Goal: Information Seeking & Learning: Learn about a topic

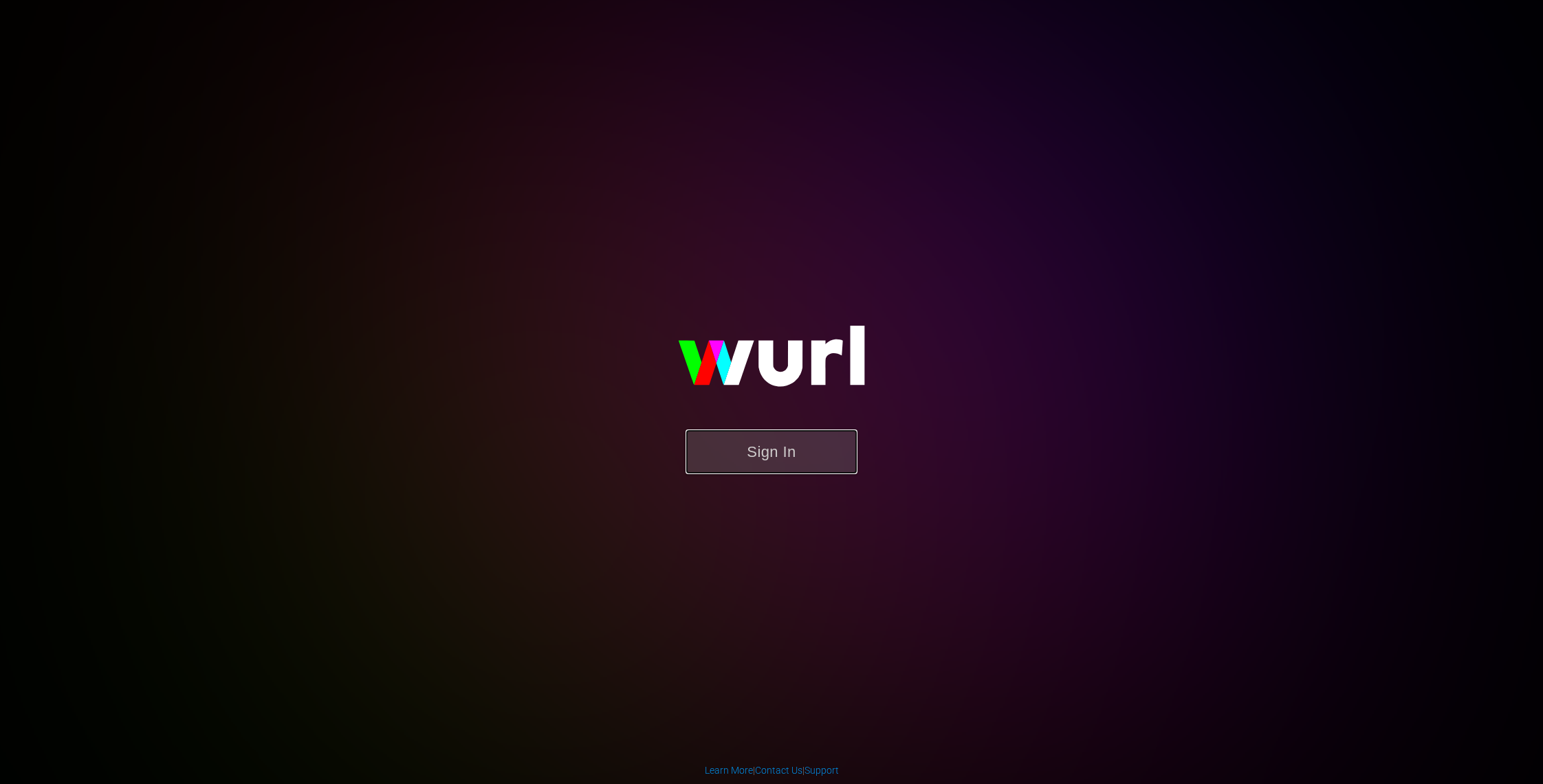
click at [775, 457] on button "Sign In" at bounding box center [771, 451] width 172 height 44
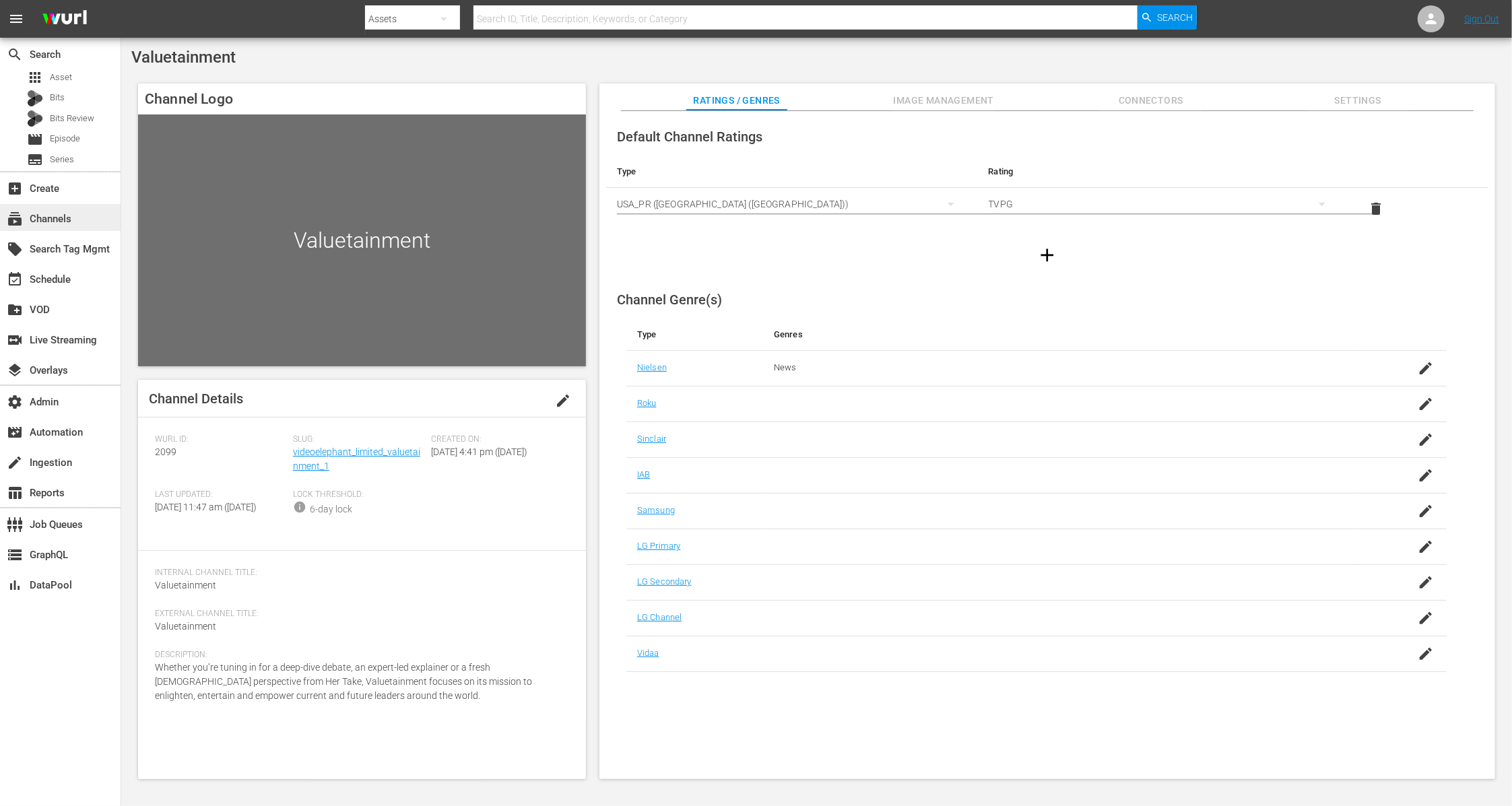
click at [79, 219] on div "subscriptions Channels" at bounding box center [60, 217] width 120 height 27
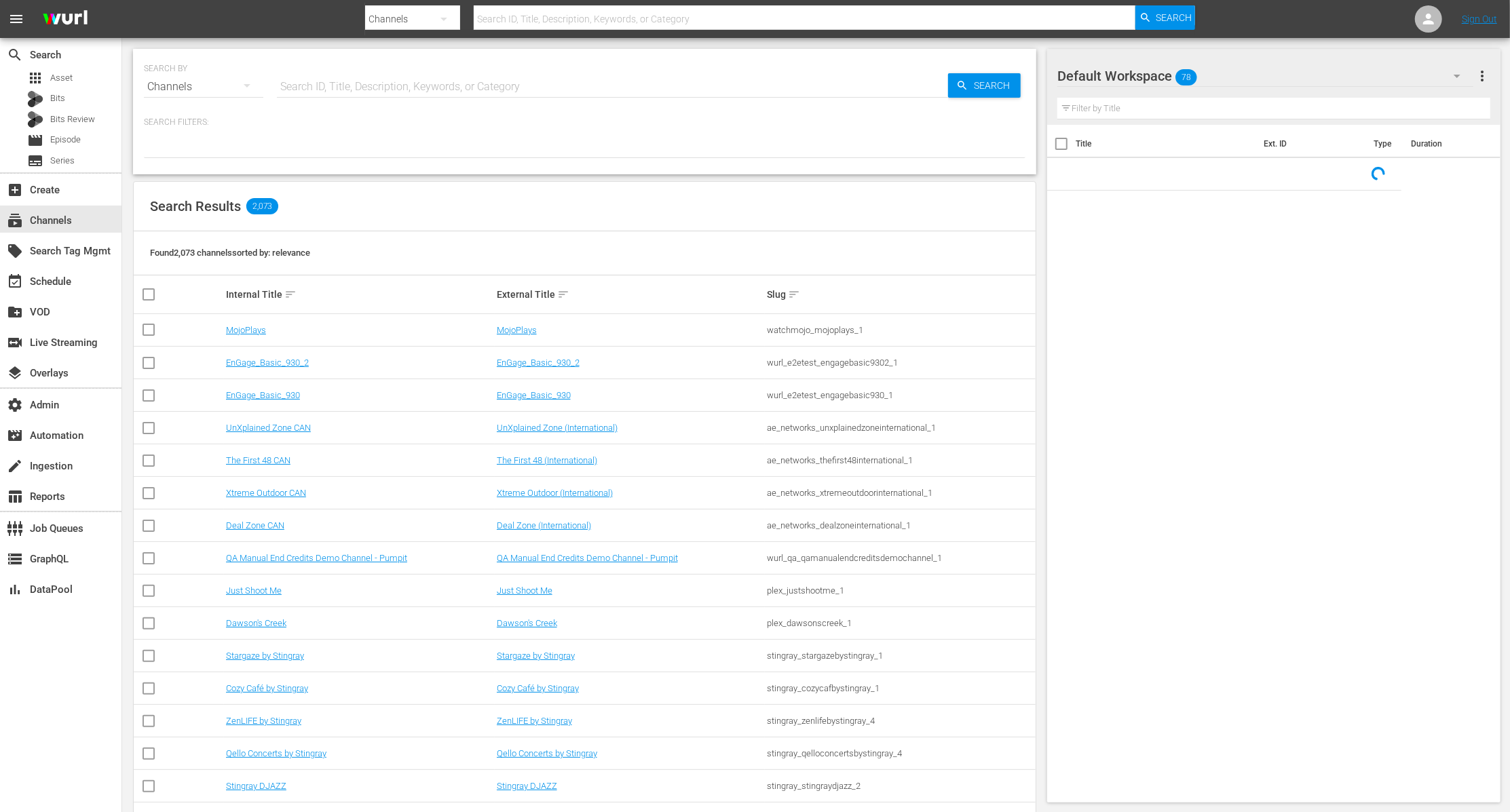
click at [528, 33] on div at bounding box center [781, 33] width 831 height 6
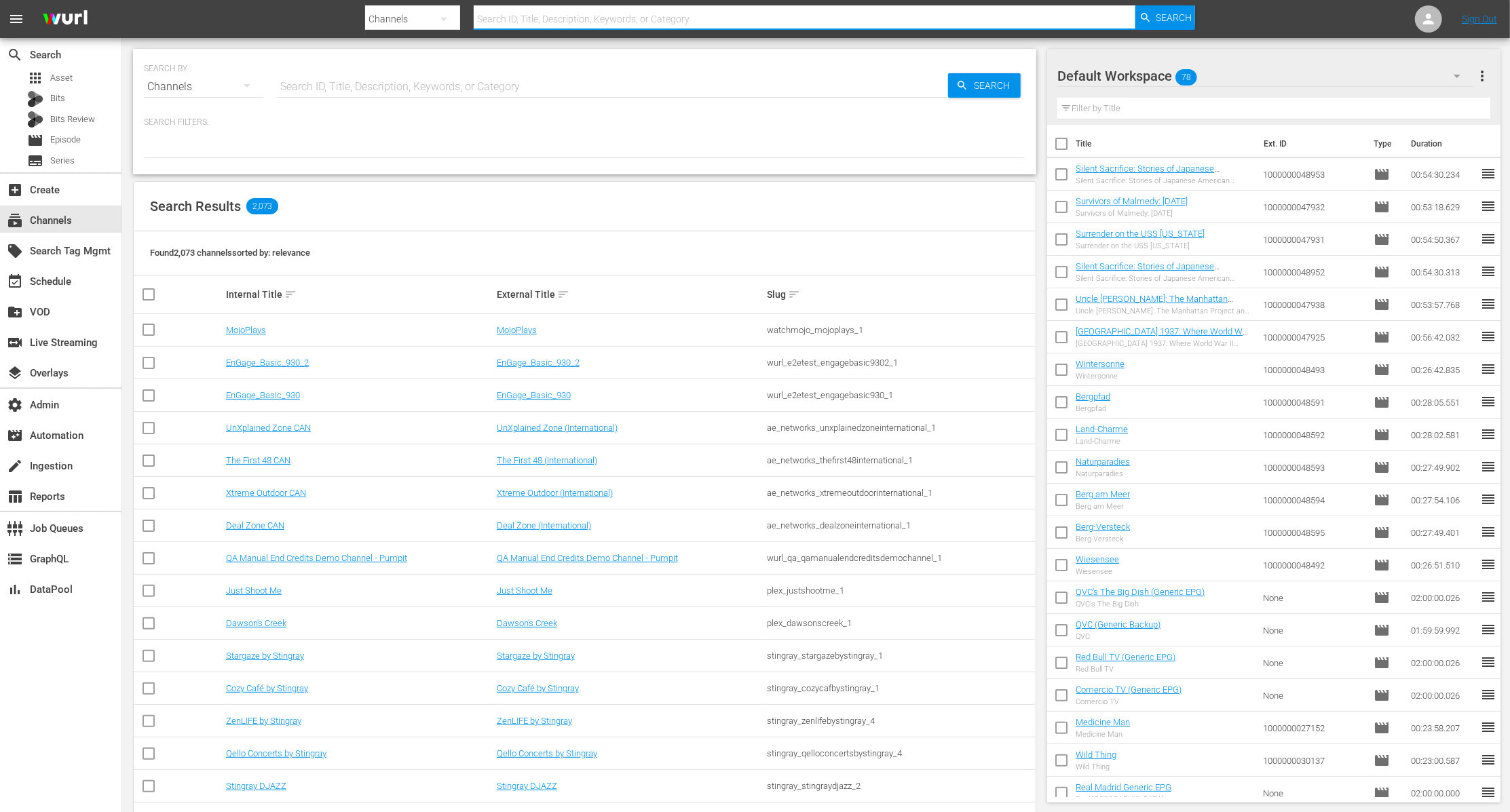
click at [551, 16] on input "text" at bounding box center [804, 19] width 661 height 33
paste input "Cine Natale"
type input "Cine Natale"
click at [1160, 19] on span "Search" at bounding box center [1173, 18] width 36 height 24
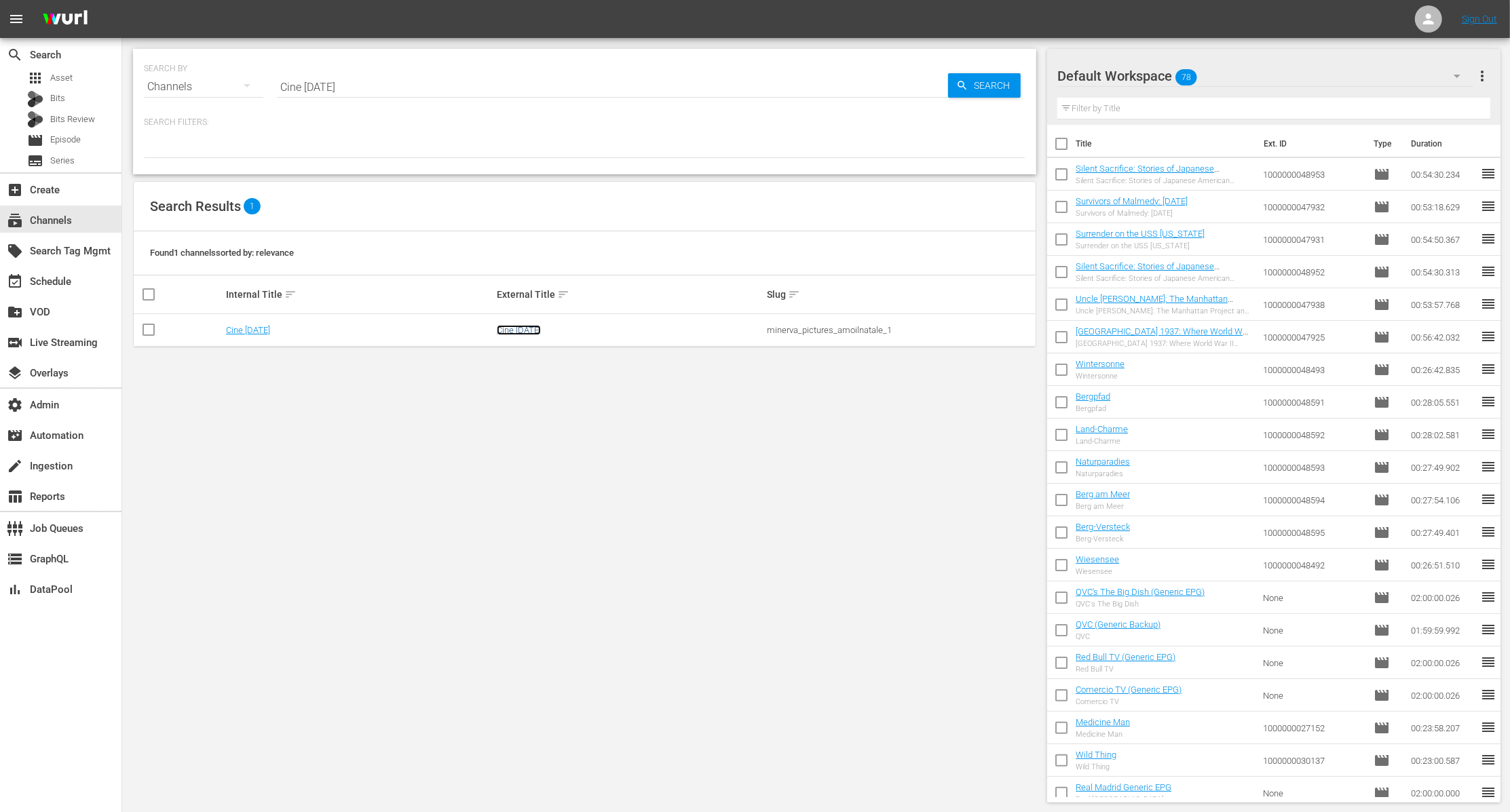
click at [514, 329] on link "Cine Natale" at bounding box center [518, 330] width 44 height 10
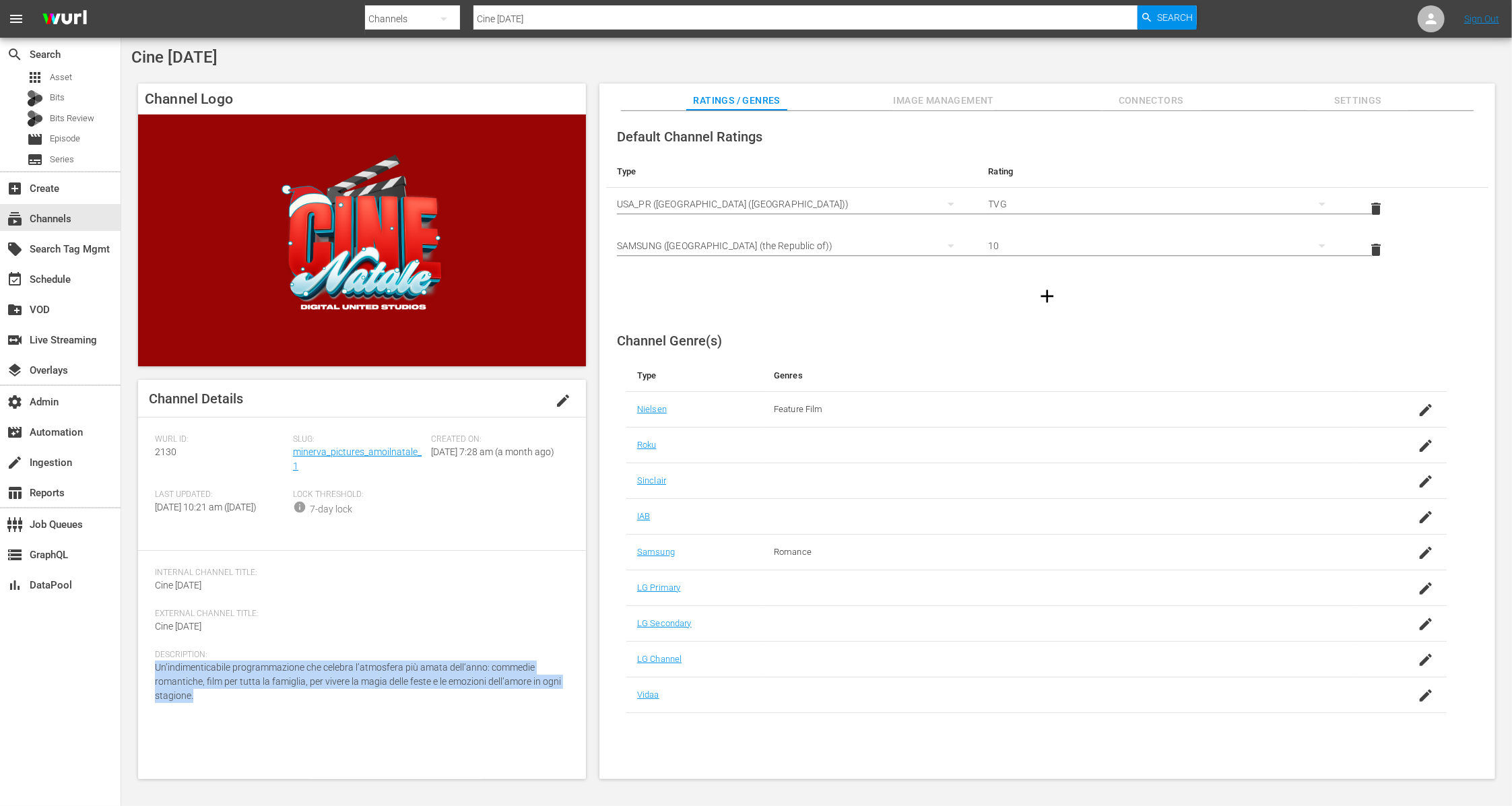
drag, startPoint x: 209, startPoint y: 708, endPoint x: 151, endPoint y: 675, distance: 66.7
click at [151, 675] on div "Channel Details edit Wurl ID: 2130 Slug: minerva_pictures_amoilnatale_1 Created…" at bounding box center [362, 580] width 448 height 399
copy span "Un’indimenticabile programmazione che celebra l’atmosfera più amata dell’anno: …"
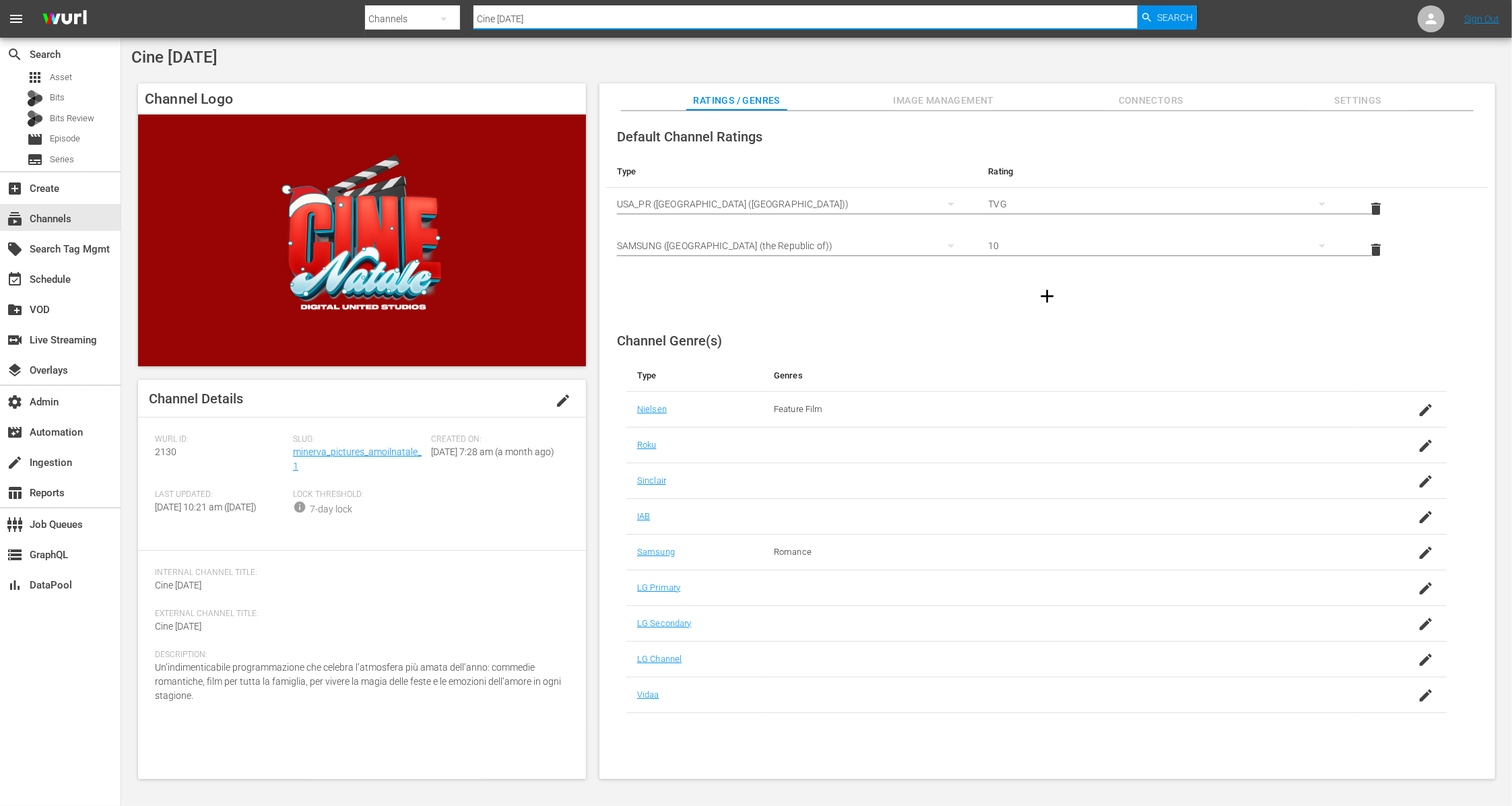
drag, startPoint x: 658, startPoint y: 29, endPoint x: 420, endPoint y: 16, distance: 238.4
click at [420, 16] on div "Search By Channels Search ID, Title, Description, Keywords, or Category Cine Na…" at bounding box center [781, 18] width 832 height 32
type input "gfn"
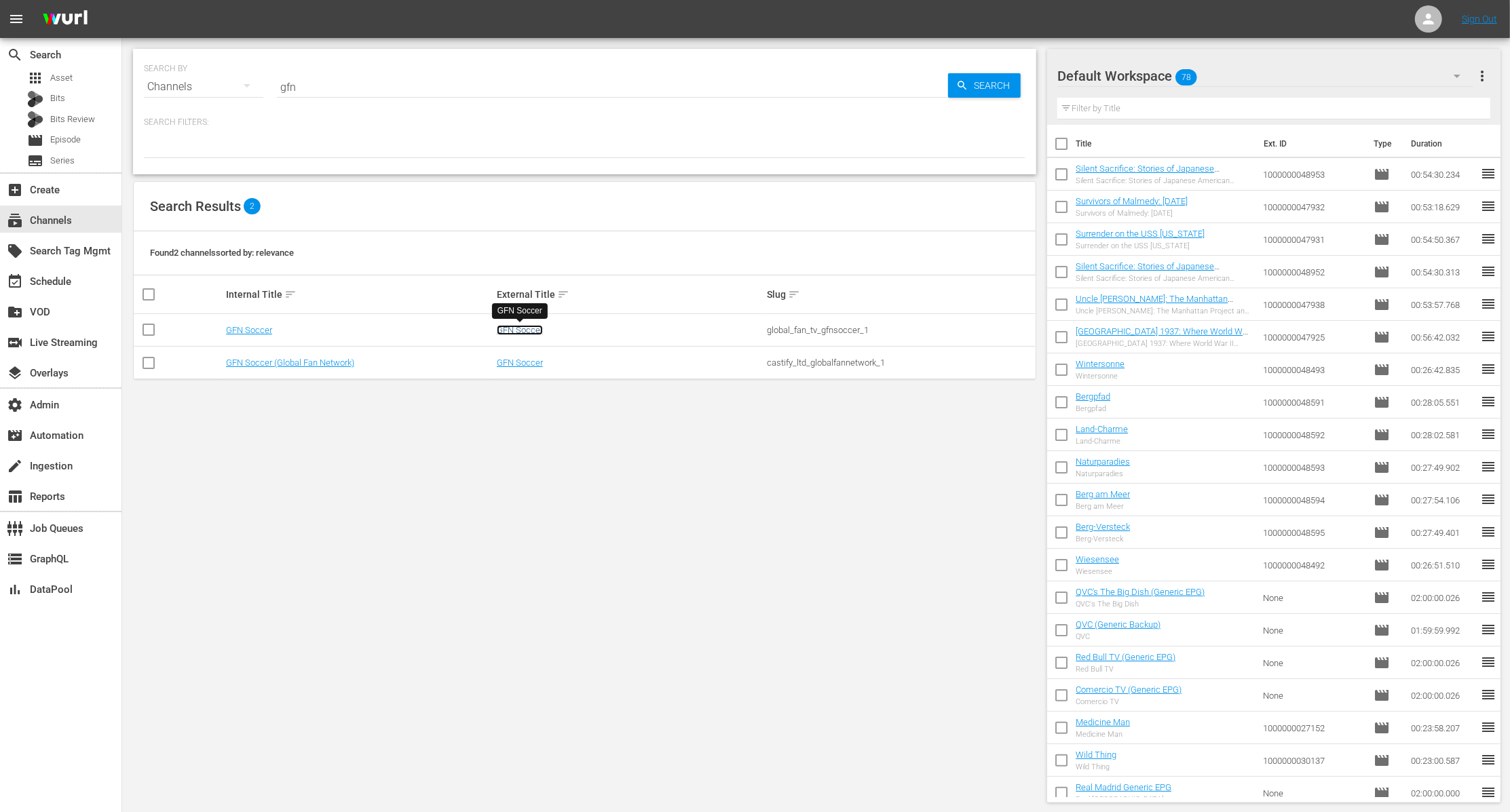
click at [525, 328] on link "GFN Soccer" at bounding box center [520, 330] width 47 height 10
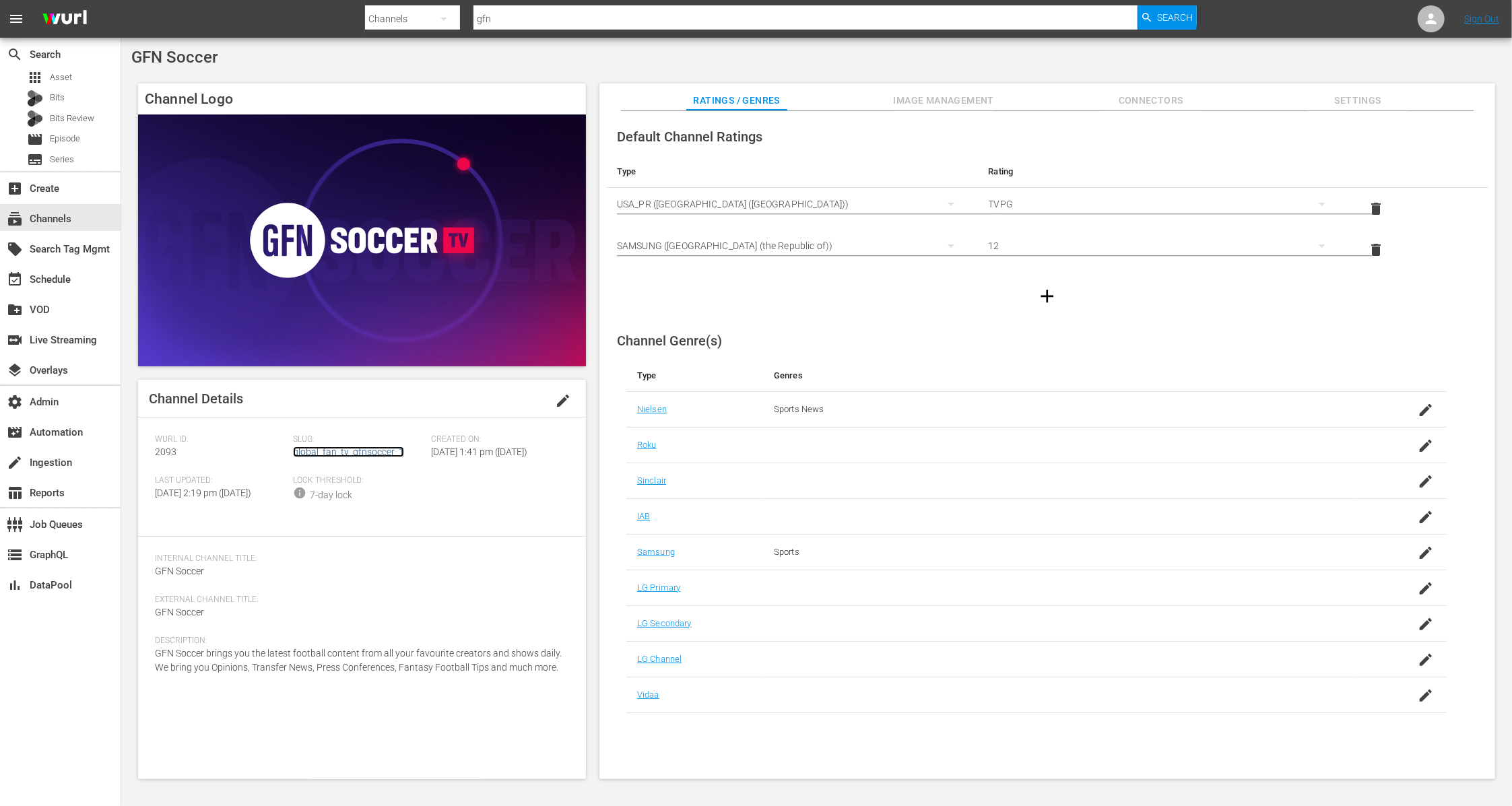
click at [383, 452] on link "global_fan_tv_gfnsoccer_1" at bounding box center [349, 452] width 111 height 11
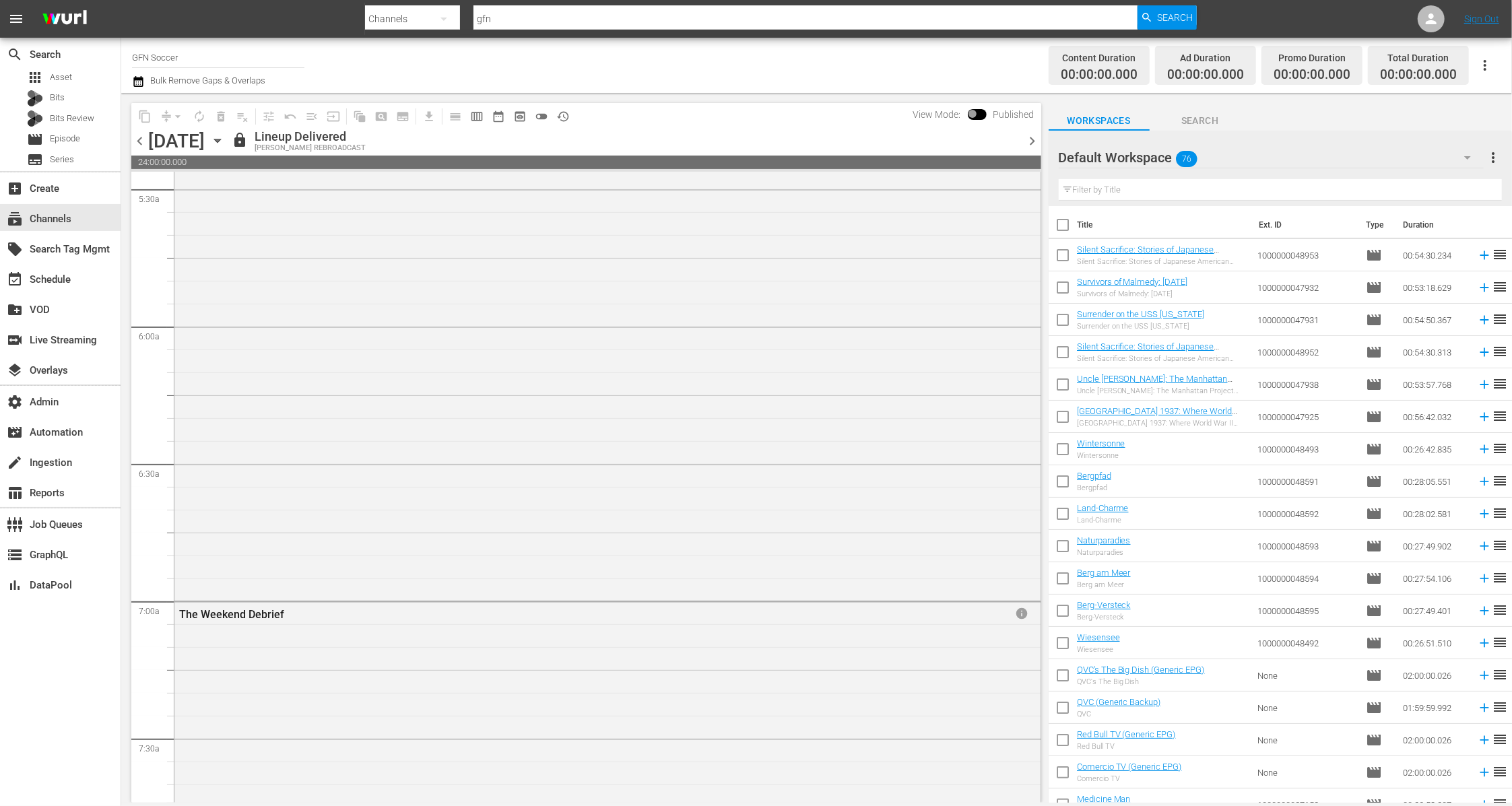
scroll to position [1513, 0]
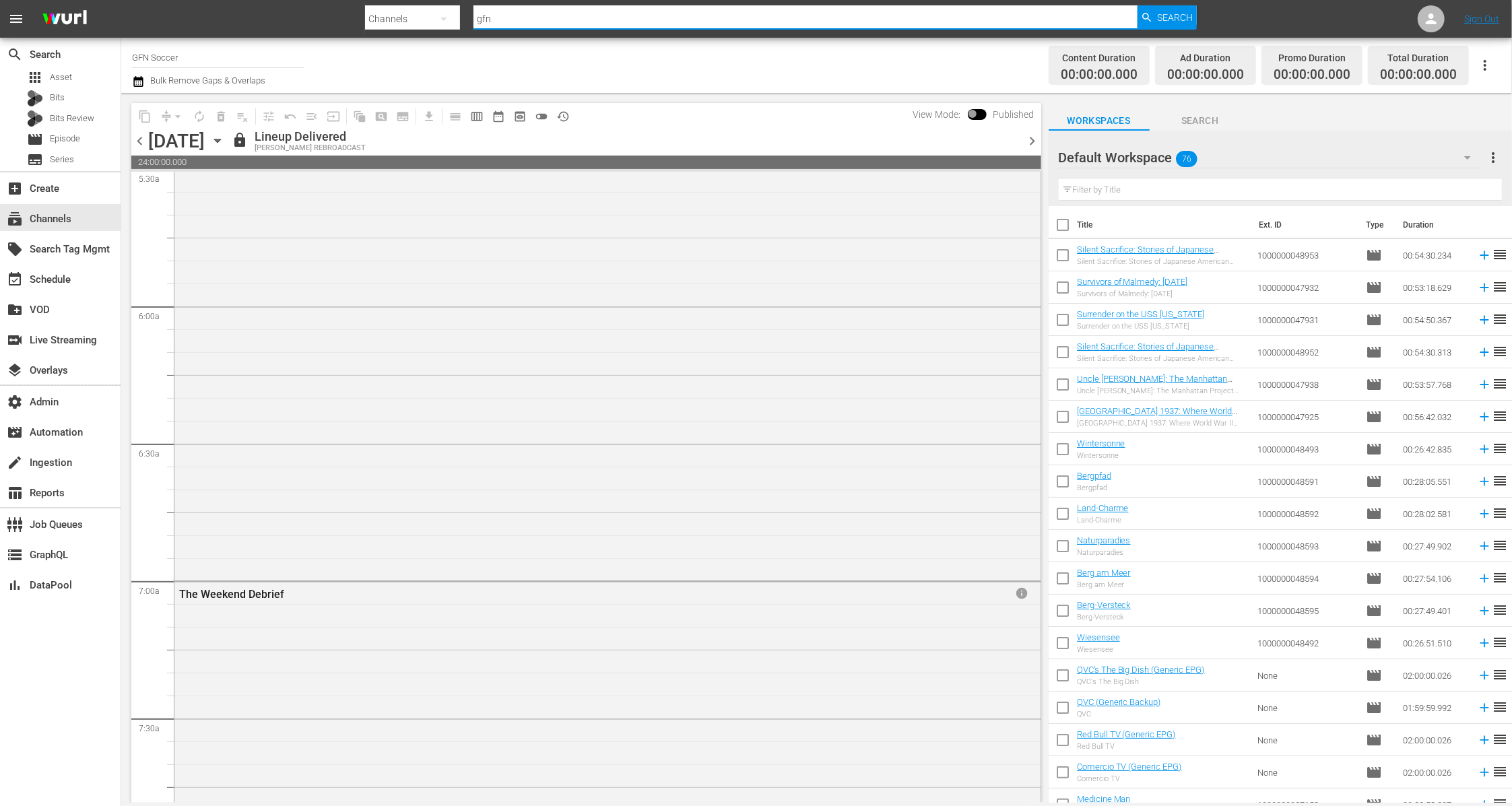
drag, startPoint x: 504, startPoint y: 23, endPoint x: 390, endPoint y: 21, distance: 114.0
click at [390, 21] on div "Search By Channels Search ID, Title, Description, Keywords, or Category gfn Sea…" at bounding box center [781, 18] width 832 height 32
type input "cheddar_2"
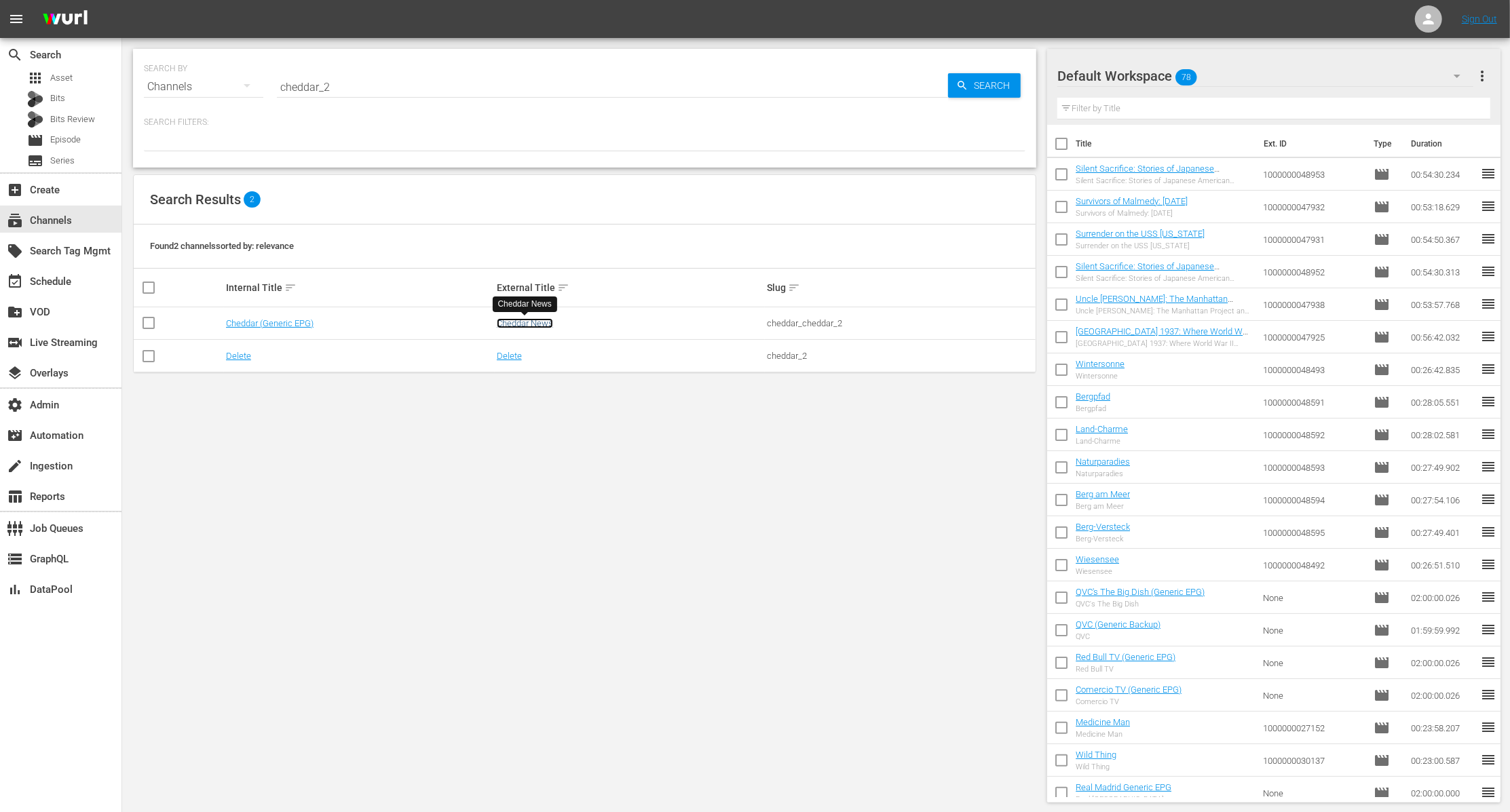
click at [520, 319] on link "Cheddar News" at bounding box center [524, 323] width 56 height 10
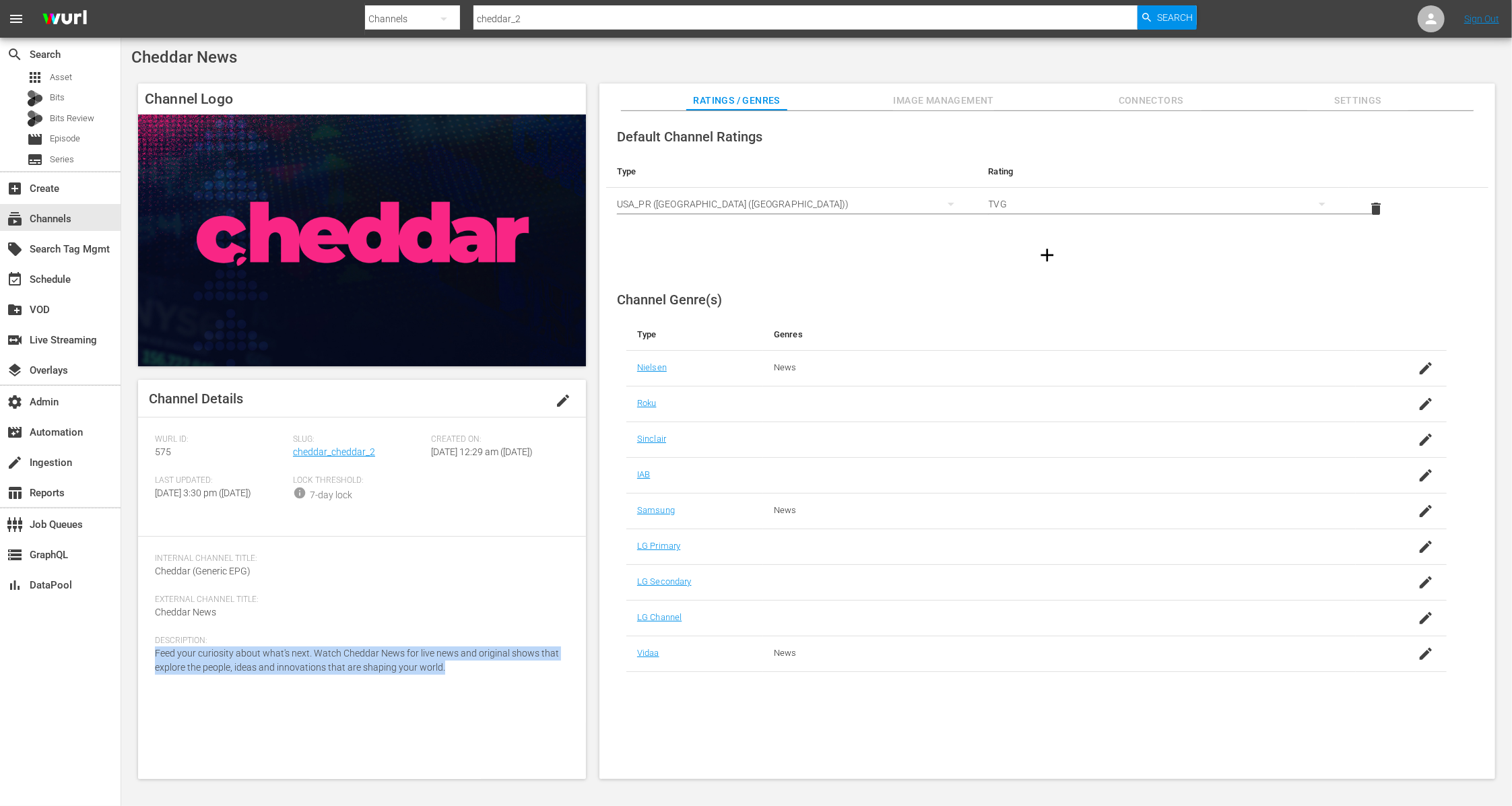
drag, startPoint x: 449, startPoint y: 698, endPoint x: 133, endPoint y: 682, distance: 316.4
click at [133, 682] on div "Channel Logo Channel Details edit Wurl ID: 575 Slug: cheddar_cheddar_2 Created …" at bounding box center [817, 424] width 1371 height 695
copy span "Feed your curiosity about what's next. Watch Cheddar News for live news and ori…"
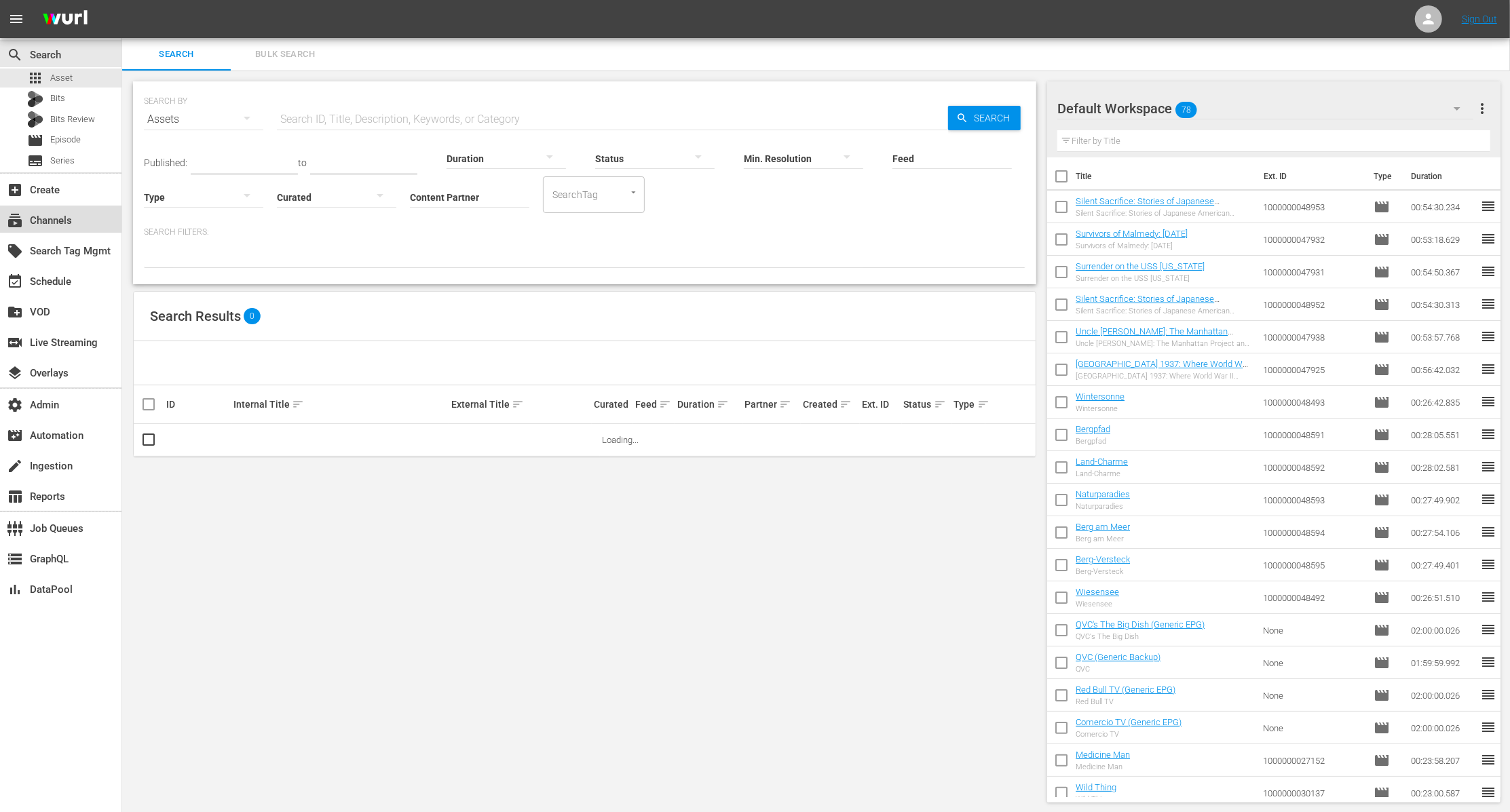
click at [79, 211] on div "subscriptions Channels" at bounding box center [61, 219] width 121 height 27
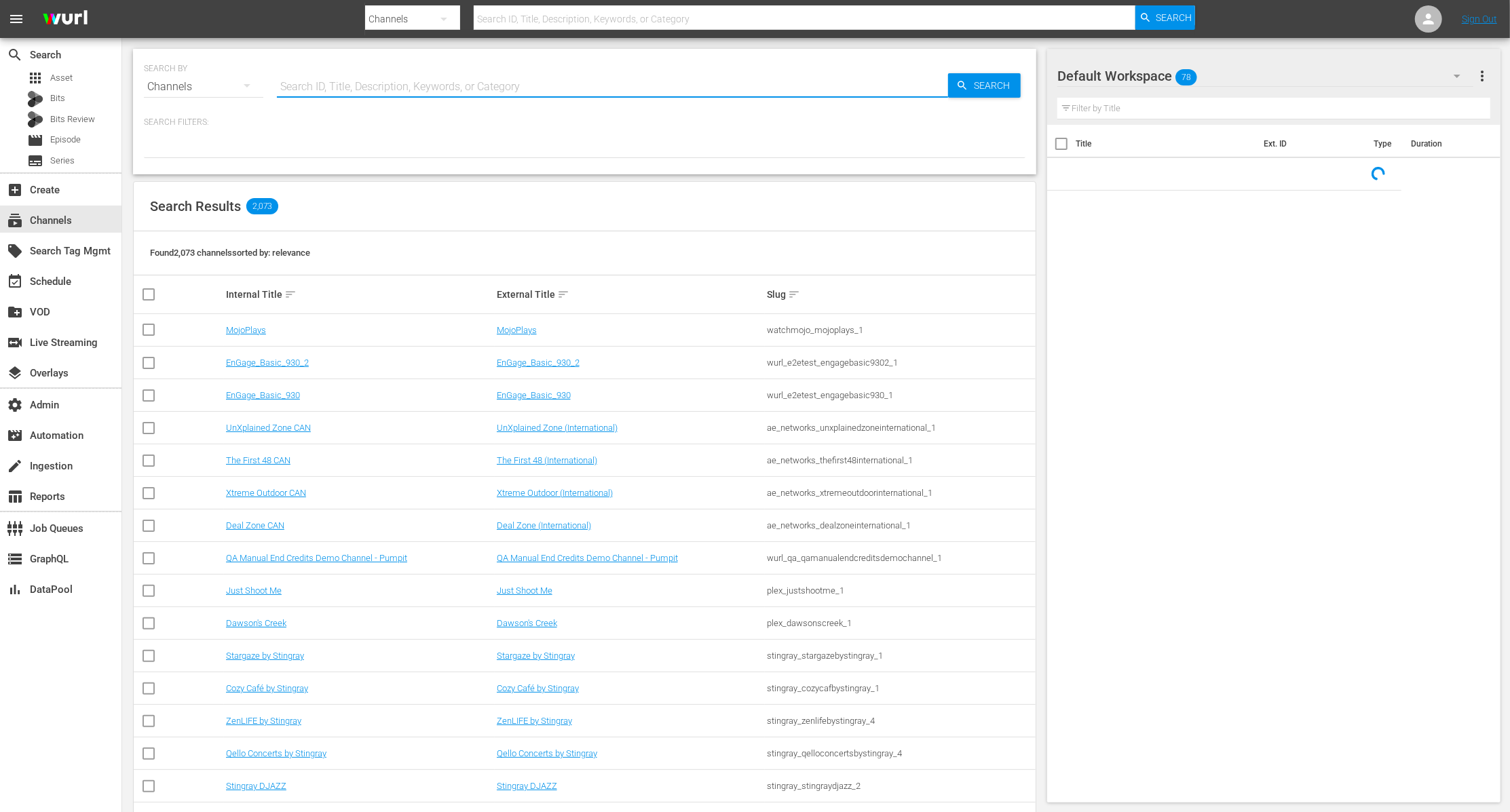
click at [374, 78] on input "text" at bounding box center [612, 87] width 671 height 33
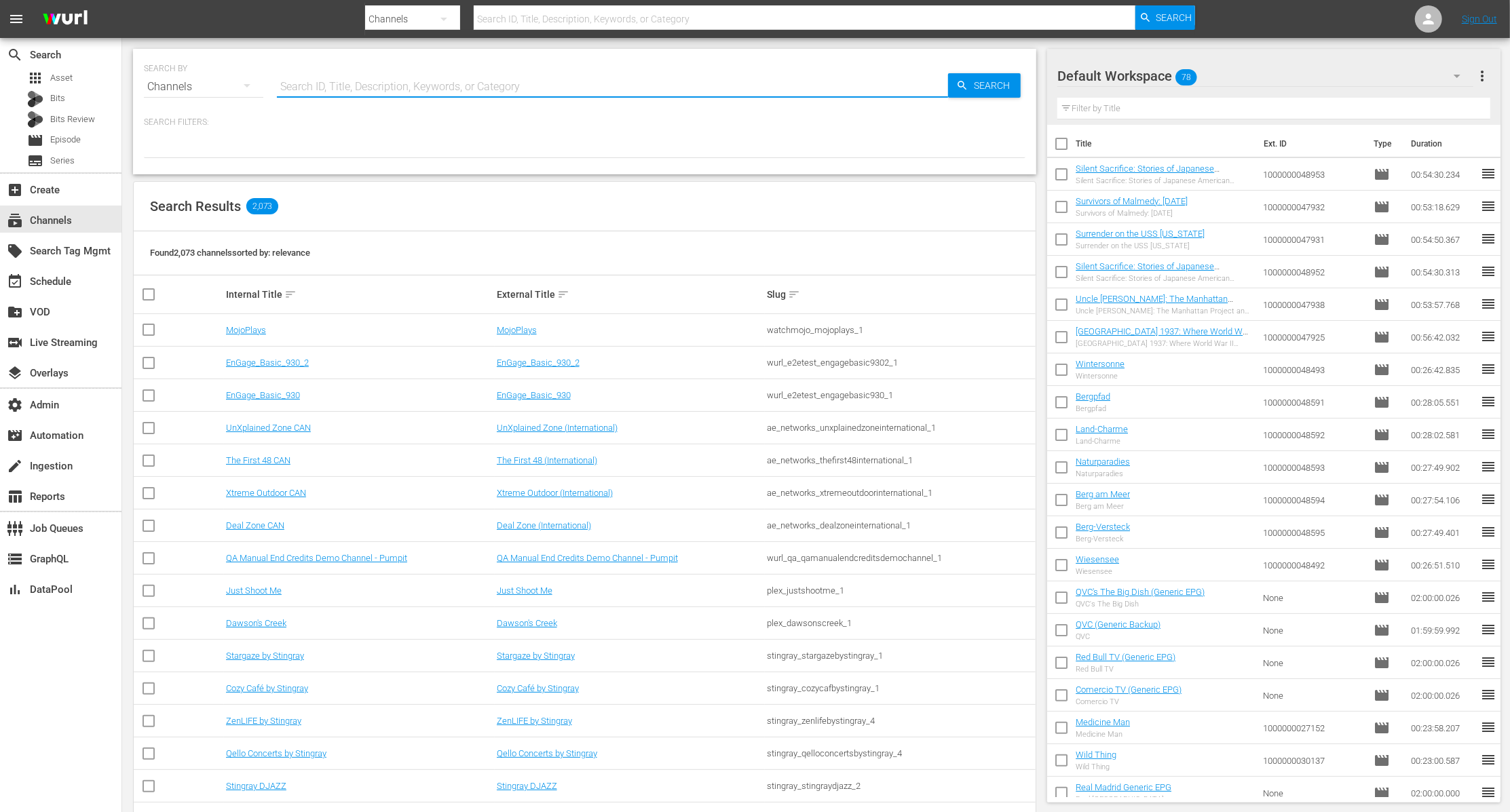
paste input "videoelephant_limited_crimefiles_1"
type input "videoelephant_limited_crimefiles_1"
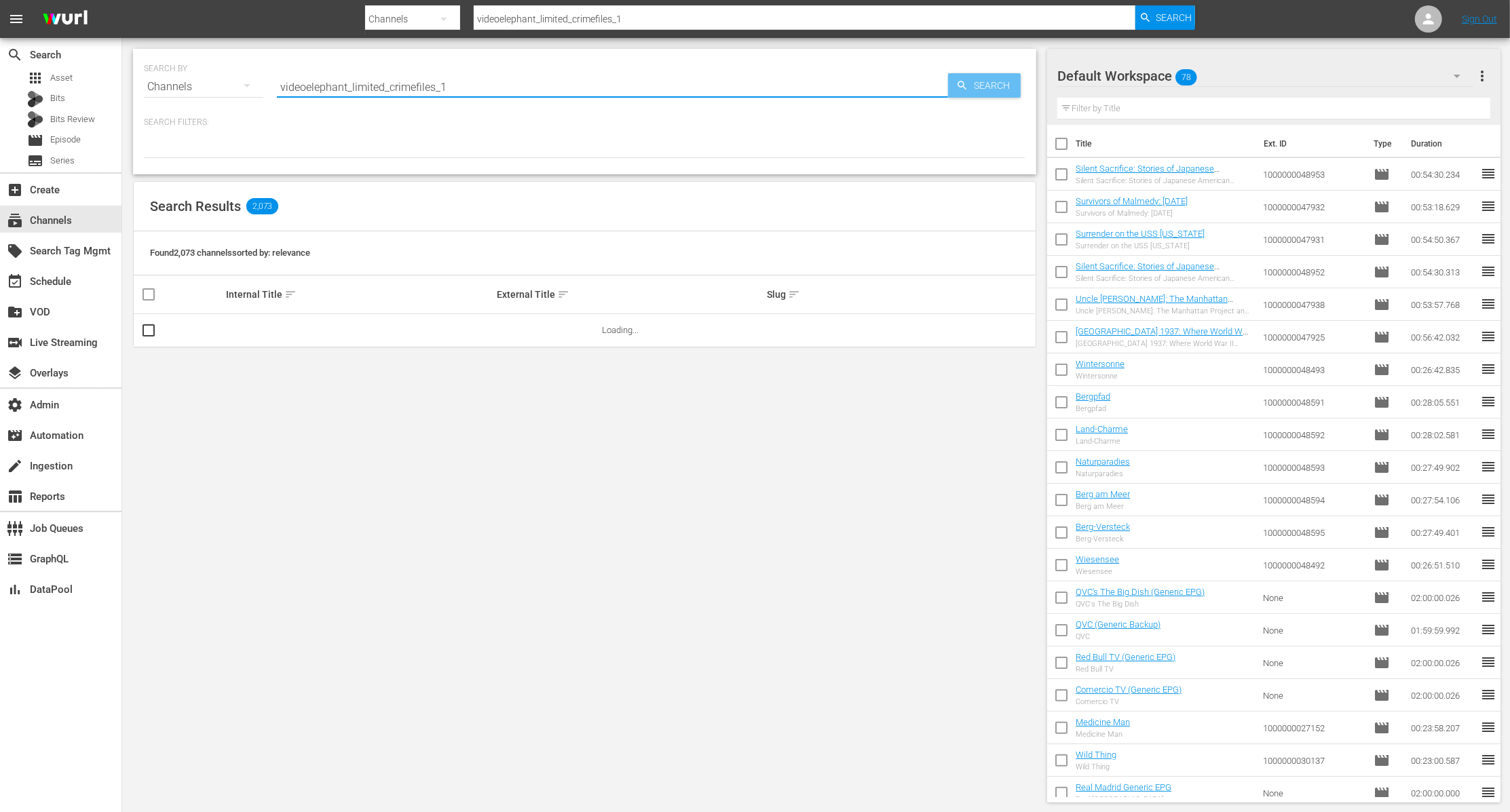
type input "videoelephant_limited_crimefiles_1"
click at [993, 81] on span "Search" at bounding box center [994, 86] width 52 height 24
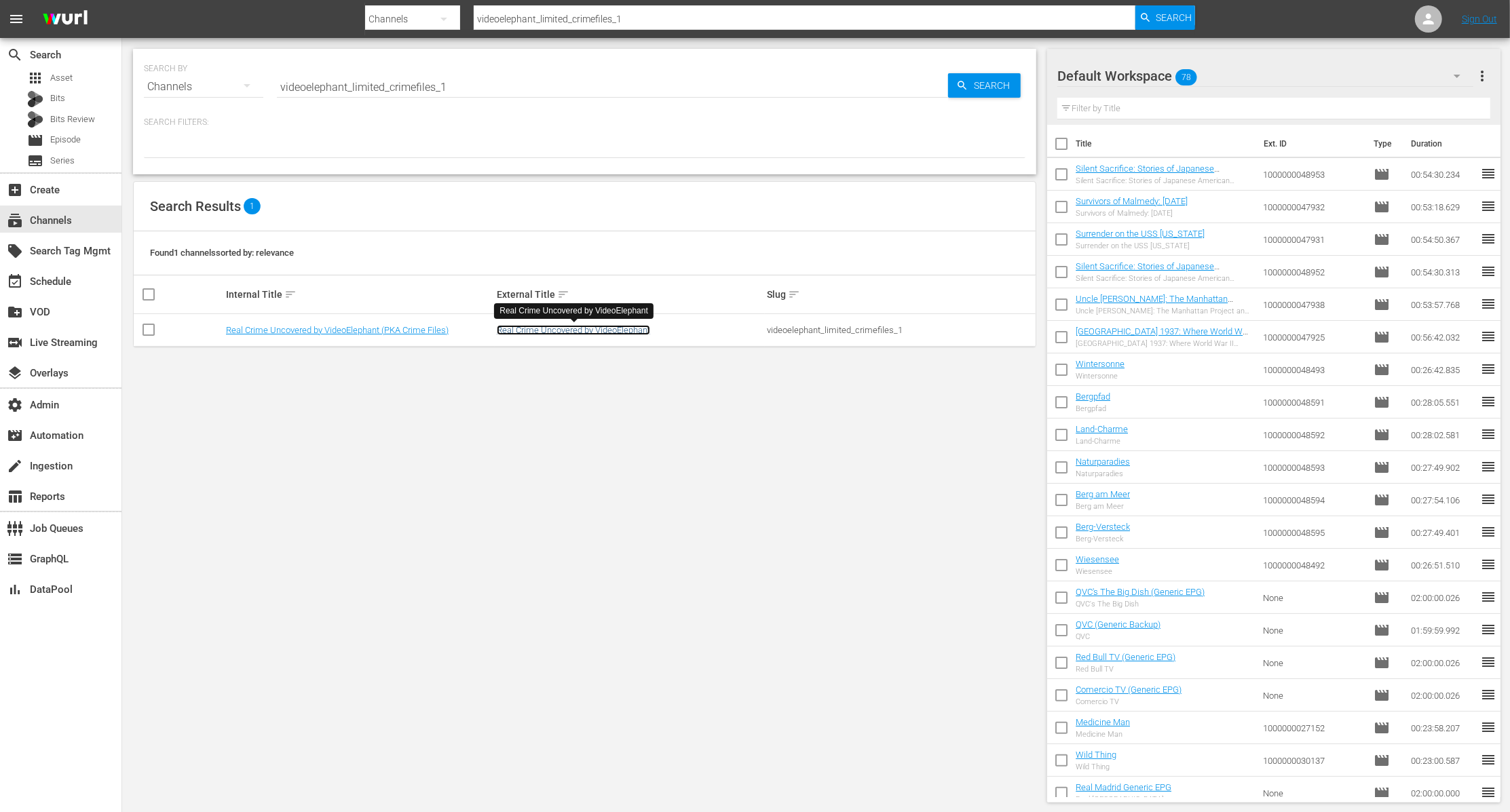
click at [572, 326] on link "Real Crime Uncovered by VideoElephant" at bounding box center [573, 330] width 154 height 10
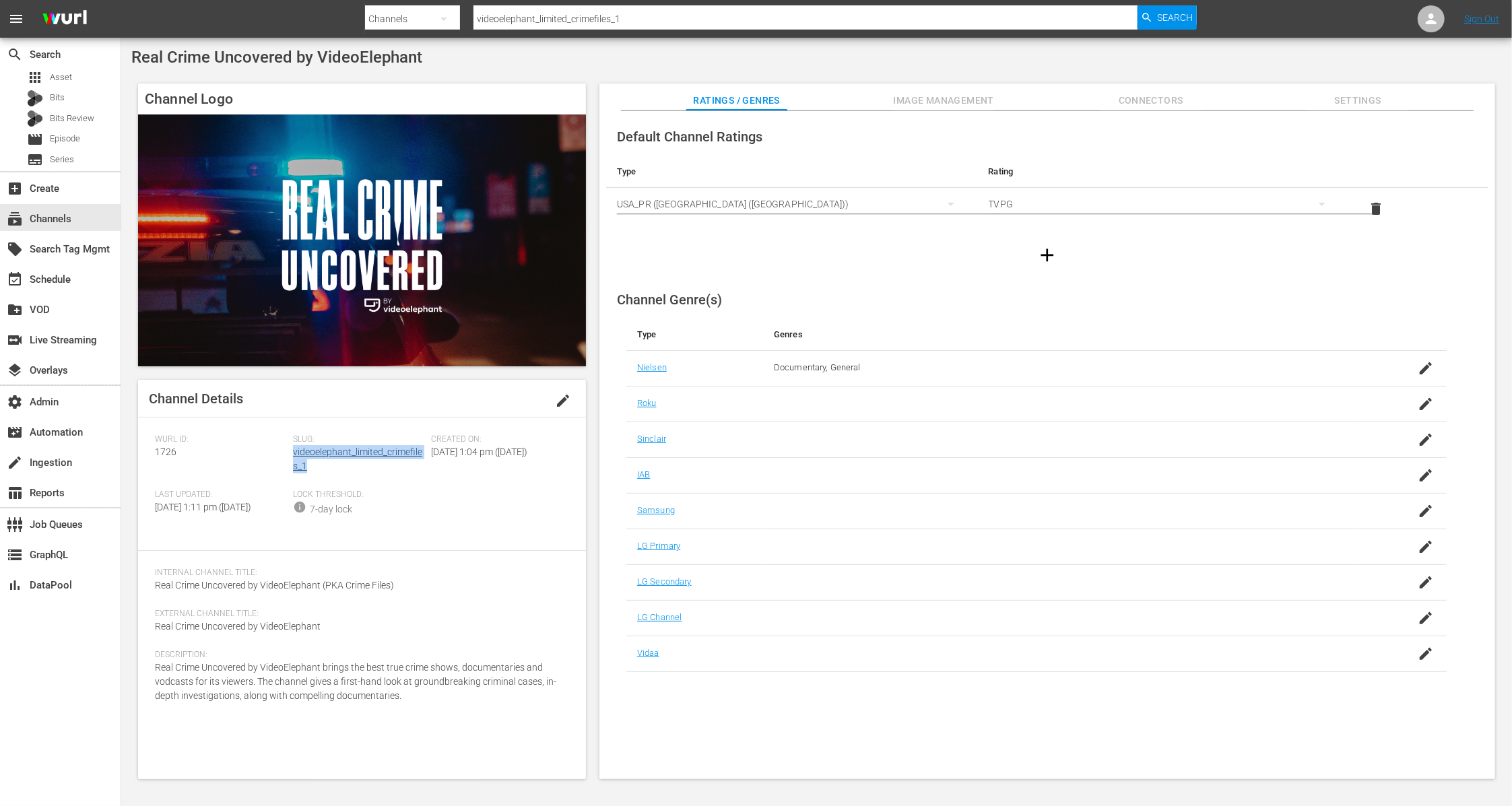
drag, startPoint x: 322, startPoint y: 470, endPoint x: 292, endPoint y: 458, distance: 32.3
click at [293, 458] on div "Slug: videoelephant_limited_crimefiles_1" at bounding box center [362, 462] width 138 height 55
copy link "videoelephant_limited_crimefiles_1"
drag, startPoint x: 179, startPoint y: 458, endPoint x: 150, endPoint y: 457, distance: 29.0
click at [150, 457] on div "Channel Details edit Wurl ID: 1726 Slug: videoelephant_limited_crimefiles_1 Cre…" at bounding box center [362, 580] width 448 height 399
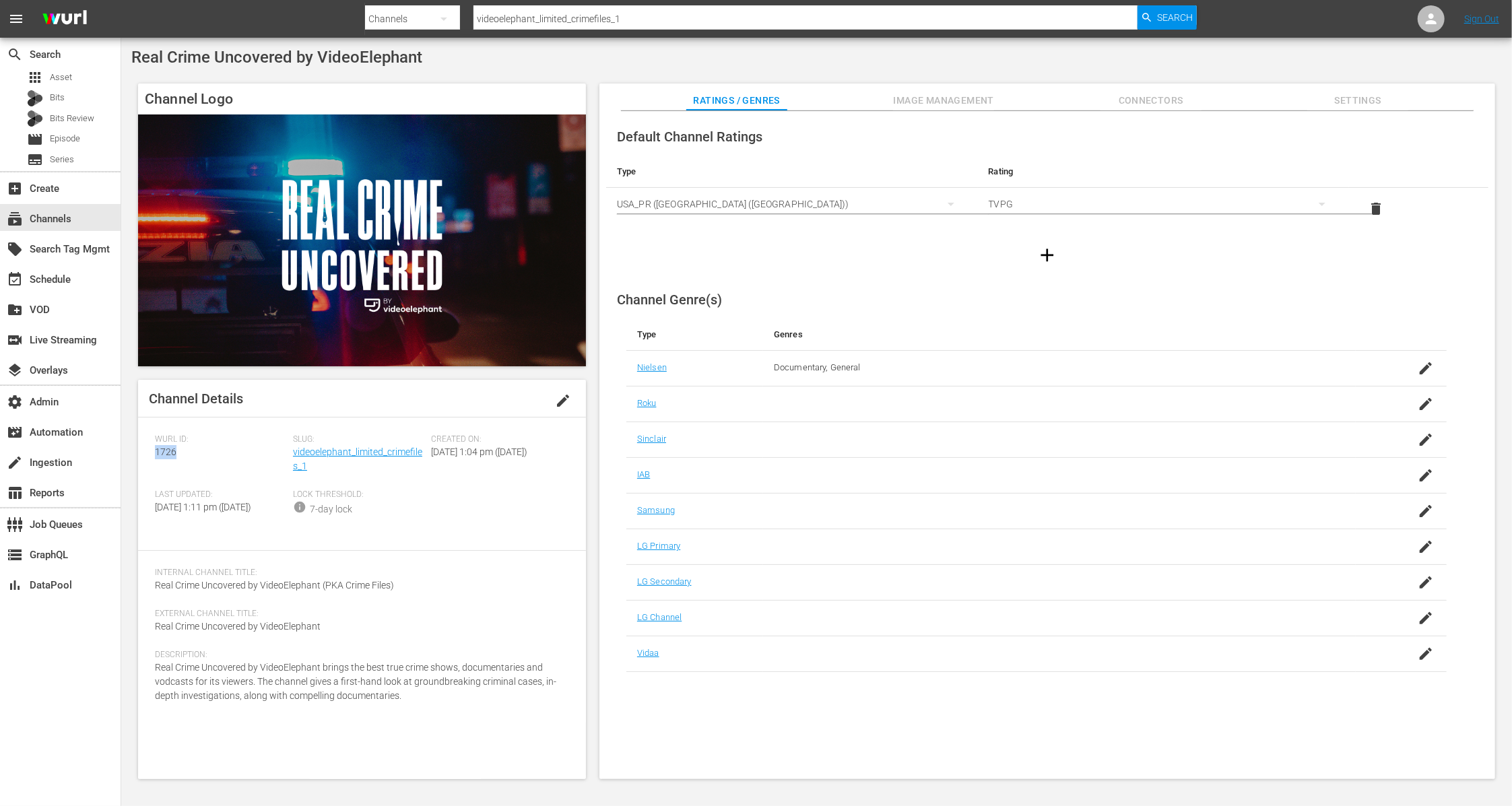
copy span "1726"
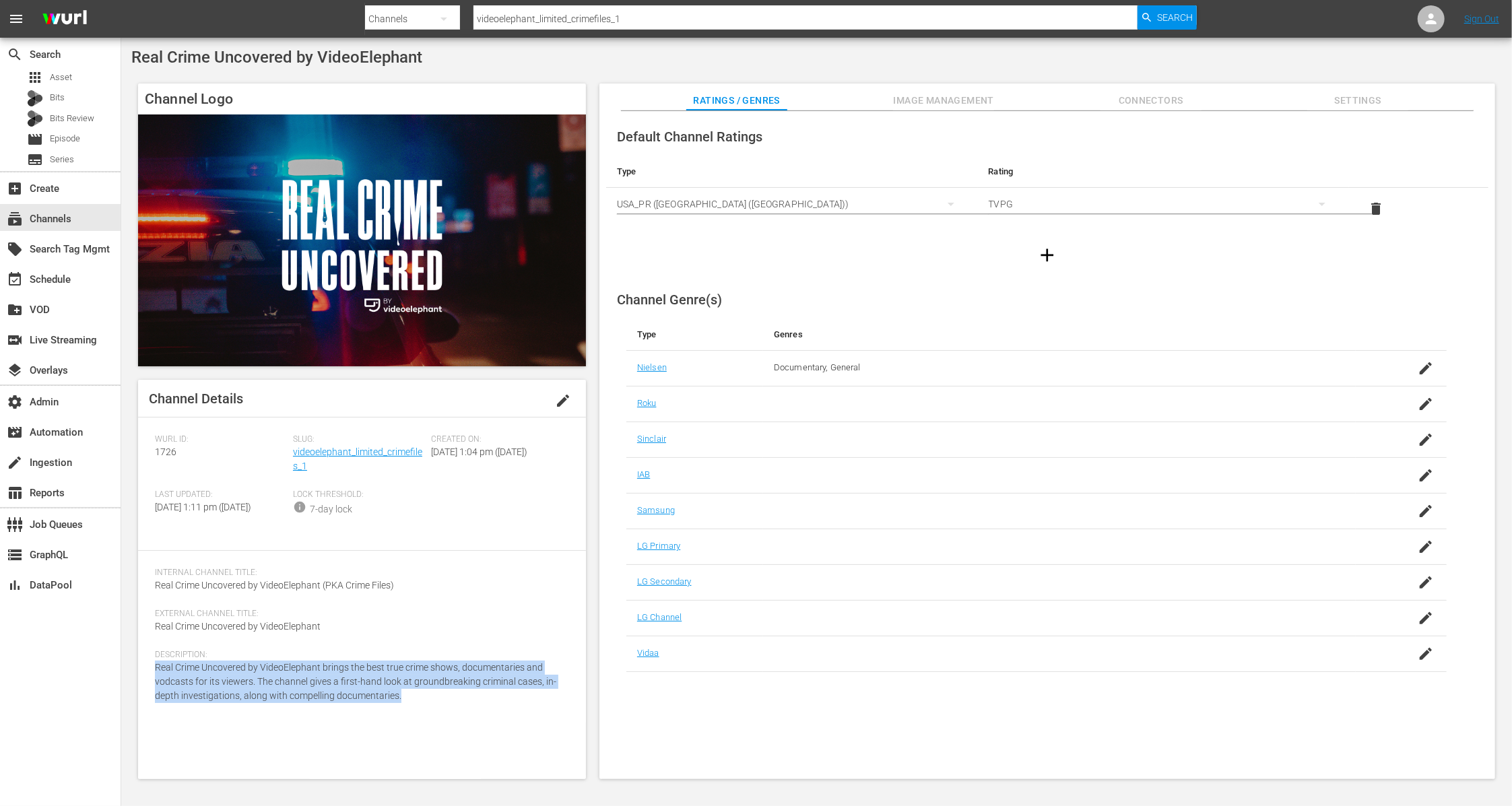
drag, startPoint x: 422, startPoint y: 708, endPoint x: 155, endPoint y: 681, distance: 268.4
click at [155, 681] on div "Description: Real Crime Uncovered by VideoElephant brings the best true crime s…" at bounding box center [363, 684] width 414 height 69
copy span "Real Crime Uncovered by VideoElephant brings the best true crime shows, documen…"
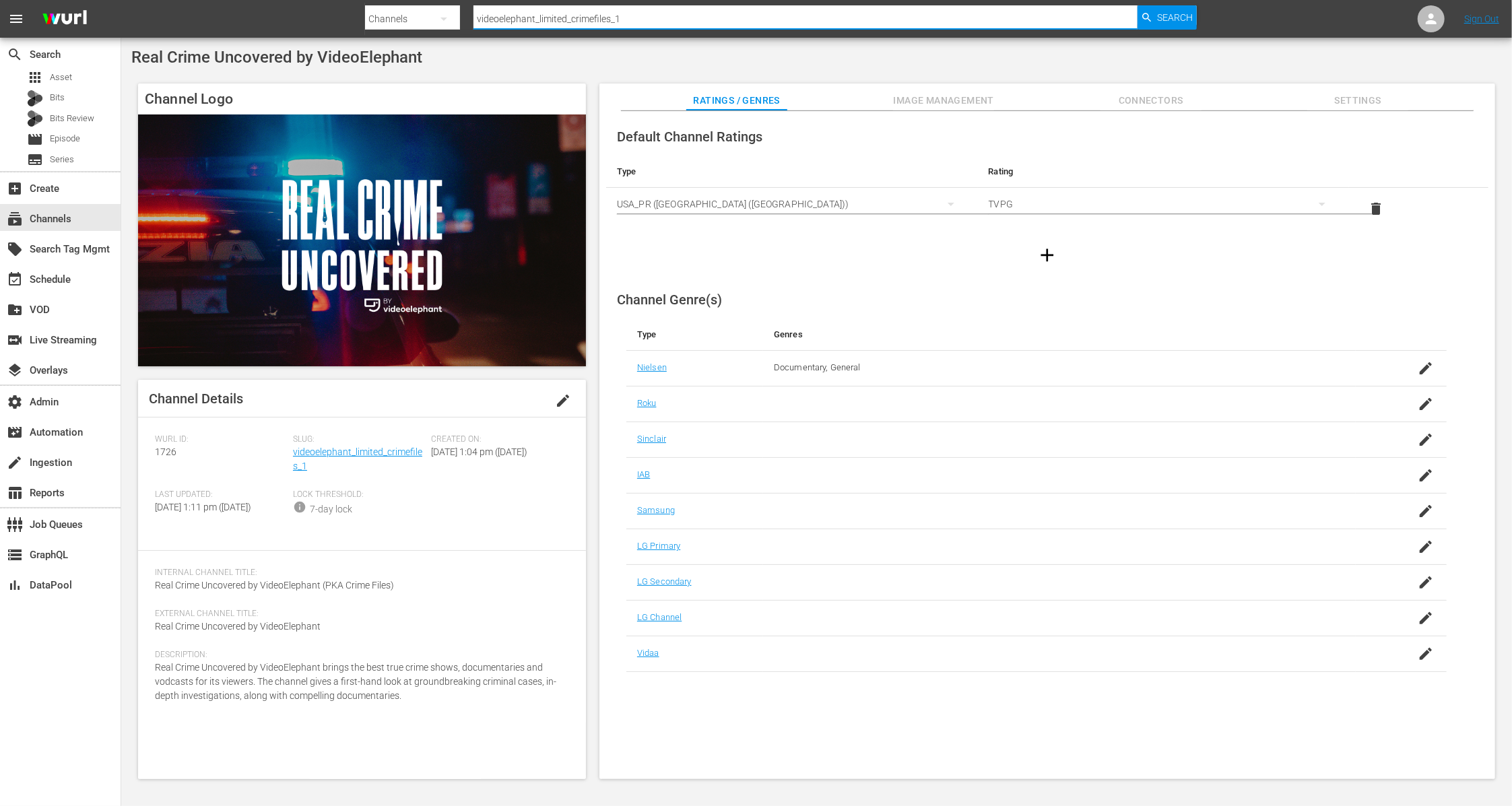
drag, startPoint x: 515, startPoint y: 22, endPoint x: 319, endPoint y: 15, distance: 196.1
click at [319, 15] on nav "menu Search By Channels Search ID, Title, Description, Keywords, or Category vi…" at bounding box center [756, 18] width 1512 height 38
paste input "limited_beyondparanormal"
type input "videoelephantlimited_beyondparanormal_1"
click at [1172, 19] on span "Search" at bounding box center [1174, 18] width 36 height 24
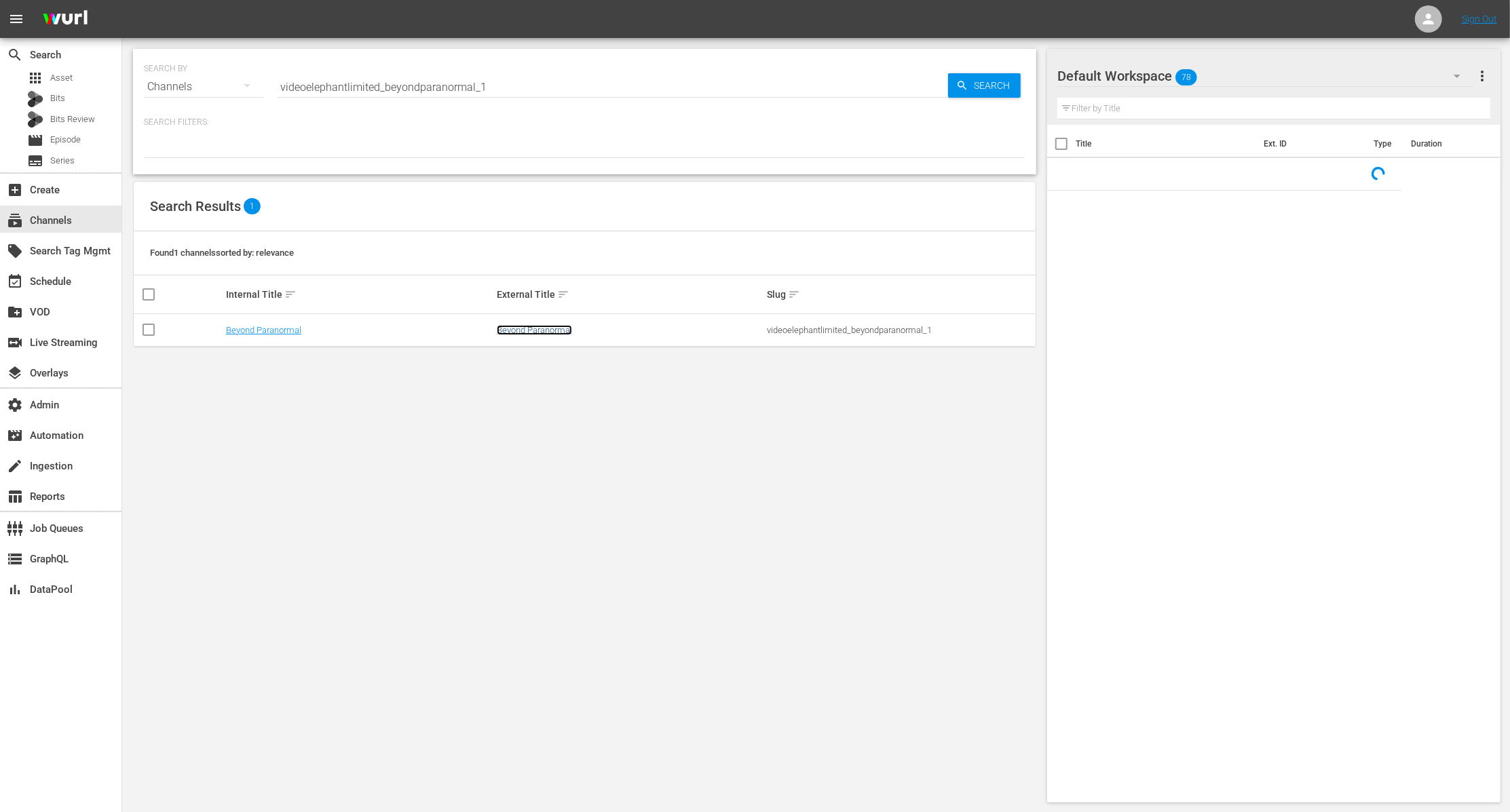
click at [534, 333] on link "Beyond Paranormal" at bounding box center [534, 330] width 75 height 10
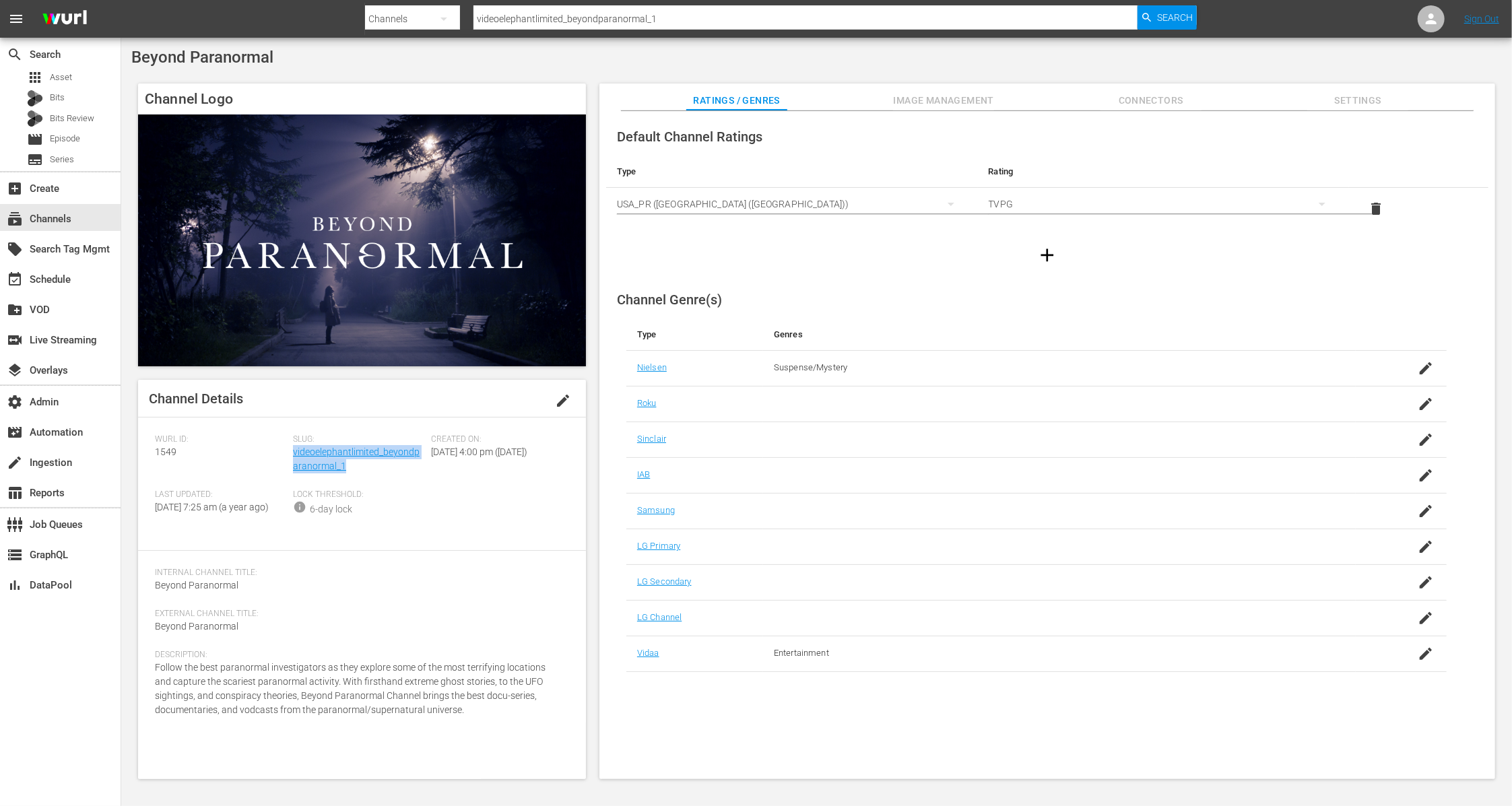
drag, startPoint x: 350, startPoint y: 468, endPoint x: 293, endPoint y: 458, distance: 57.9
click at [293, 458] on div "Slug: videoelephantlimited_beyondparanormal_1" at bounding box center [362, 462] width 138 height 55
copy link "videoelephantlimited_beyondparanormal_1"
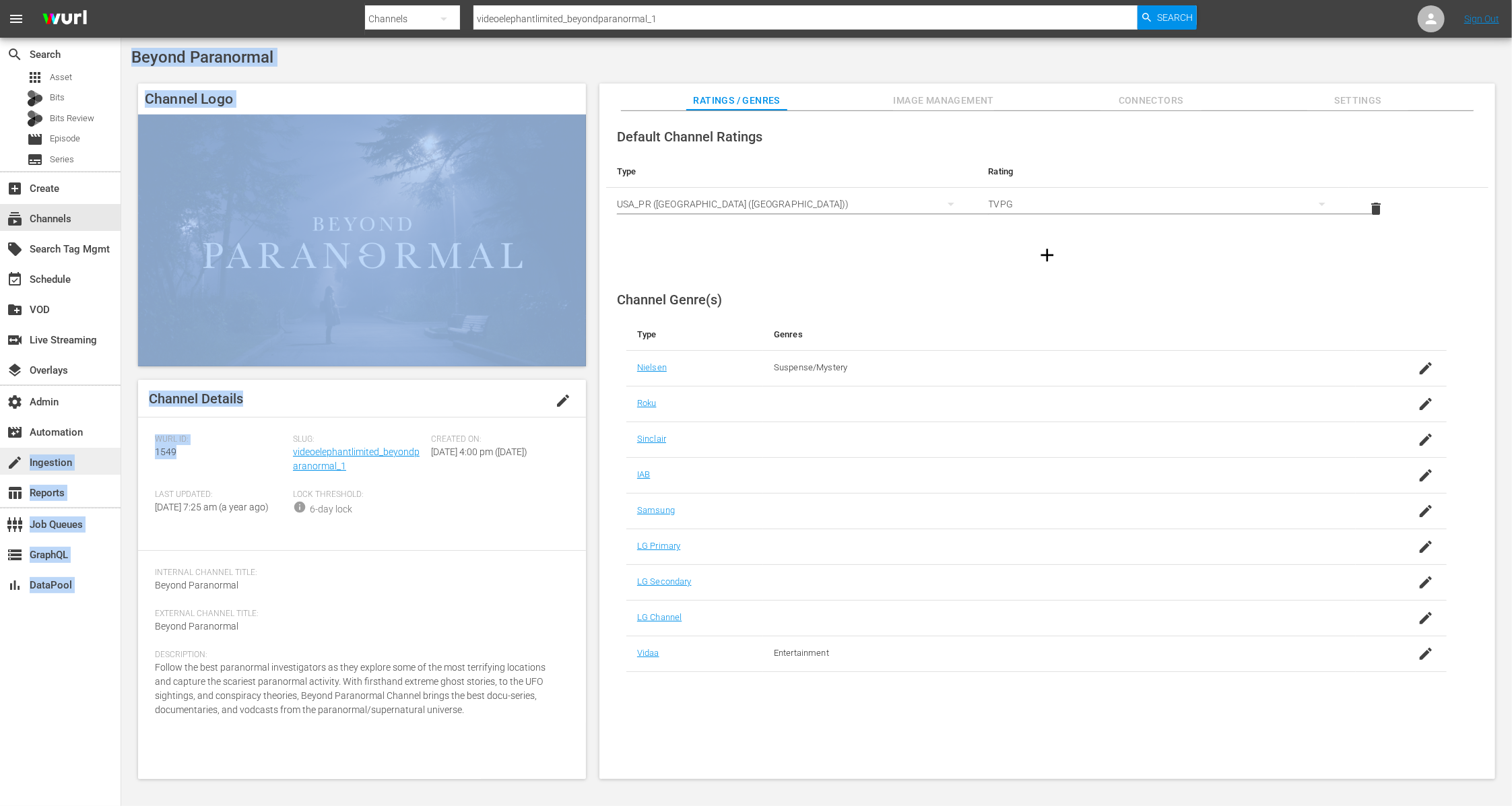
drag, startPoint x: 157, startPoint y: 455, endPoint x: 117, endPoint y: 452, distance: 40.1
click at [121, 0] on div "search Search apps Asset Bits Bits Review movie Episode subtitles Series add_bo…" at bounding box center [817, 0] width 1391 height 0
click at [167, 452] on span "1549" at bounding box center [166, 452] width 21 height 11
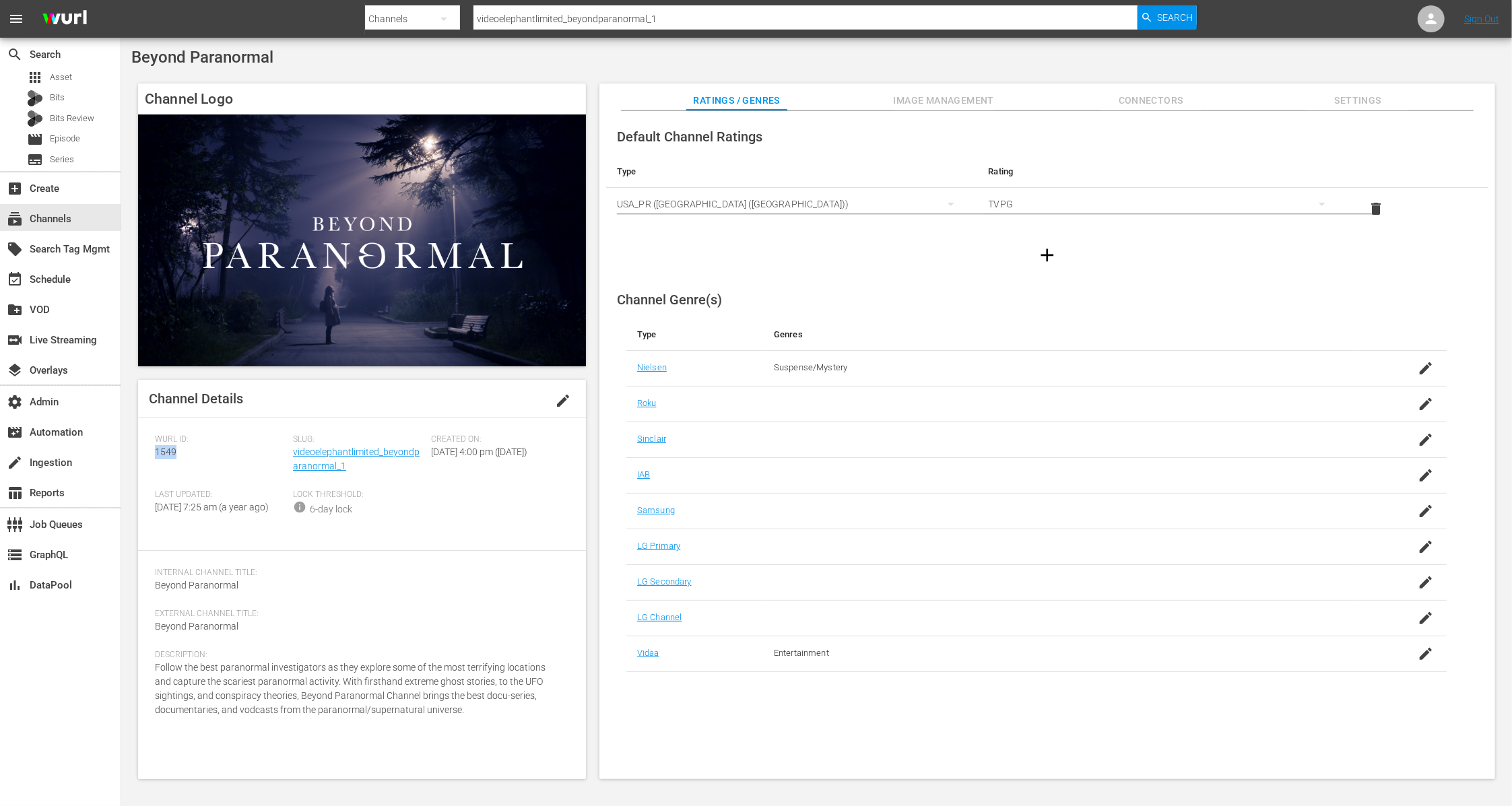
drag, startPoint x: 175, startPoint y: 457, endPoint x: 153, endPoint y: 456, distance: 22.0
click at [153, 456] on div "Channel Details edit Wurl ID: 1549 Slug: videoelephantlimited_beyondparanormal_…" at bounding box center [362, 580] width 448 height 399
copy span "1549"
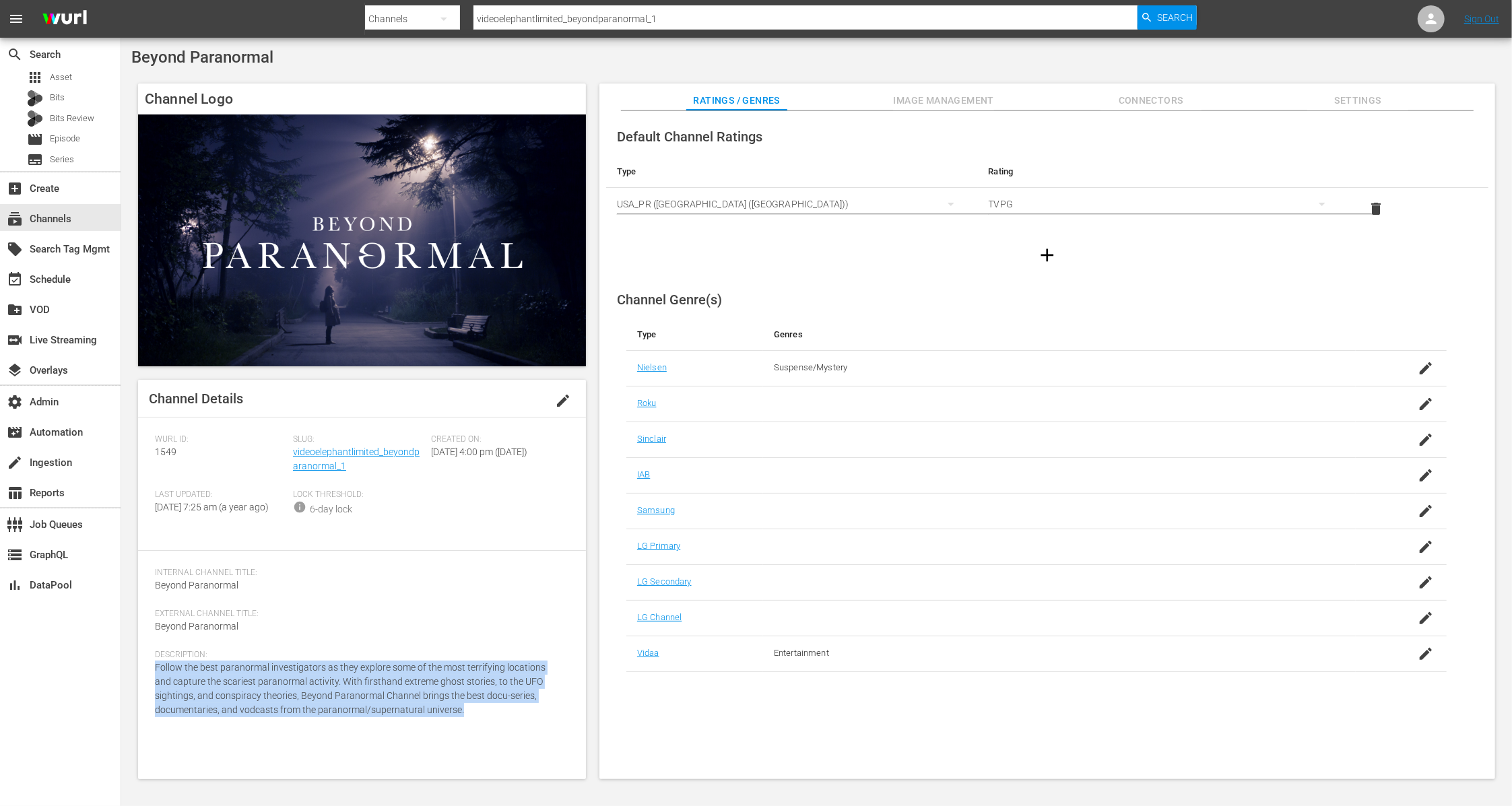
drag, startPoint x: 405, startPoint y: 723, endPoint x: 154, endPoint y: 678, distance: 255.0
click at [154, 678] on div "Channel Details edit Wurl ID: 1549 Slug: videoelephantlimited_beyondparanormal_…" at bounding box center [362, 580] width 448 height 399
copy span "Follow the best paranormal investigators as they explore some of the most terri…"
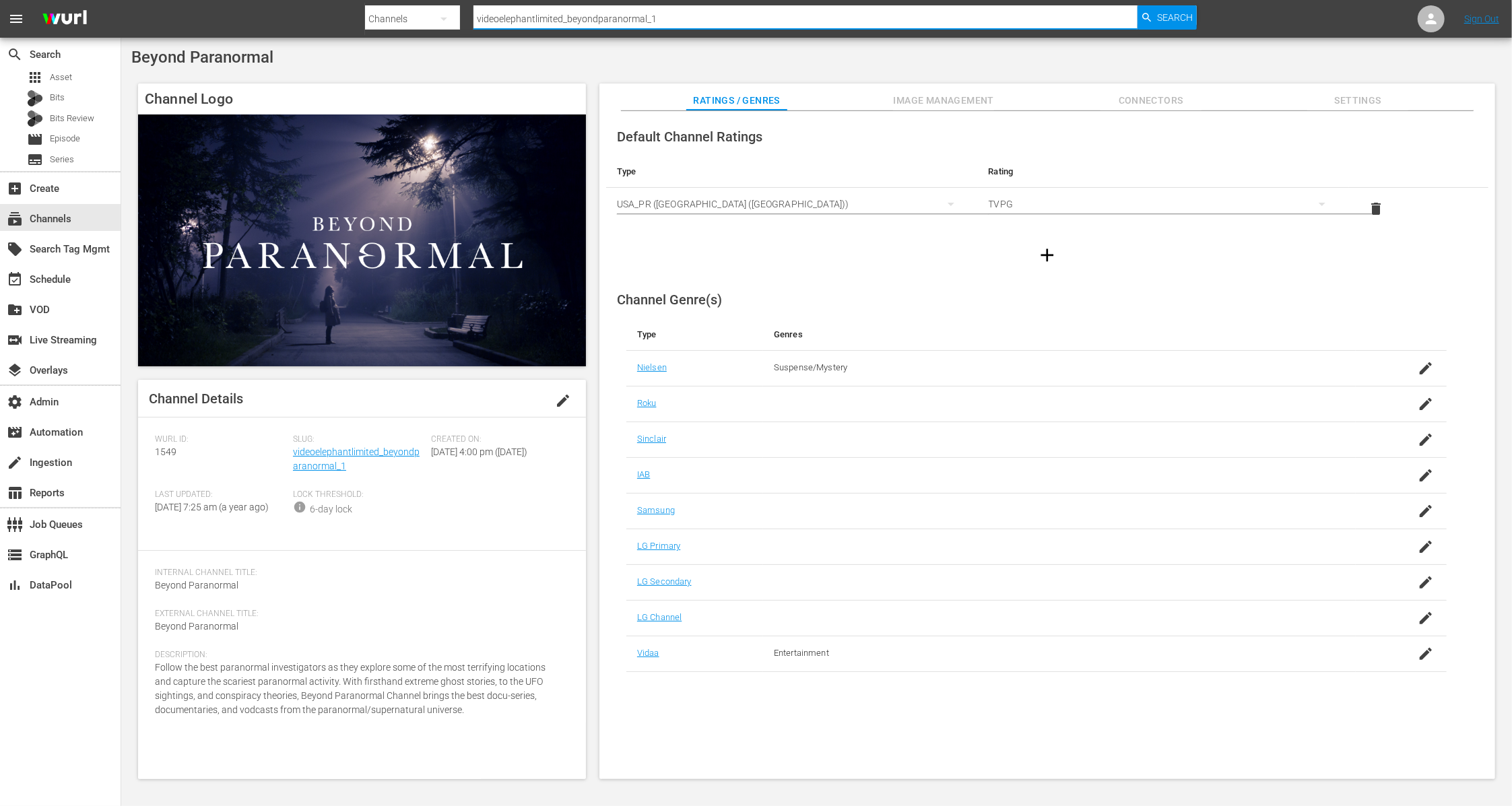
drag, startPoint x: 614, startPoint y: 21, endPoint x: 365, endPoint y: 11, distance: 249.2
click at [365, 11] on div "Search By Channels Search ID, Title, Description, Keywords, or Category videoel…" at bounding box center [781, 18] width 832 height 32
paste input "wdrmediagroup_defatv"
type input "wdrmediagroup_defatv_1"
click at [1170, 20] on span "Search" at bounding box center [1174, 18] width 36 height 24
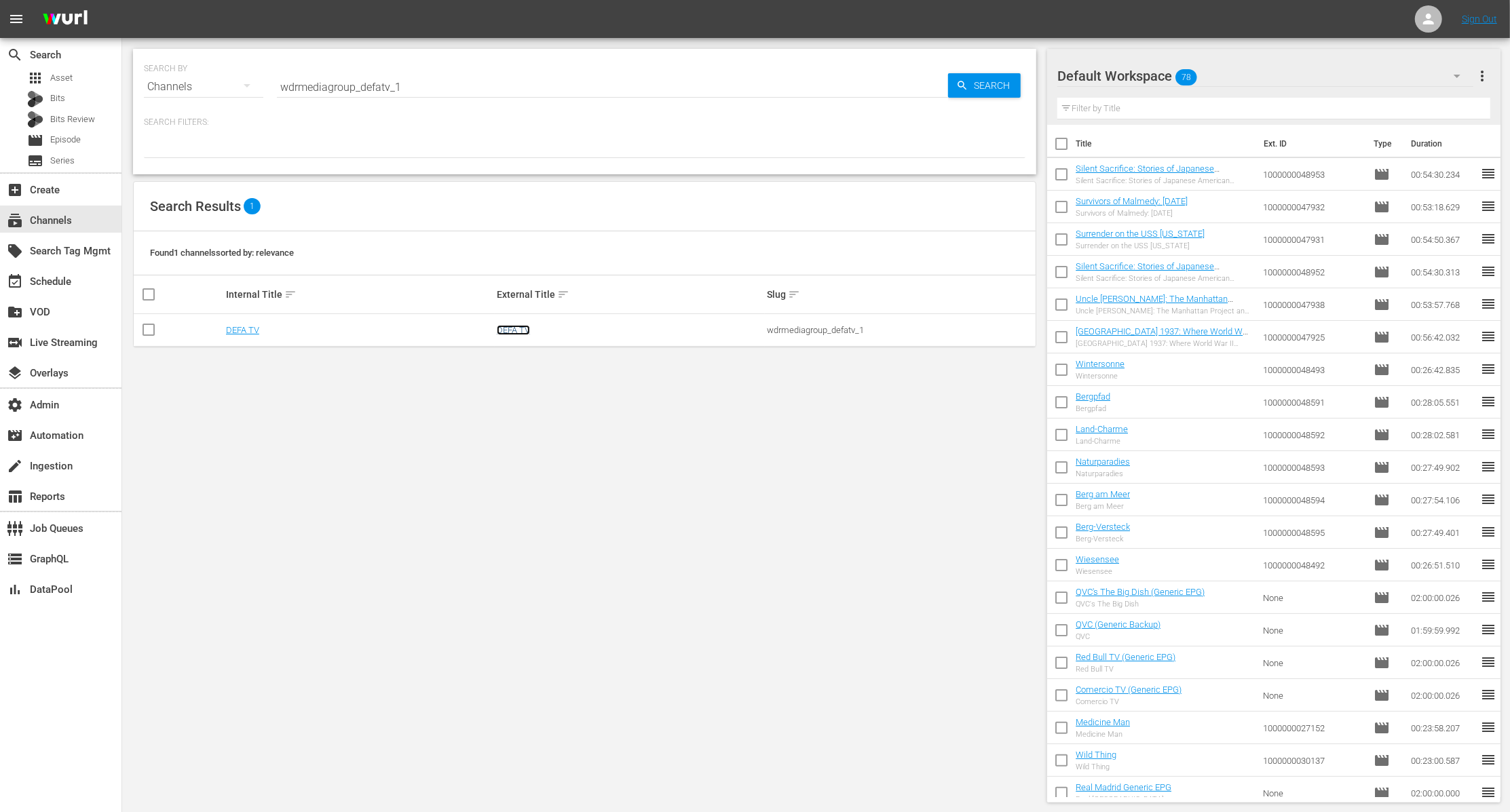
click at [517, 331] on link "DEFA TV" at bounding box center [513, 330] width 34 height 10
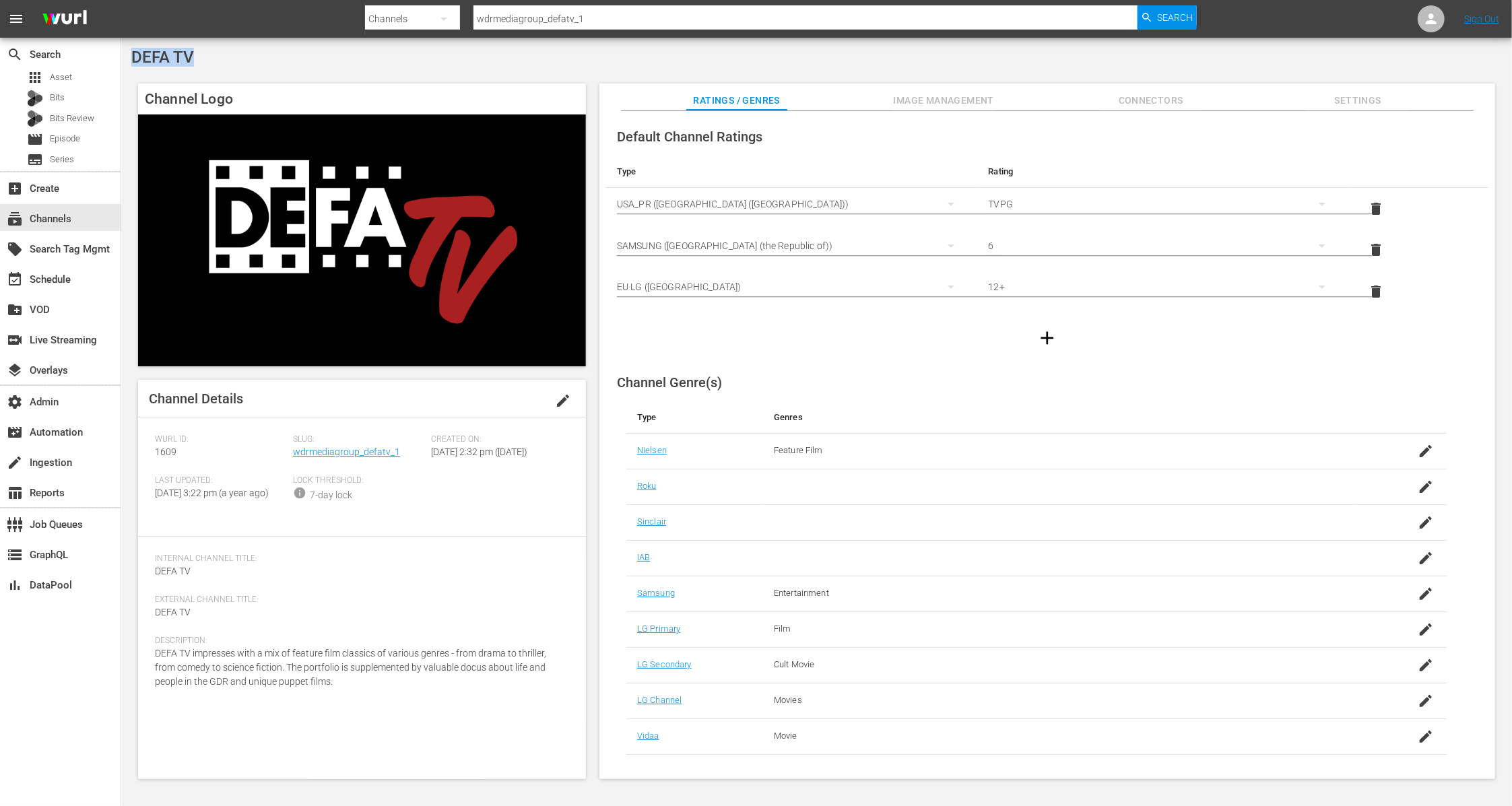
drag, startPoint x: 204, startPoint y: 59, endPoint x: 123, endPoint y: 58, distance: 81.0
click at [123, 58] on div "DEFA TV Channel Logo Channel Details edit Wurl ID: 1609 Slug: wdrmediagroup_def…" at bounding box center [817, 418] width 1391 height 760
copy span "DEFA TV"
drag, startPoint x: 408, startPoint y: 455, endPoint x: 294, endPoint y: 458, distance: 114.0
click at [294, 458] on div "Slug: wdrmediagroup_defatv_1" at bounding box center [362, 455] width 138 height 41
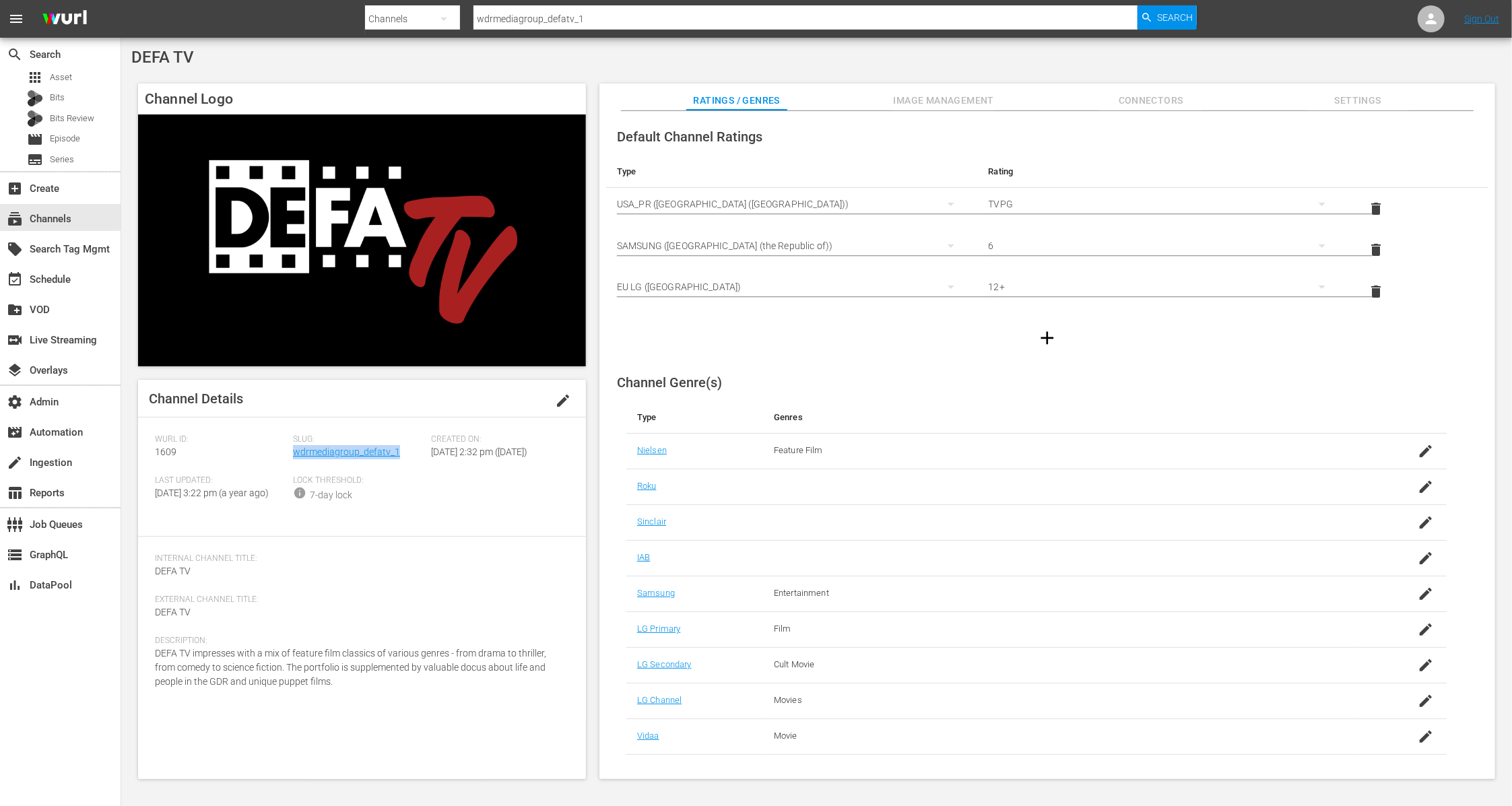
copy link "wdrmediagroup_defatv_1"
drag, startPoint x: 182, startPoint y: 449, endPoint x: 145, endPoint y: 452, distance: 37.1
click at [145, 452] on div "Channel Details edit Wurl ID: 1609 Slug: wdrmediagroup_defatv_1 Created On: Wed…" at bounding box center [362, 580] width 448 height 399
copy span "1609"
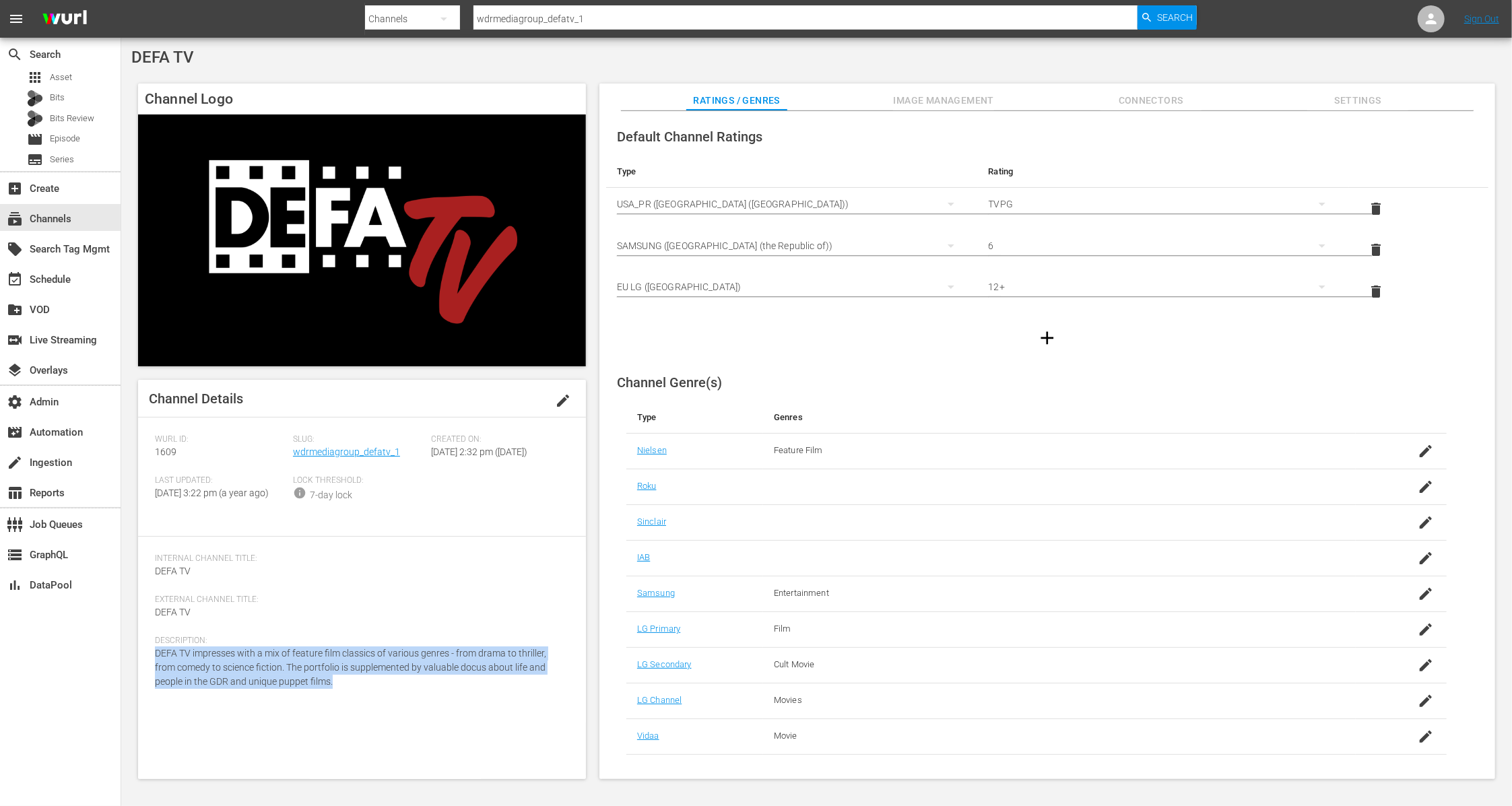
drag, startPoint x: 336, startPoint y: 715, endPoint x: 148, endPoint y: 684, distance: 190.5
click at [148, 684] on div "Channel Details edit Wurl ID: 1609 Slug: wdrmediagroup_defatv_1 Created On: Wed…" at bounding box center [362, 580] width 448 height 399
copy span "DEFA TV impresses with a mix of feature film classics of various genres - from …"
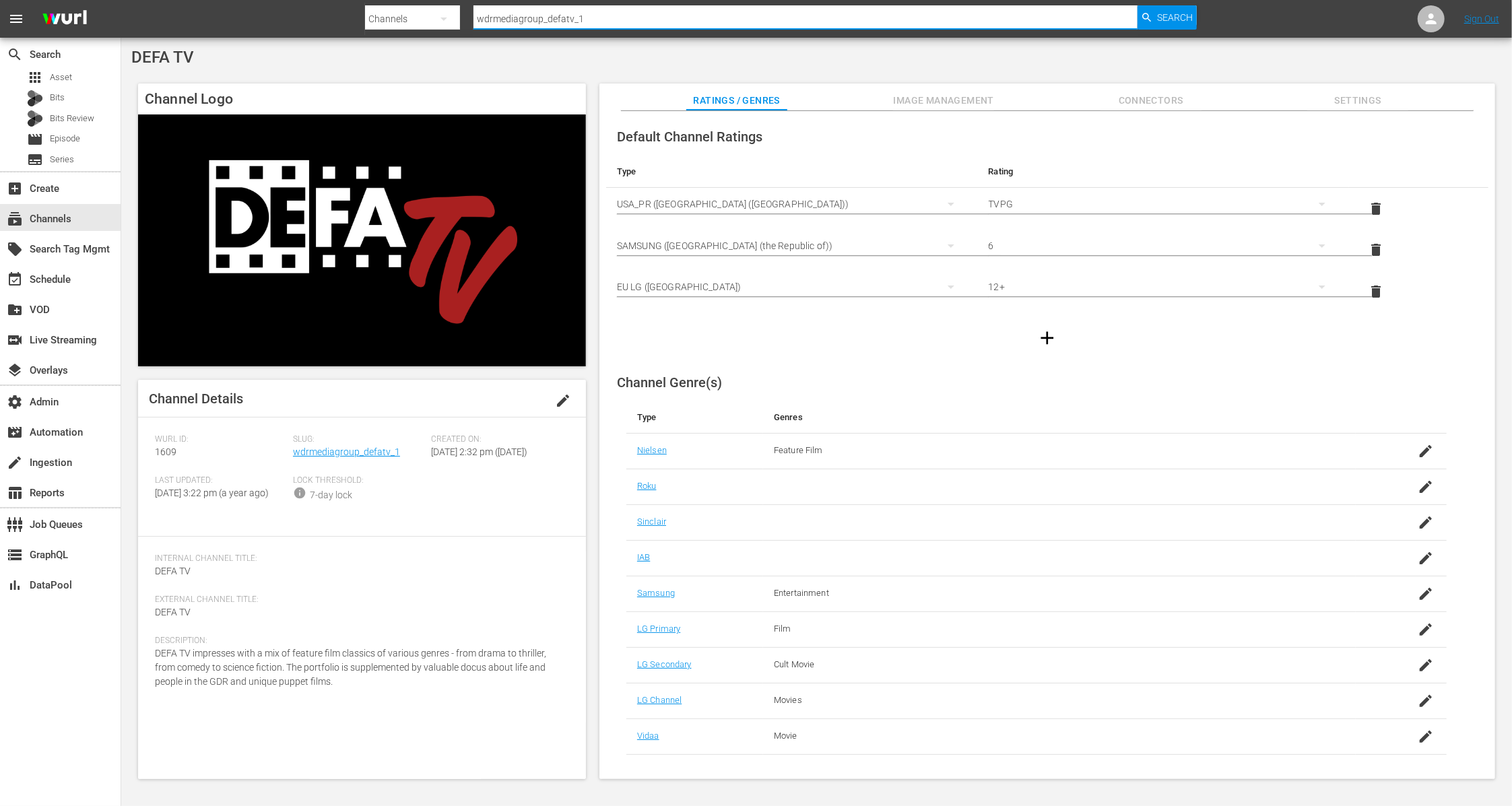
drag, startPoint x: 554, startPoint y: 21, endPoint x: 396, endPoint y: 21, distance: 158.0
click at [395, 21] on div "Search By Channels Search ID, Title, Description, Keywords, or Category wdrmedi…" at bounding box center [781, 18] width 832 height 32
paste input "_media_group_himmlischeskino"
type input "wdr_media_group_himmlischeskino_1"
click at [1183, 20] on span "Search" at bounding box center [1174, 18] width 36 height 24
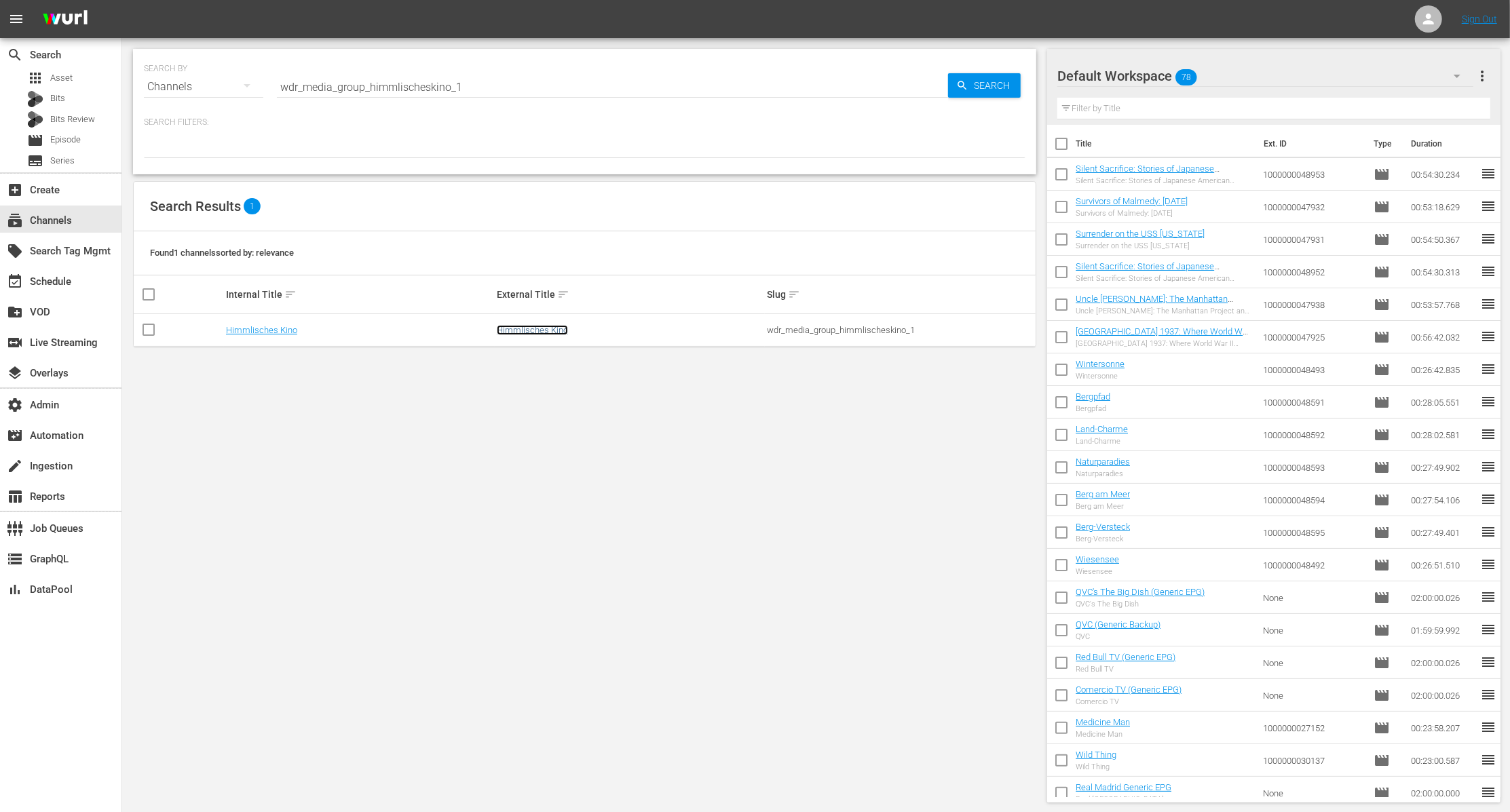
click at [543, 332] on link "Himmlisches Kino" at bounding box center [532, 330] width 71 height 10
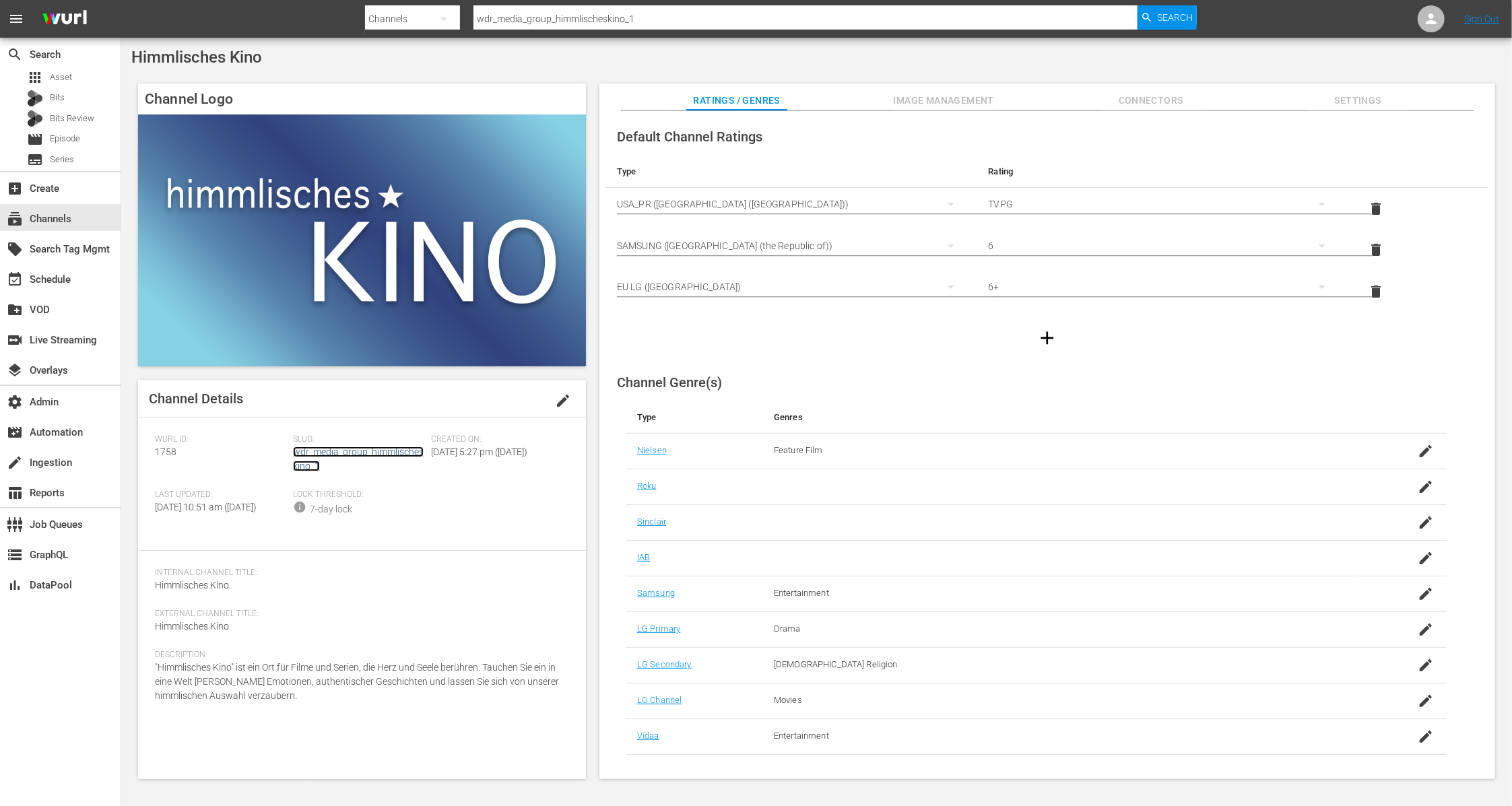
click at [361, 452] on link "wdr_media_group_himmlischeskino_1" at bounding box center [358, 458] width 130 height 25
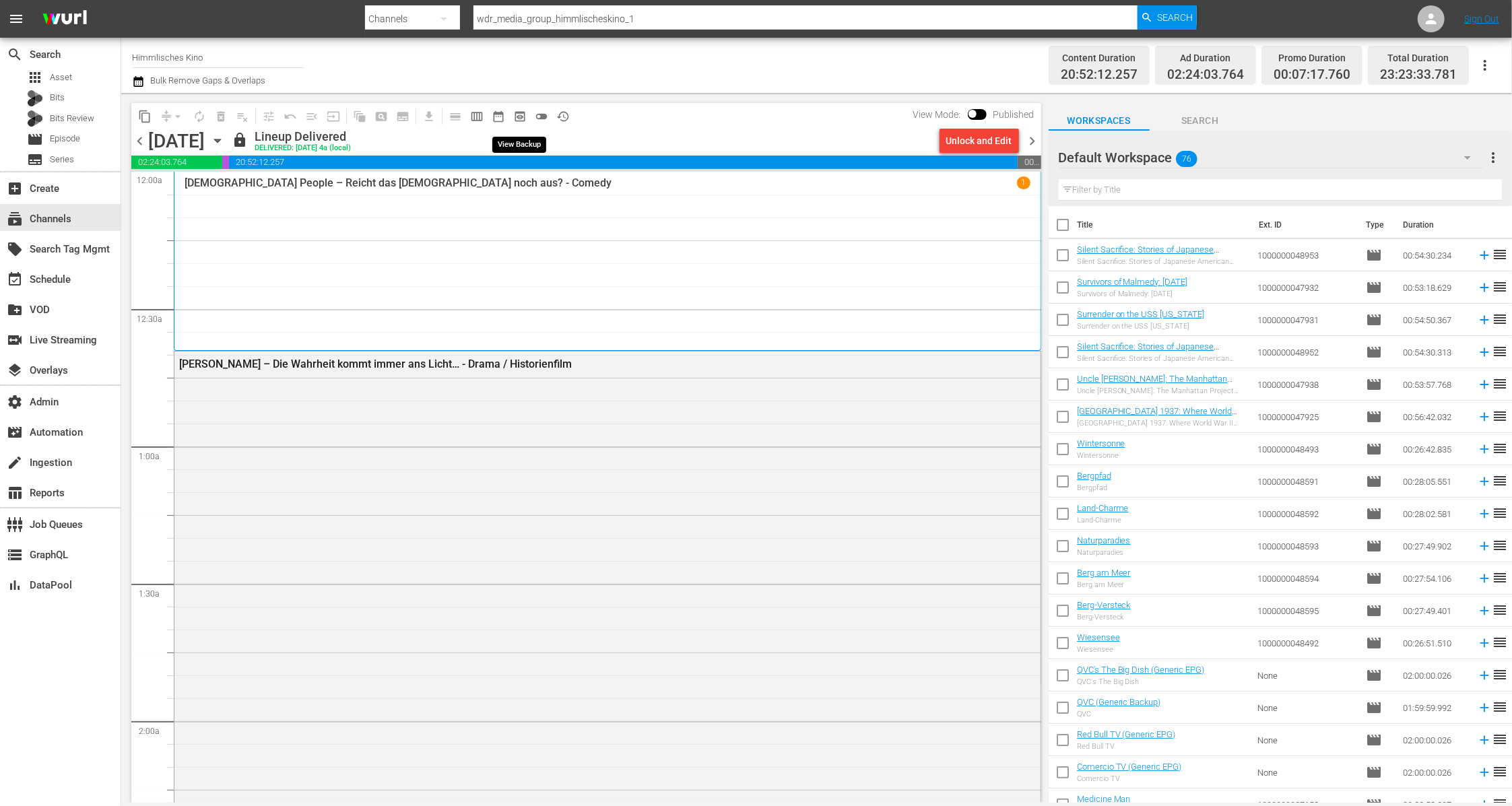
click at [527, 116] on button "preview_outlined" at bounding box center [520, 116] width 21 height 21
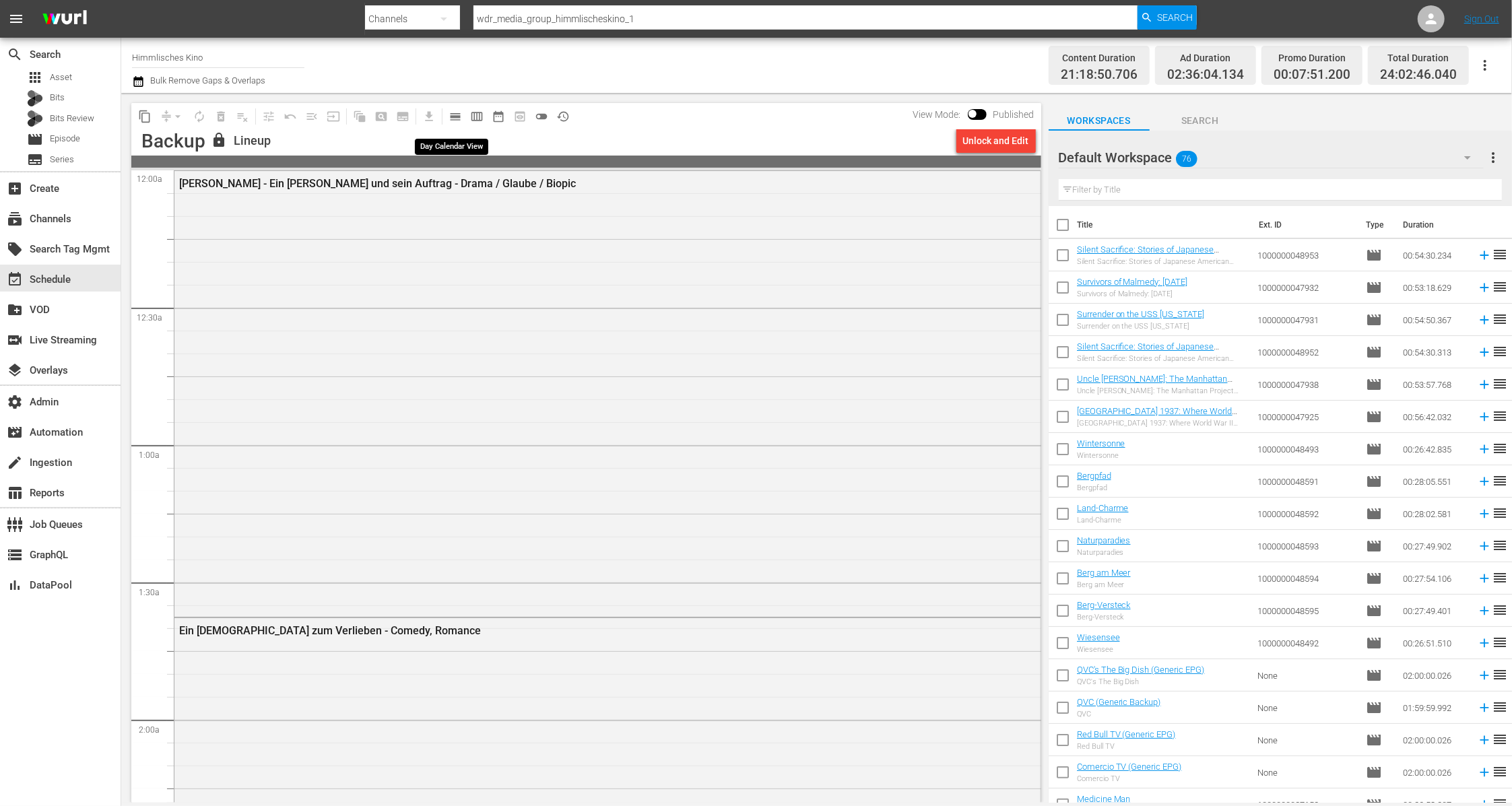
click at [458, 118] on span "calendar_view_day_outlined" at bounding box center [455, 116] width 14 height 14
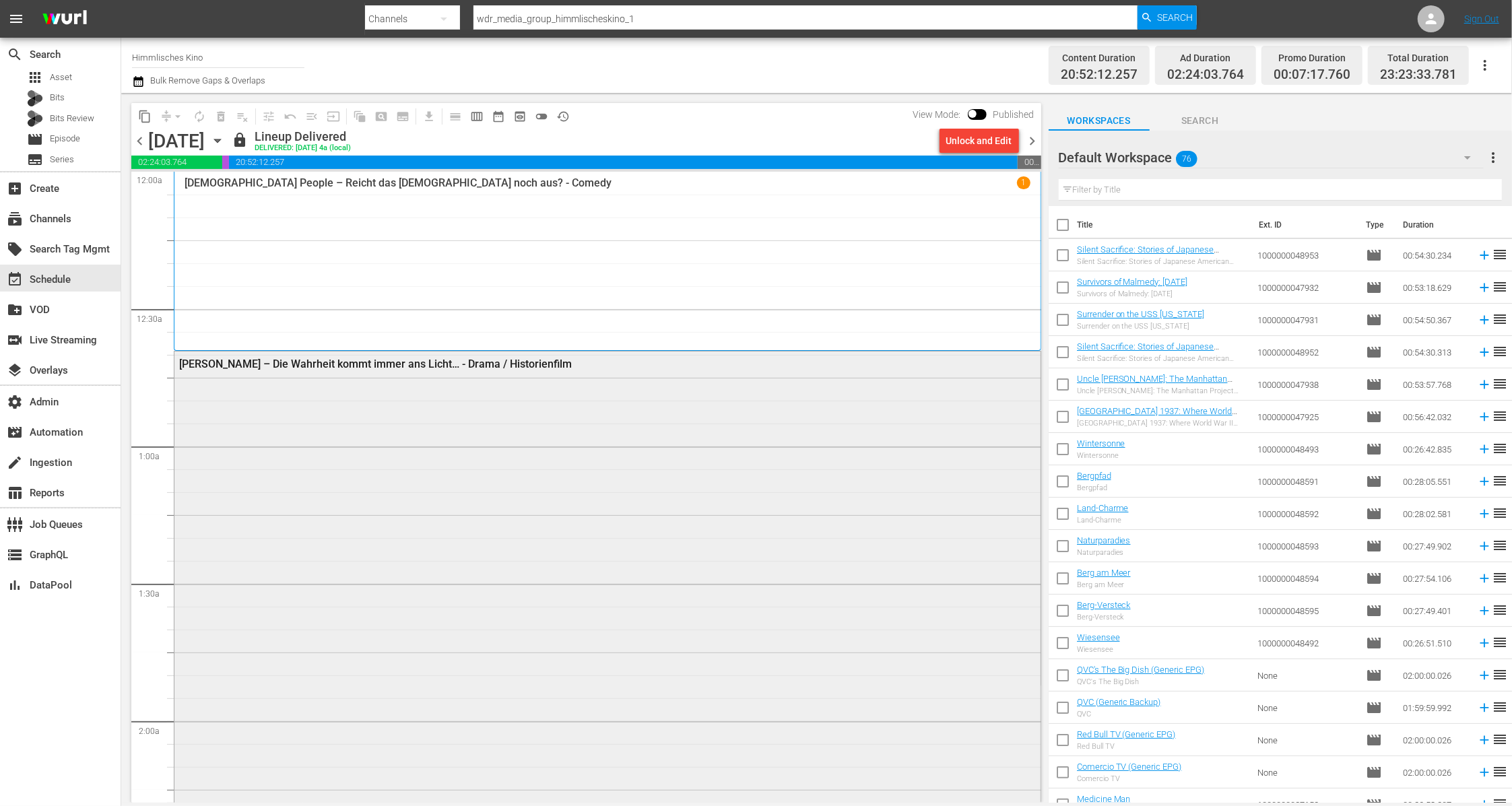
click at [526, 478] on div "Roe V. Wade – Die Wahrheit kommt immer ans Licht… - Drama / Historienfilm" at bounding box center [608, 639] width 867 height 576
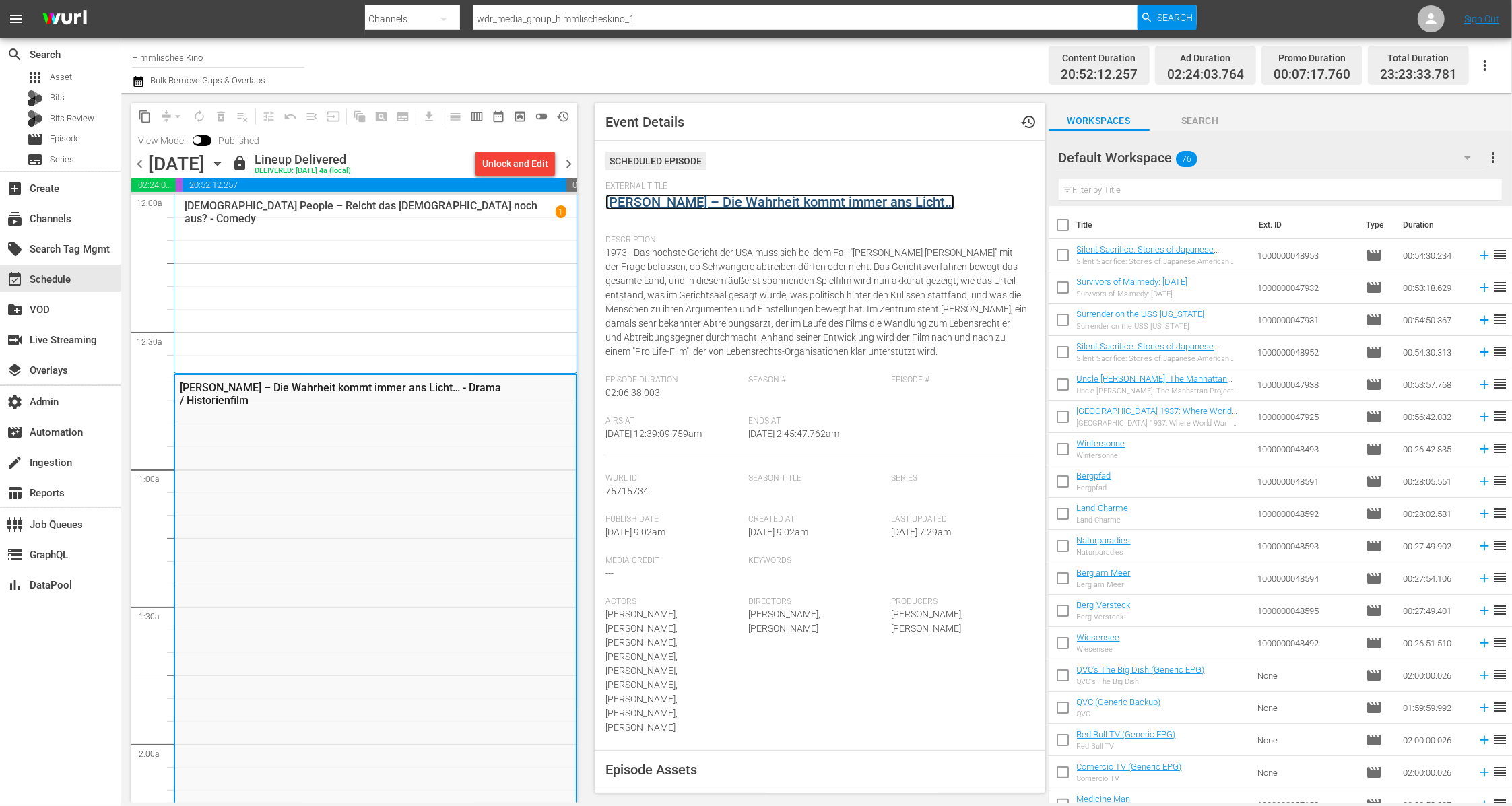
click at [711, 202] on link "Roe V. Wade – Die Wahrheit kommt immer ans Licht…" at bounding box center [780, 202] width 349 height 16
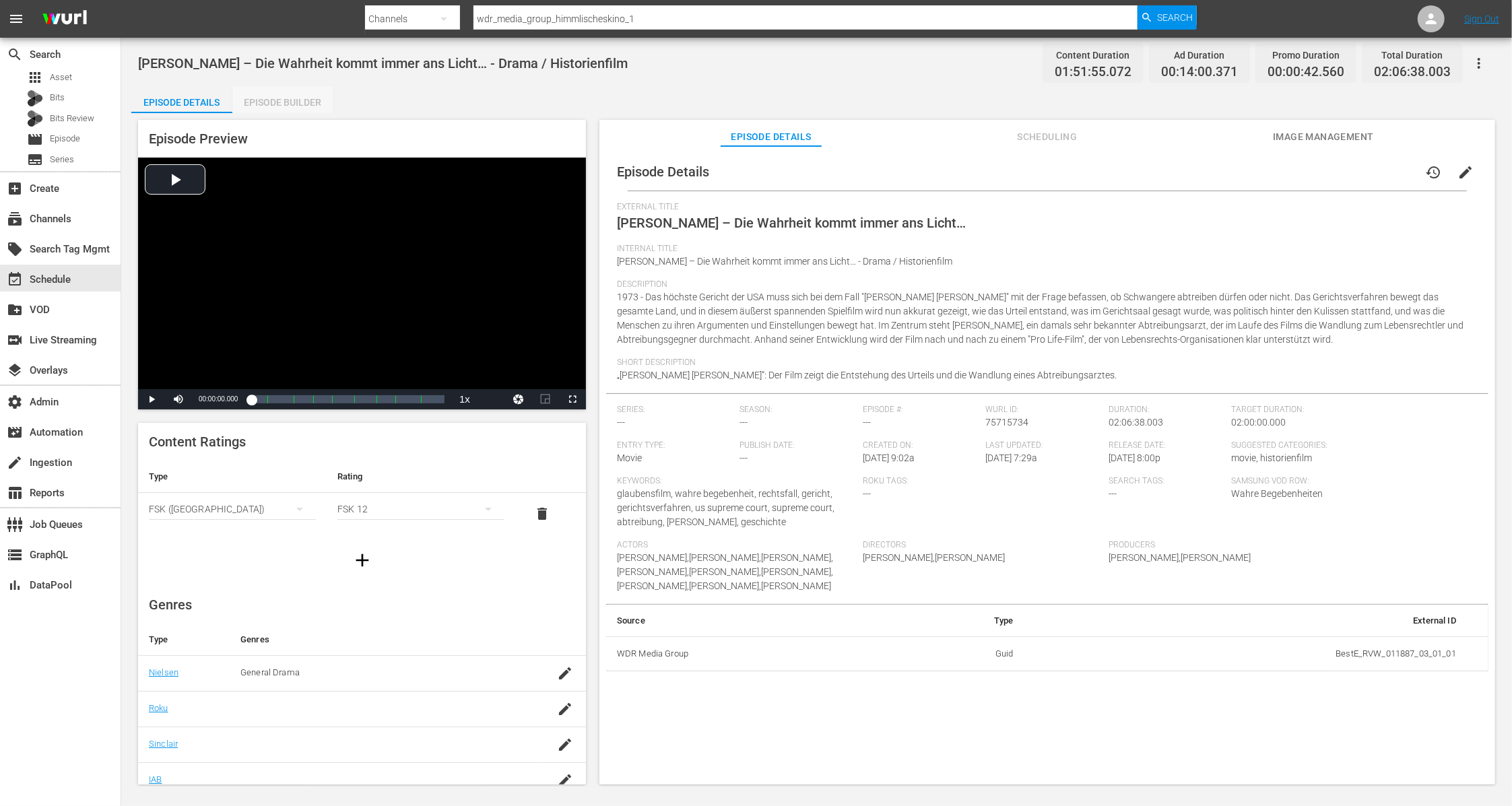
click at [301, 108] on div "Episode Builder" at bounding box center [282, 102] width 101 height 32
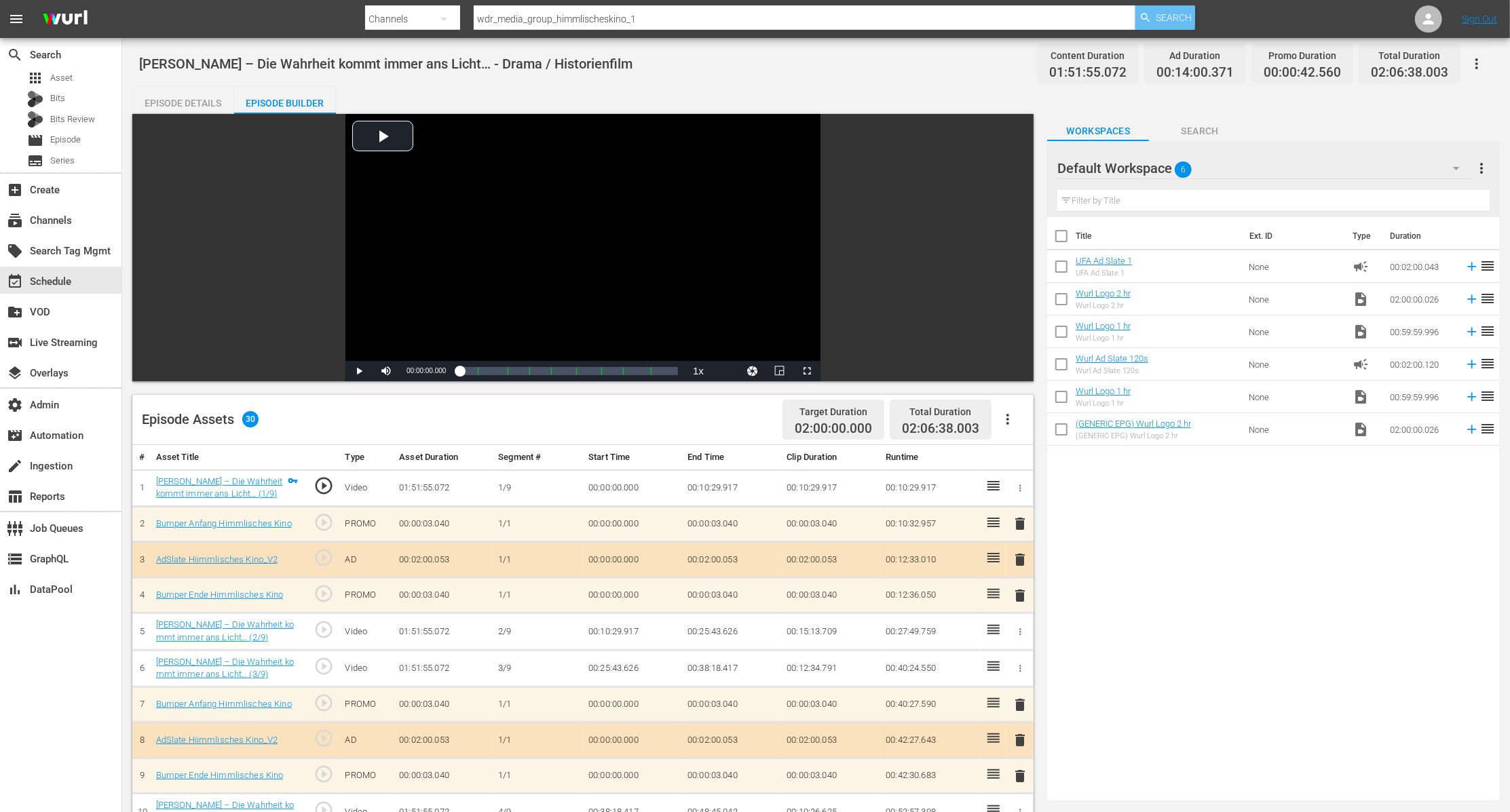
click at [1166, 17] on span "Search" at bounding box center [1173, 18] width 36 height 24
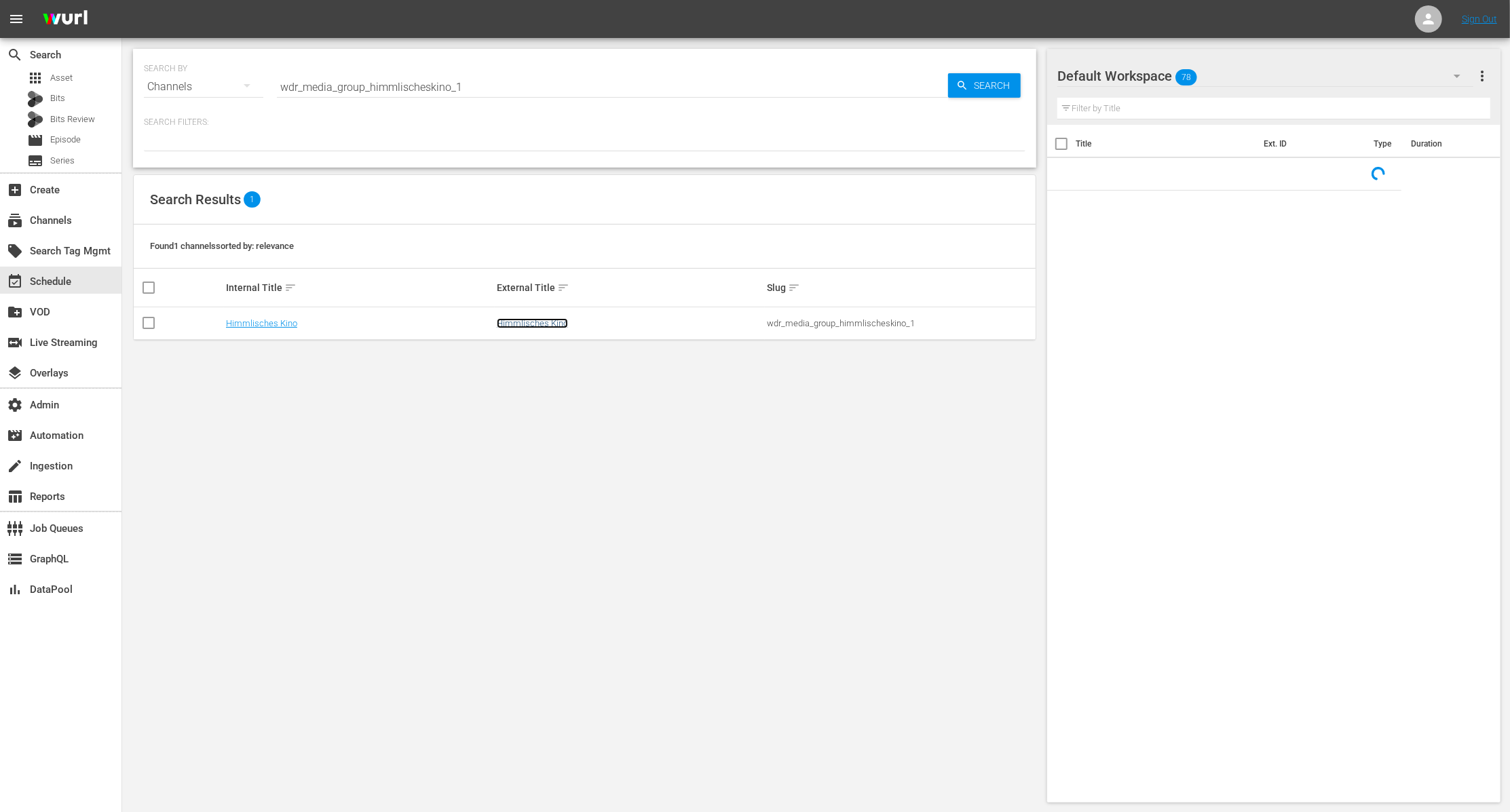
click at [539, 320] on link "Himmlisches Kino" at bounding box center [532, 323] width 71 height 10
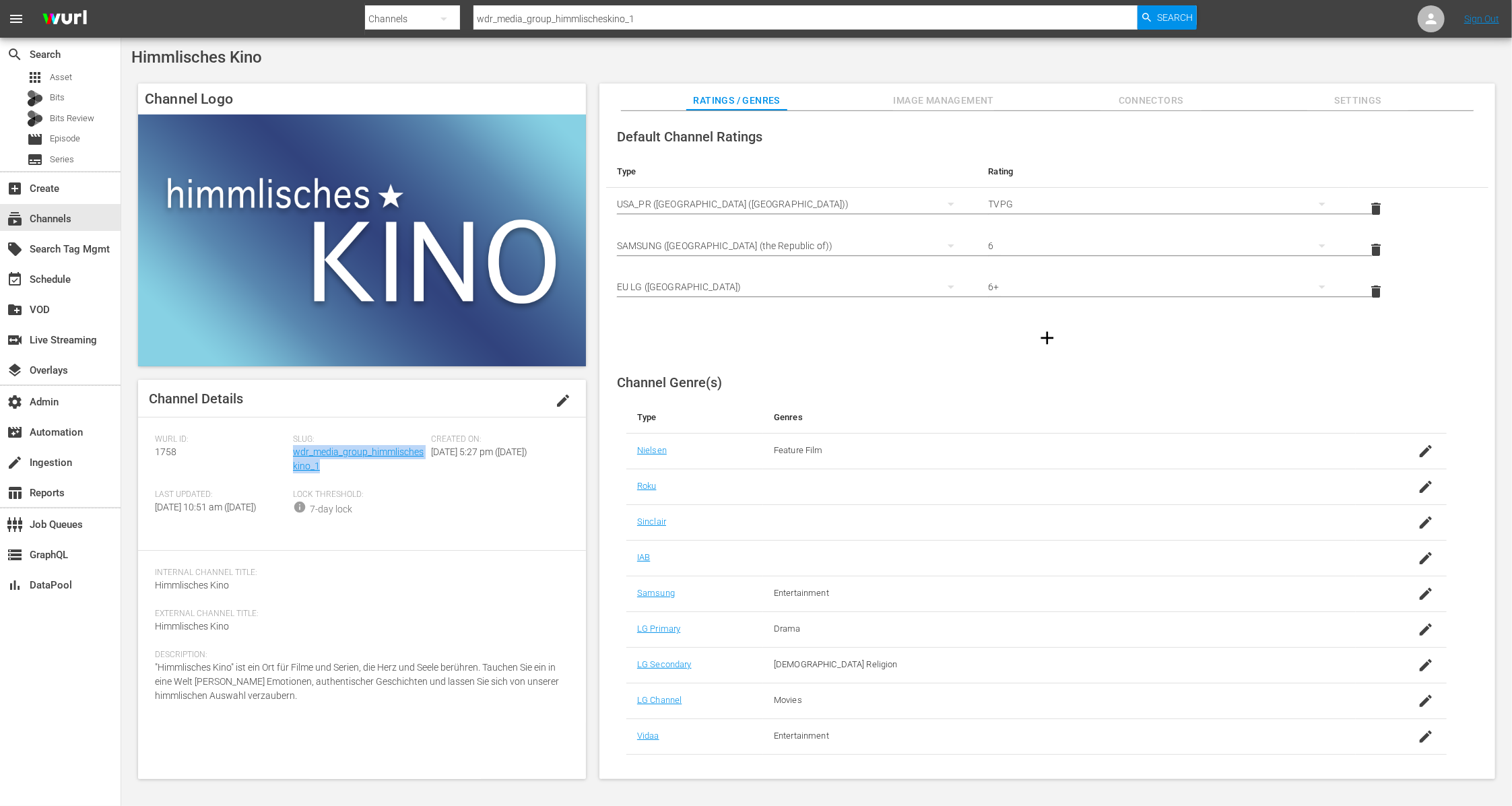
drag, startPoint x: 327, startPoint y: 469, endPoint x: 294, endPoint y: 458, distance: 34.8
click at [294, 458] on div "Slug: wdr_media_group_himmlischeskino_1" at bounding box center [362, 462] width 138 height 55
drag, startPoint x: 186, startPoint y: 456, endPoint x: 149, endPoint y: 450, distance: 37.5
click at [149, 450] on div "Channel Details edit Wurl ID: 1758 Slug: wdr_media_group_himmlischeskino_1 Crea…" at bounding box center [362, 580] width 448 height 399
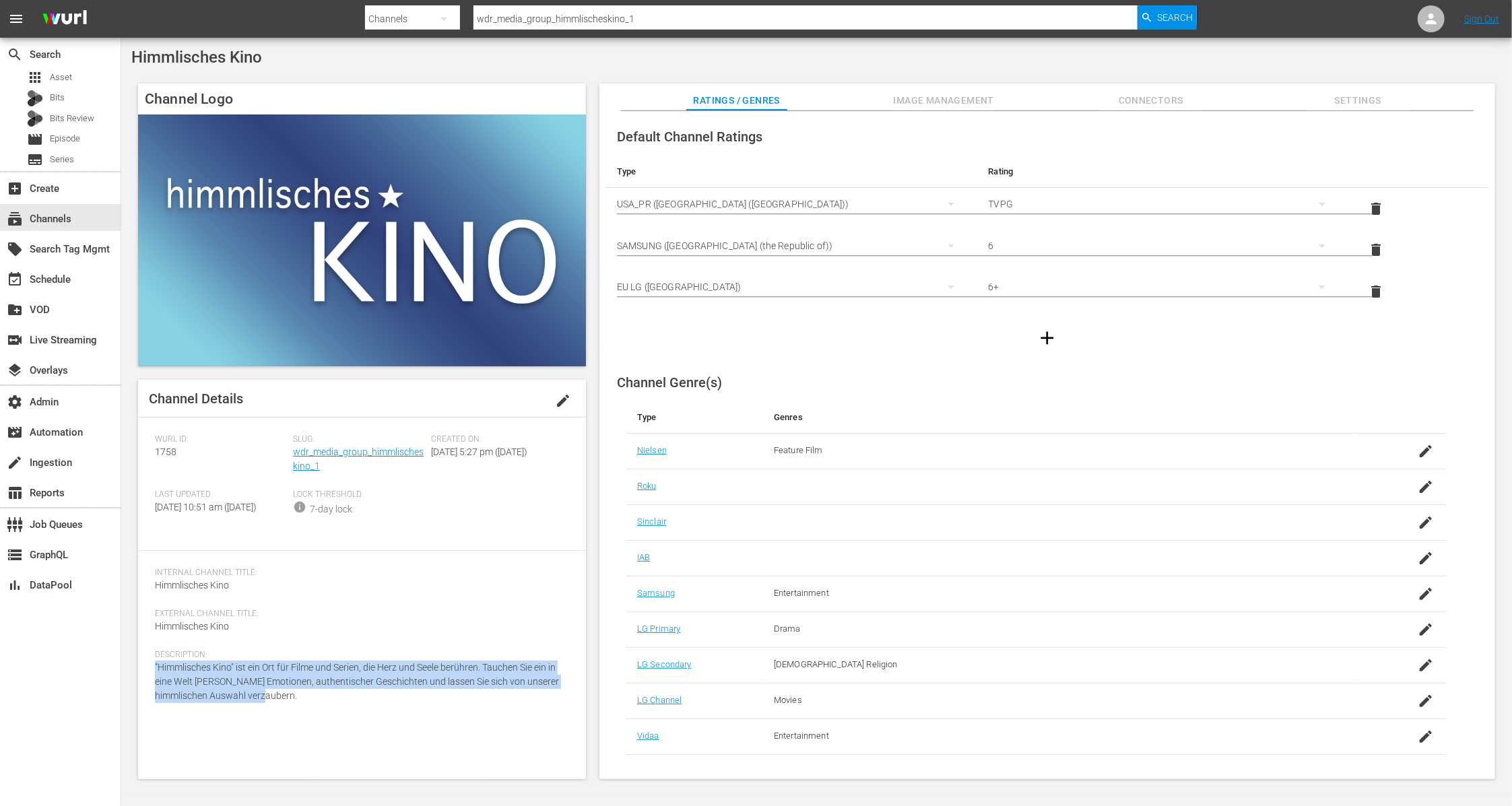
drag, startPoint x: 300, startPoint y: 713, endPoint x: 138, endPoint y: 681, distance: 165.1
click at [138, 681] on div "Channel Details edit Wurl ID: 1758 Slug: wdr_media_group_himmlischeskino_1 Crea…" at bounding box center [362, 580] width 448 height 399
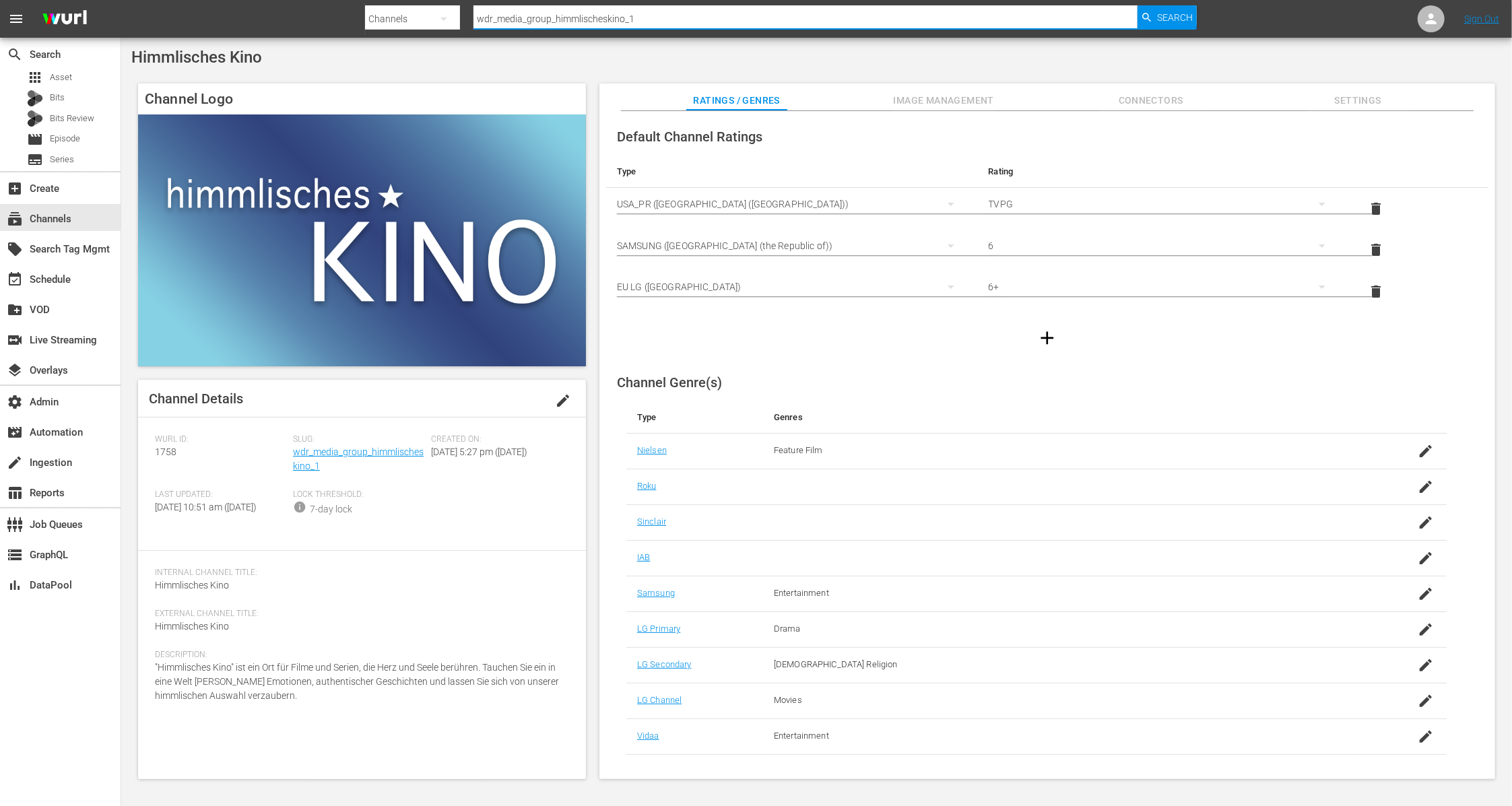
drag, startPoint x: 674, startPoint y: 27, endPoint x: 423, endPoint y: 18, distance: 251.2
click at [423, 18] on div "Search By Channels Search ID, Title, Description, Keywords, or Category wdr_med…" at bounding box center [781, 18] width 832 height 32
paste input "Jodha Akbar"
type input "Jodha Akbar"
drag, startPoint x: 1178, startPoint y: 18, endPoint x: 1174, endPoint y: 26, distance: 8.9
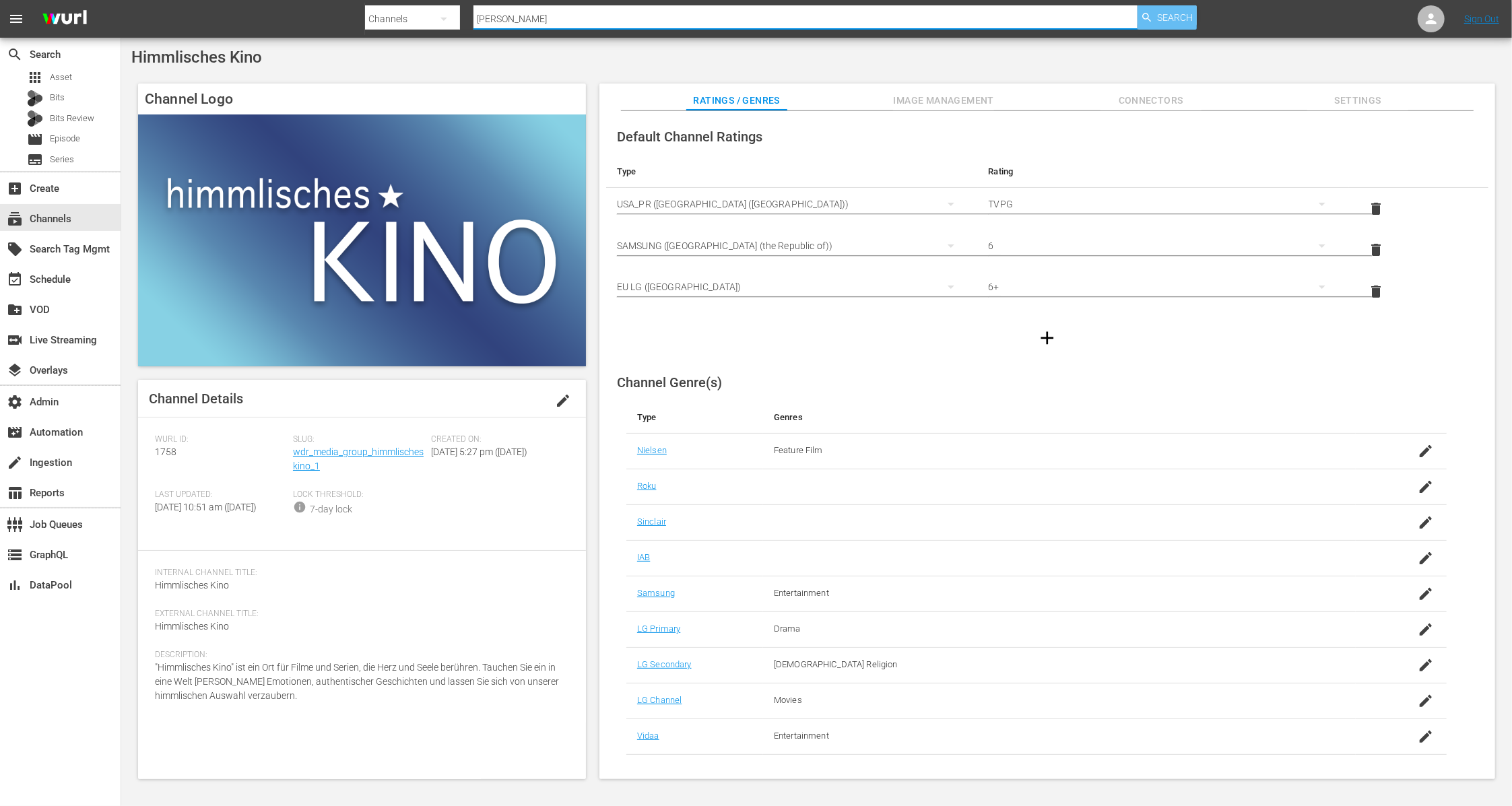
click at [1178, 19] on span "Search" at bounding box center [1174, 18] width 36 height 24
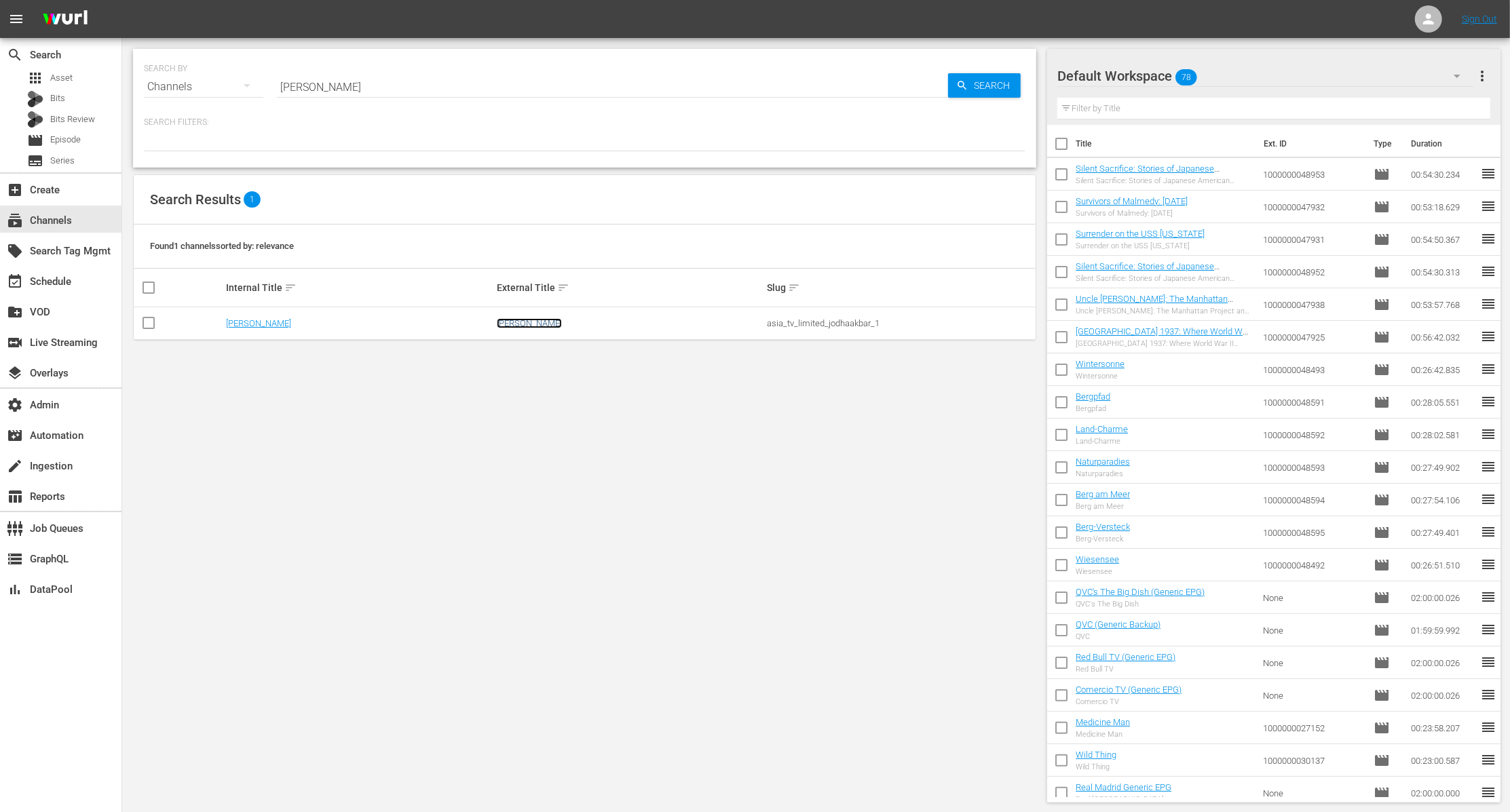
click at [526, 326] on link "Jodha Akbar" at bounding box center [529, 323] width 65 height 10
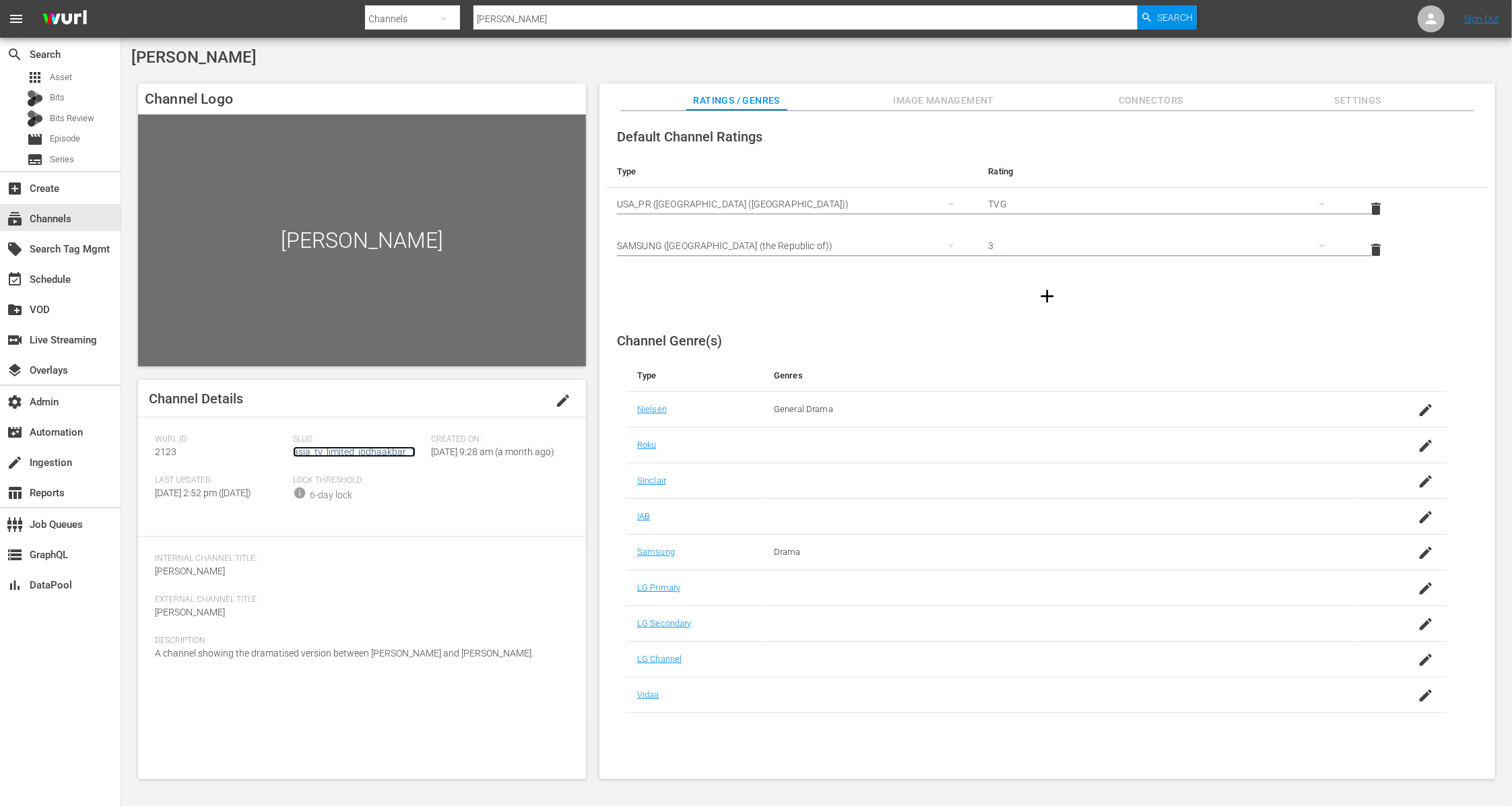
click at [361, 453] on link "asia_tv_limited_jodhaakbar_1" at bounding box center [354, 452] width 123 height 11
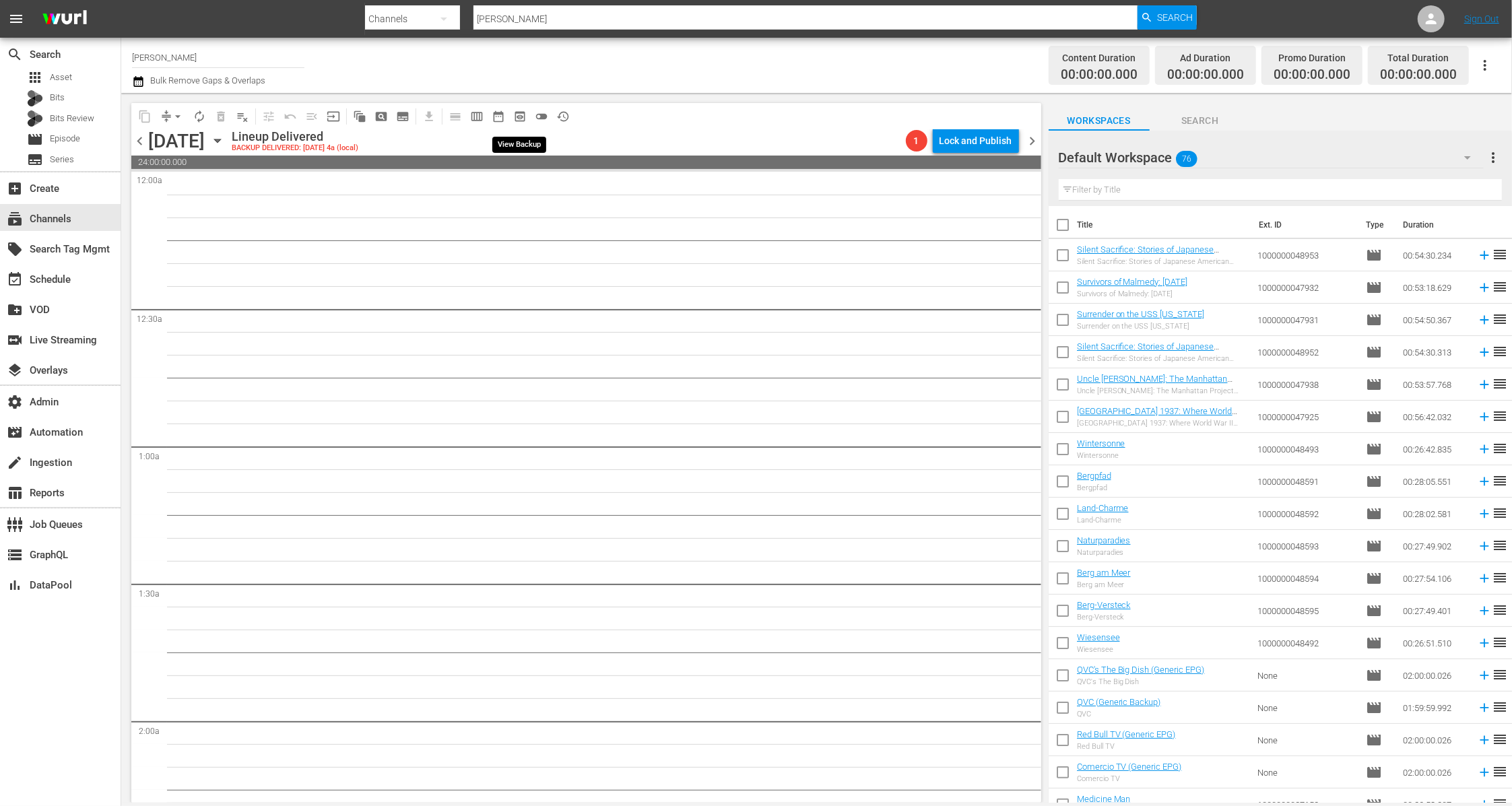
click at [524, 118] on span "preview_outlined" at bounding box center [520, 116] width 14 height 14
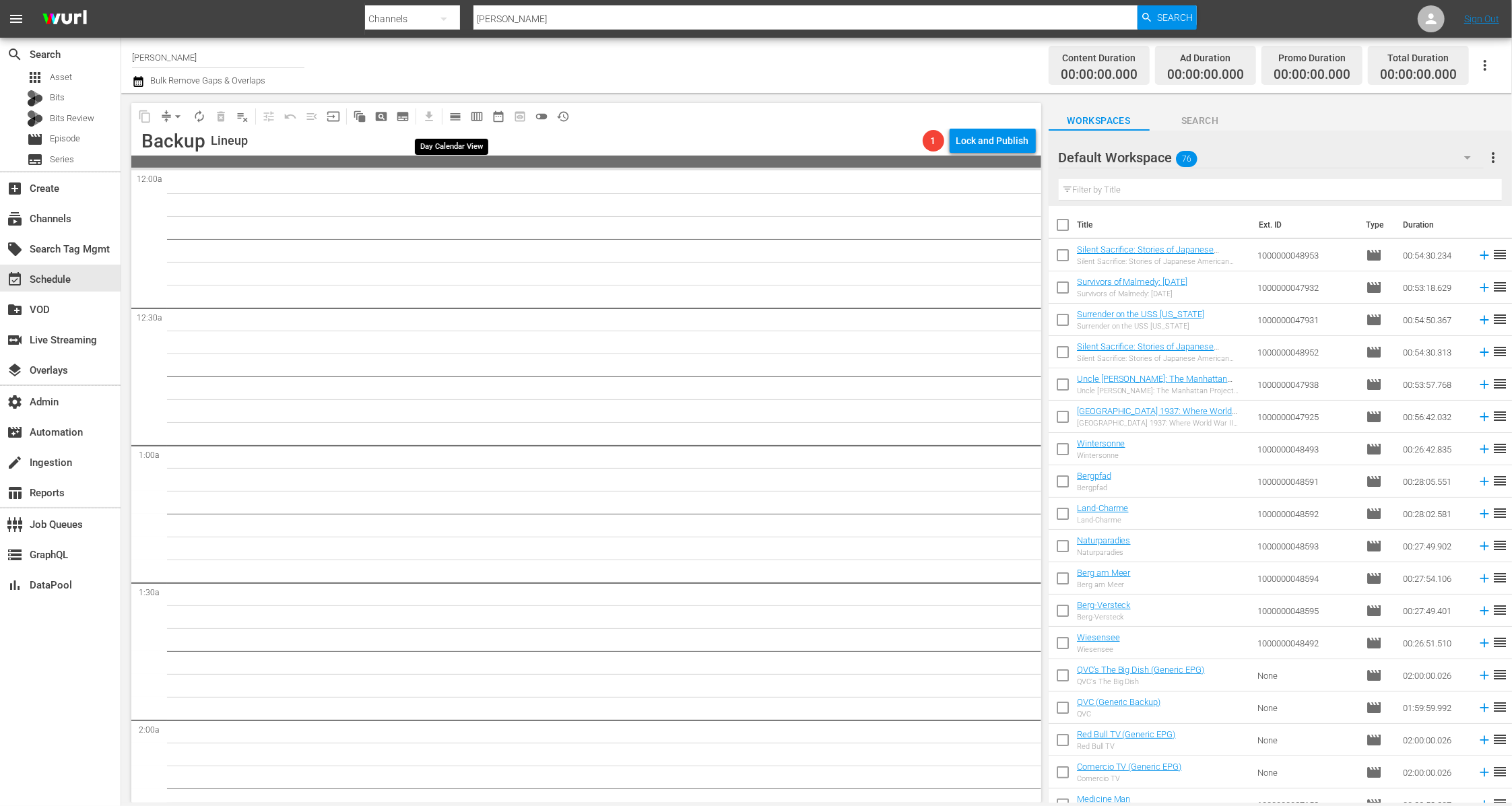
click at [455, 118] on span "calendar_view_day_outlined" at bounding box center [455, 116] width 14 height 14
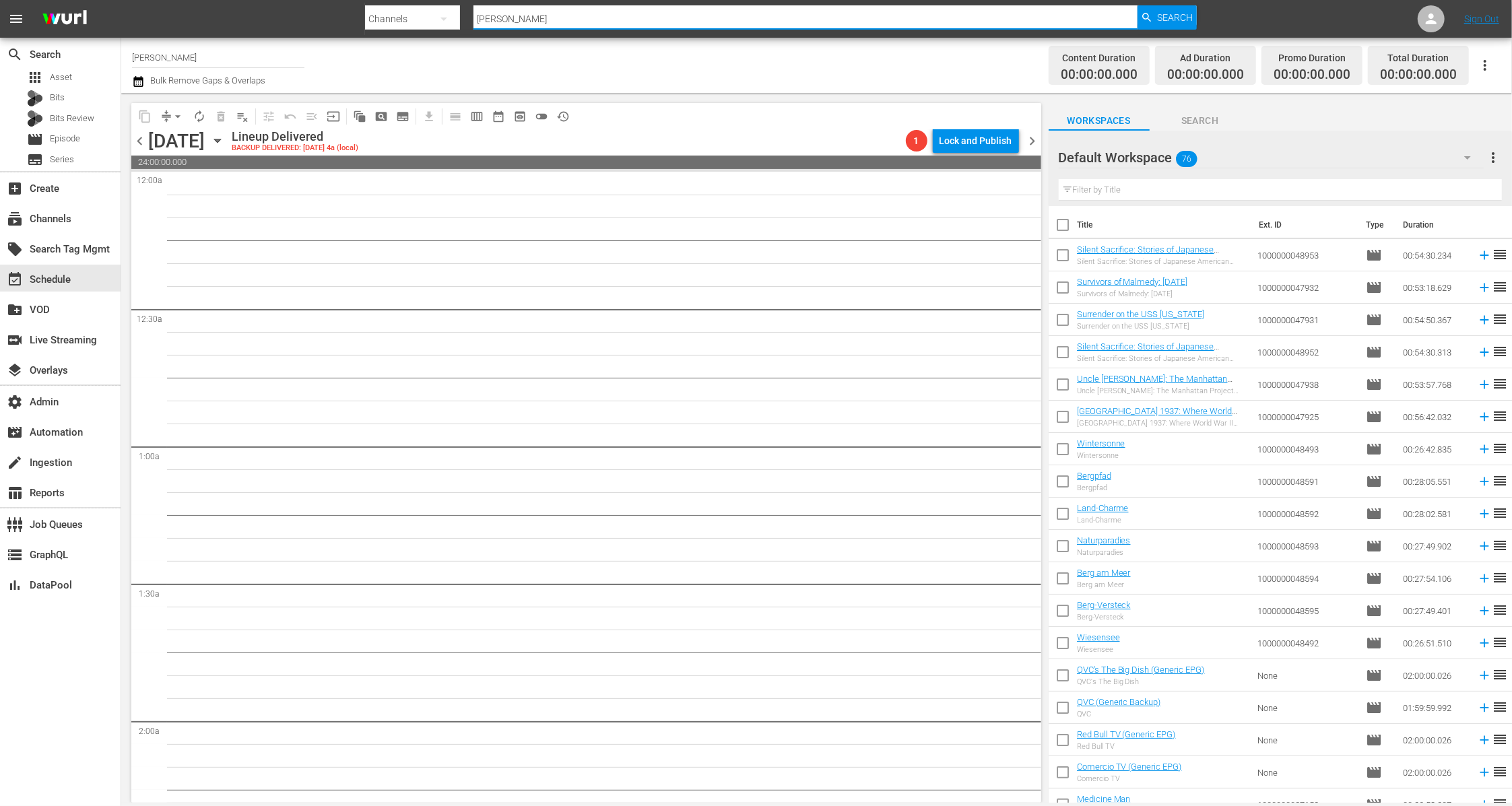
drag, startPoint x: 605, startPoint y: 16, endPoint x: 415, endPoint y: 22, distance: 190.1
click at [415, 22] on div "Search By Channels Search ID, Title, Description, Keywords, or Category [PERSON…" at bounding box center [781, 18] width 832 height 32
paste input "minerva_pictures_amoilnatale_1"
type input "minerva_pictures_amoilnatale_1"
click at [1171, 18] on span "Search" at bounding box center [1174, 18] width 36 height 24
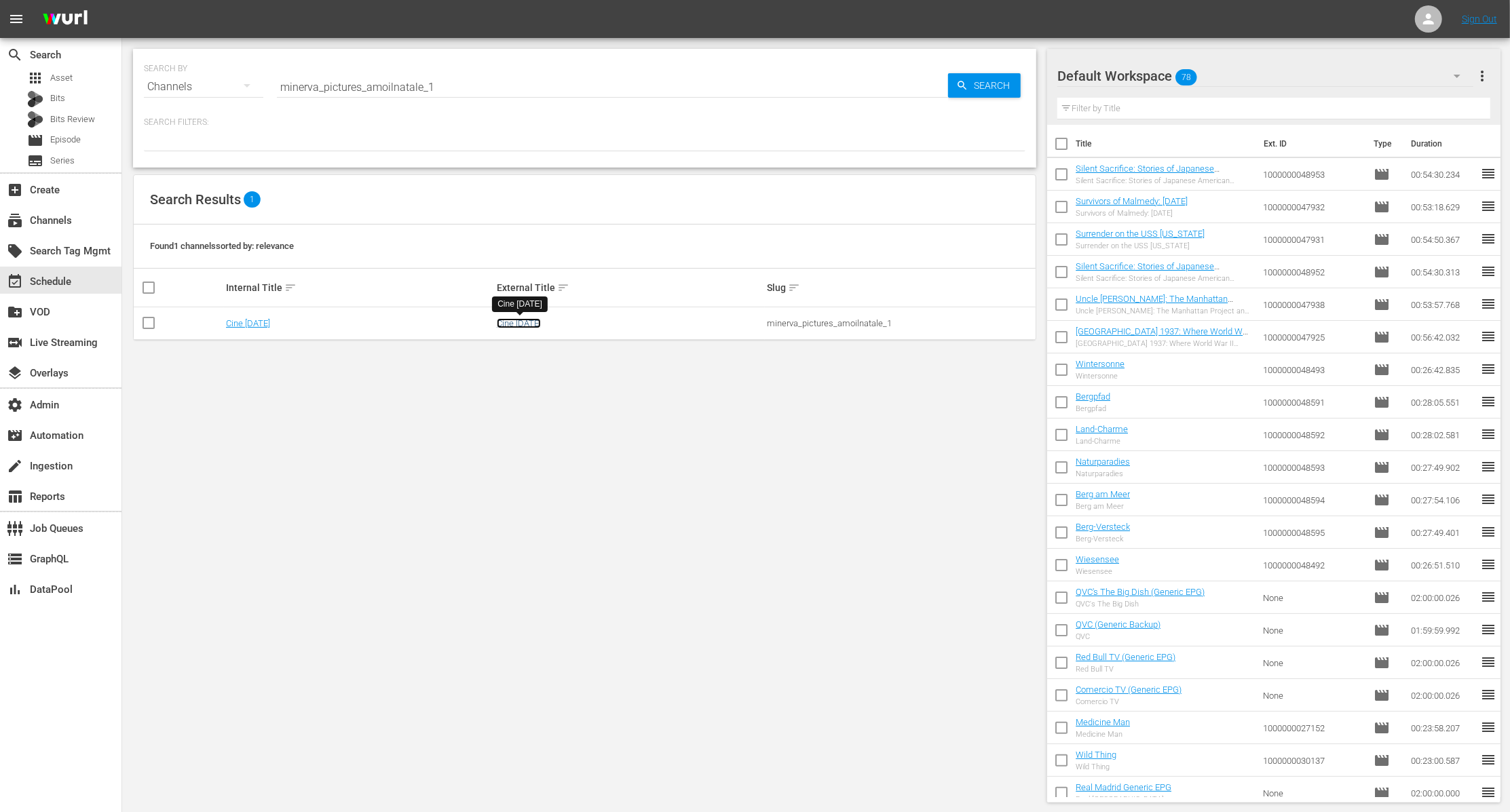
click at [536, 323] on link "Cine Natale" at bounding box center [518, 323] width 44 height 10
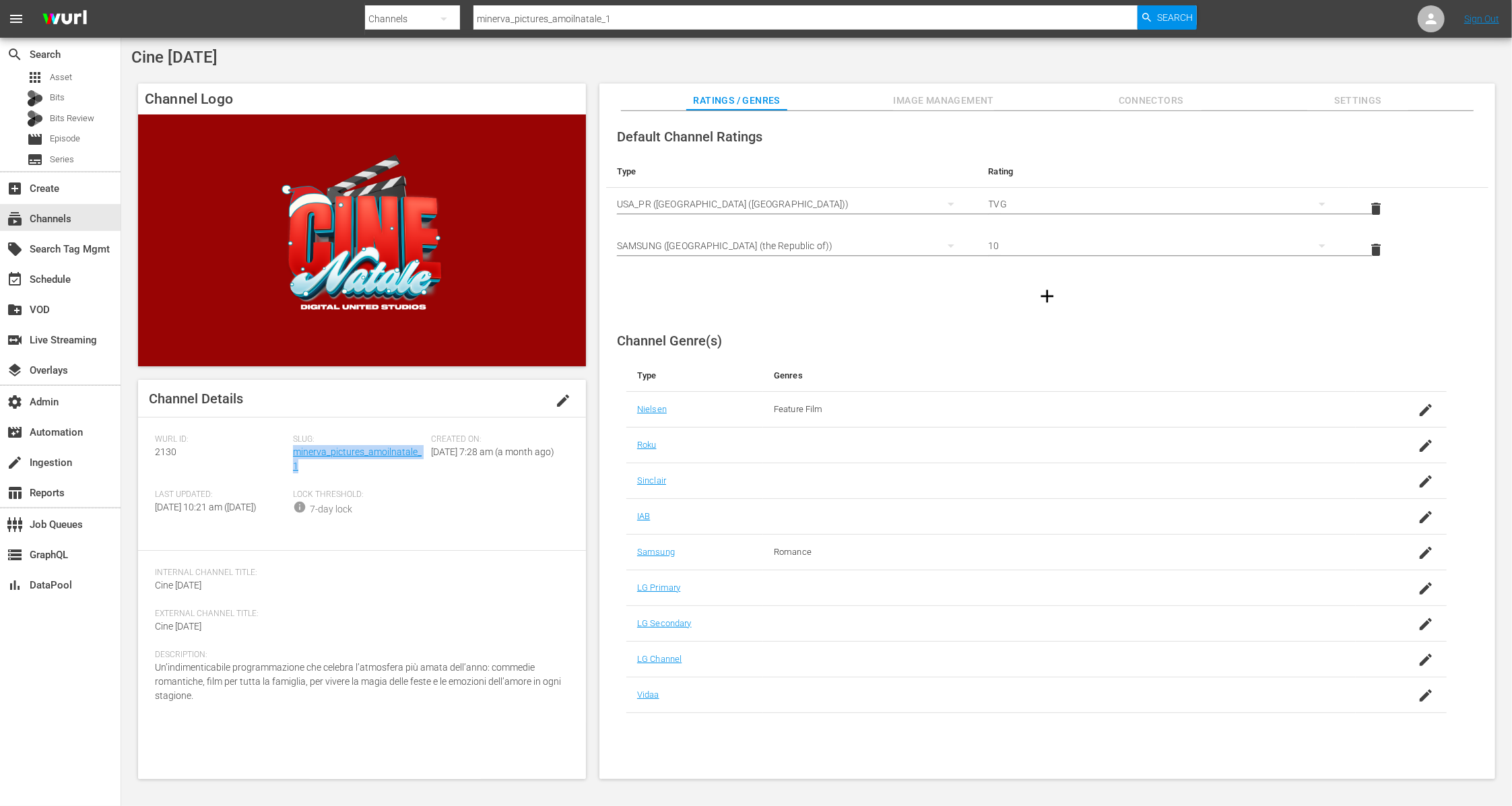
drag, startPoint x: 308, startPoint y: 472, endPoint x: 293, endPoint y: 458, distance: 20.5
click at [293, 458] on div "Slug: minerva_pictures_amoilnatale_1" at bounding box center [362, 462] width 138 height 55
copy link "minerva_pictures_amoilnatale_1"
drag, startPoint x: 188, startPoint y: 458, endPoint x: 150, endPoint y: 452, distance: 38.5
click at [150, 452] on div "Channel Details edit Wurl ID: 2130 Slug: minerva_pictures_amoilnatale_1 Created…" at bounding box center [362, 580] width 448 height 399
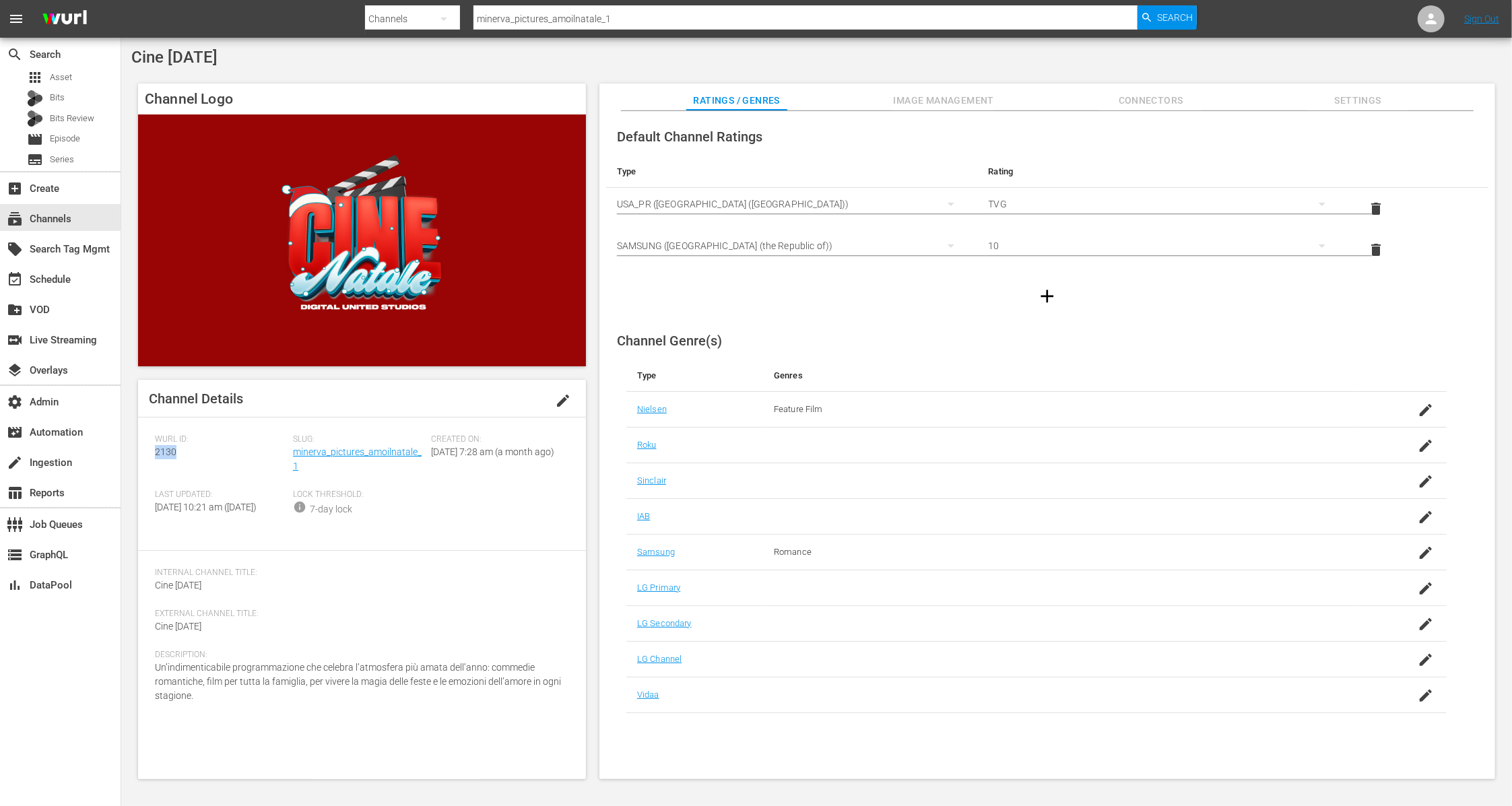
copy span "2130"
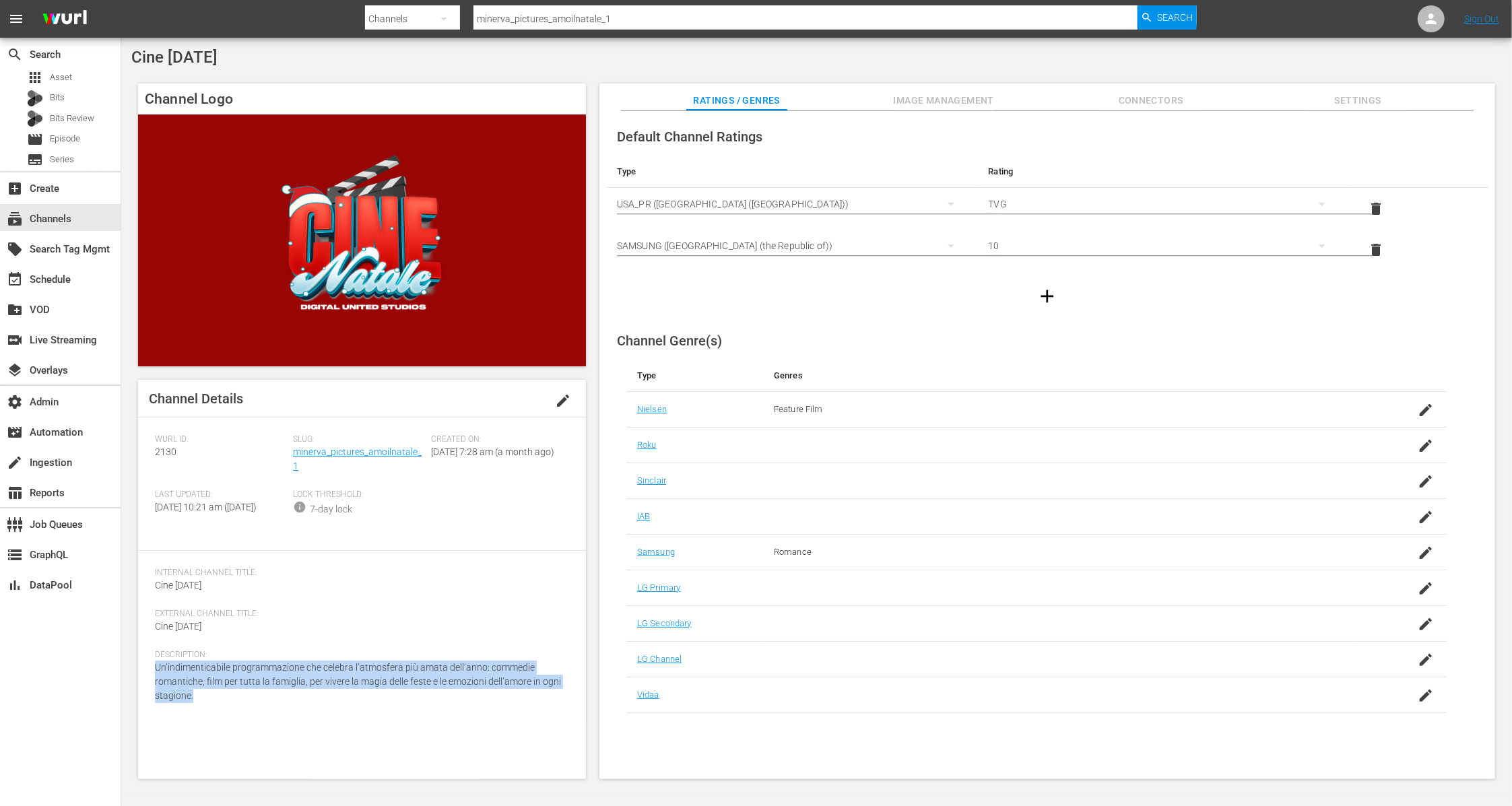
drag, startPoint x: 194, startPoint y: 710, endPoint x: 154, endPoint y: 683, distance: 48.3
click at [154, 683] on div "Channel Details edit Wurl ID: 2130 Slug: minerva_pictures_amoilnatale_1 Created…" at bounding box center [362, 580] width 448 height 399
copy span "Un’indimenticabile programmazione che celebra l’atmosfera più amata dell’anno: …"
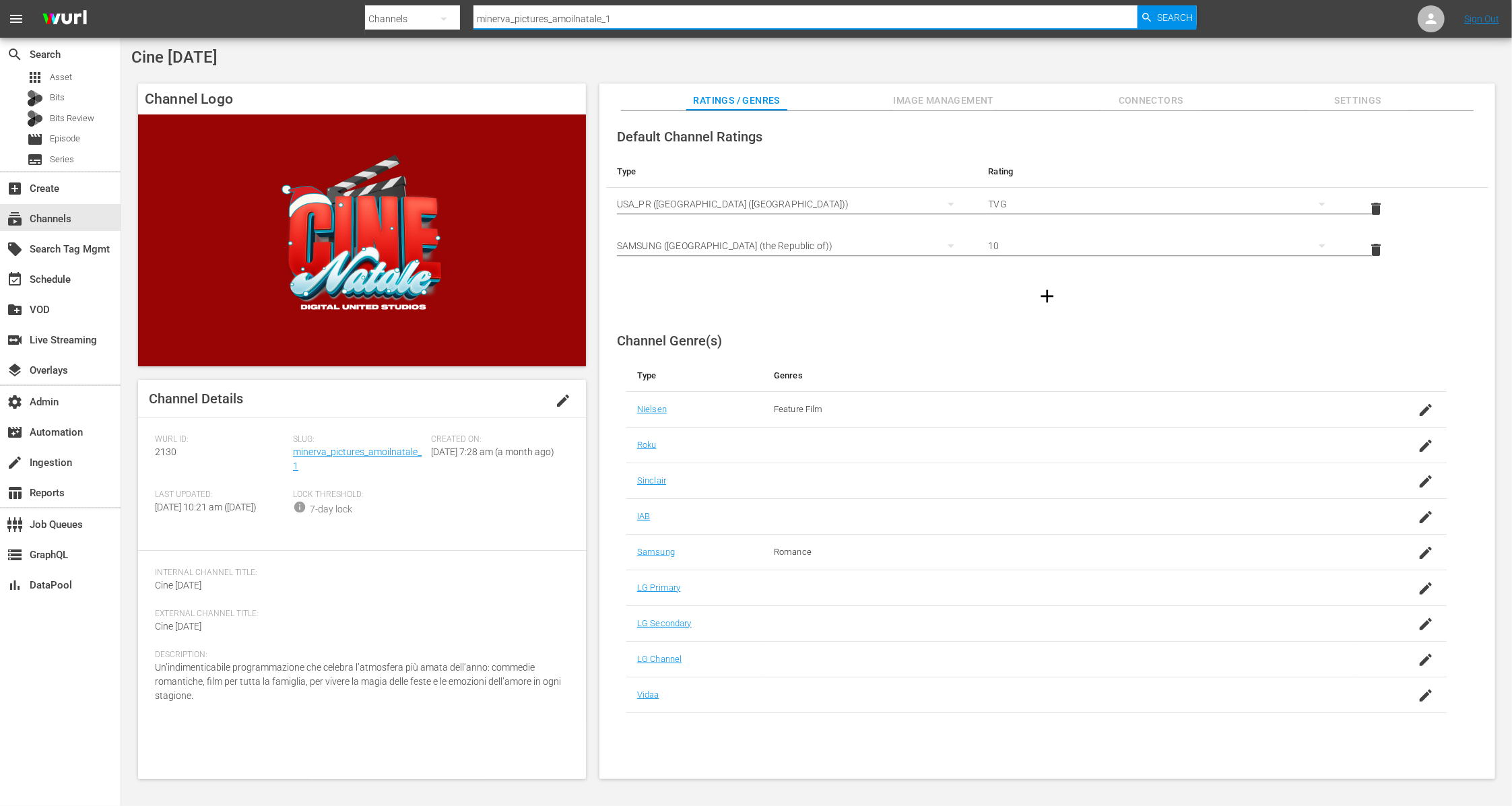
drag, startPoint x: 633, startPoint y: 17, endPoint x: 415, endPoint y: 21, distance: 218.0
click at [415, 21] on div "Search By Channels Search ID, Title, Description, Keywords, or Category minerva…" at bounding box center [781, 18] width 832 height 32
type input "made it myself"
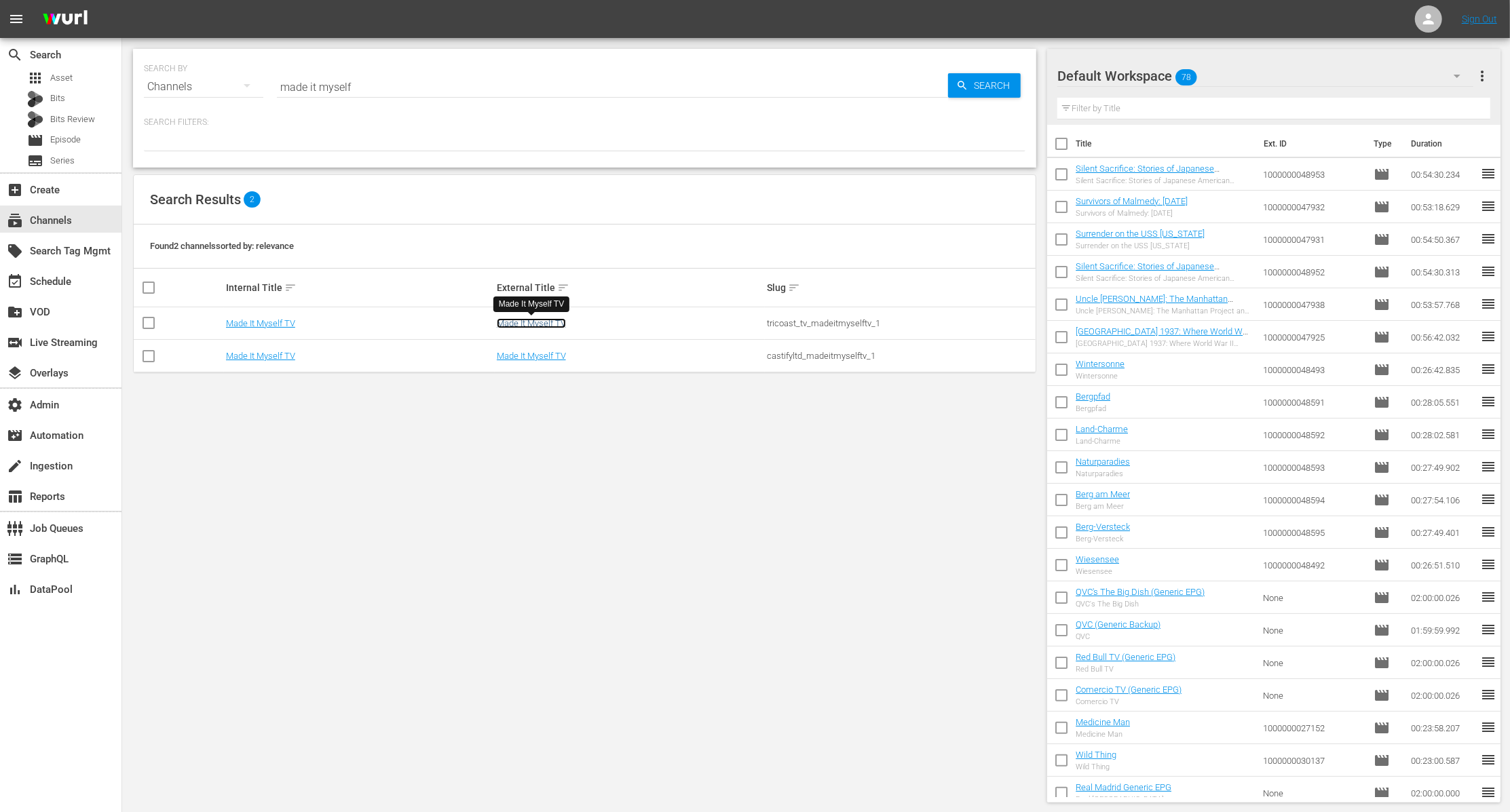
click at [526, 324] on link "Made It Myself TV" at bounding box center [531, 323] width 69 height 10
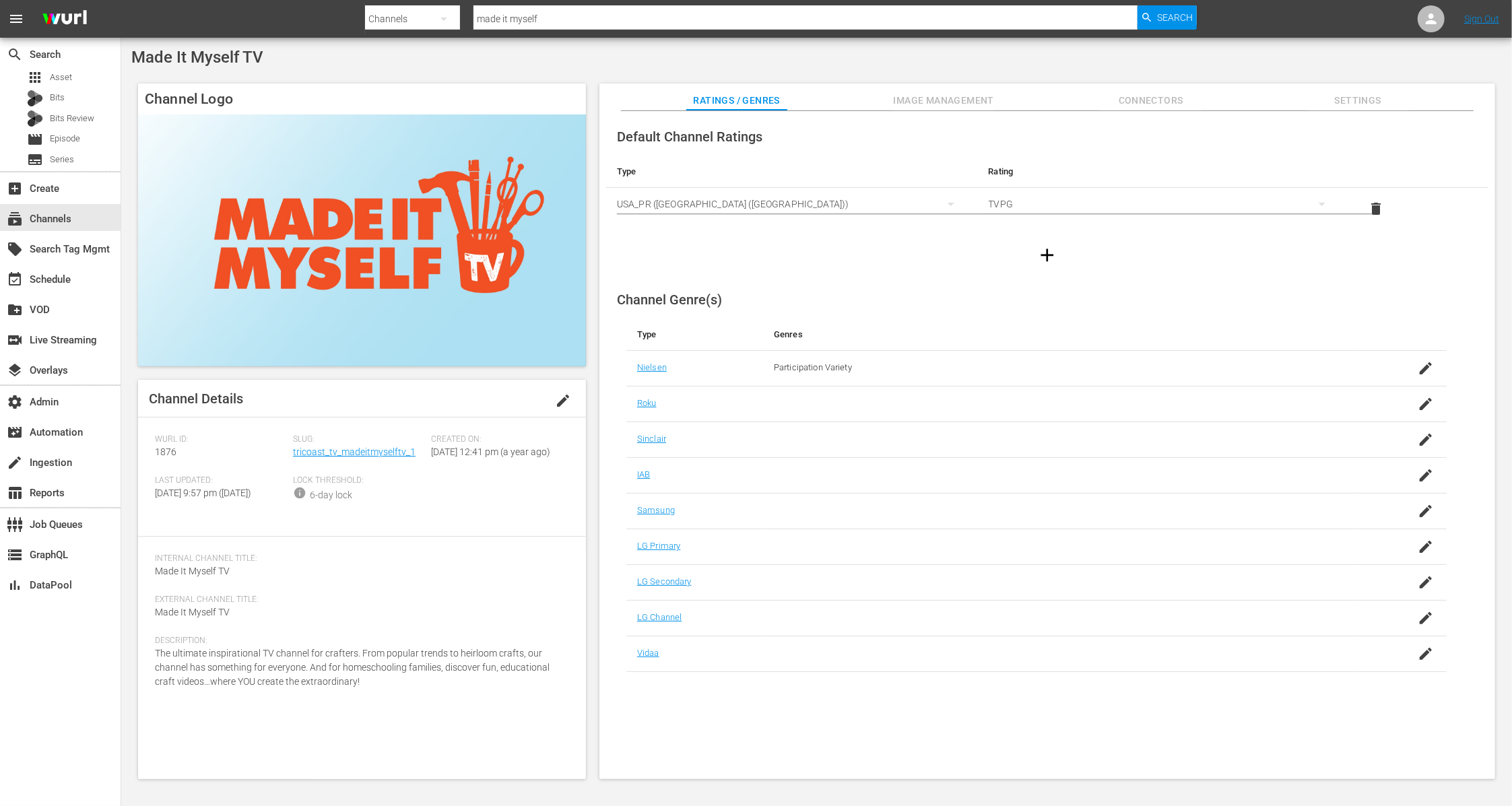
click at [965, 98] on span "Image Management" at bounding box center [943, 101] width 101 height 17
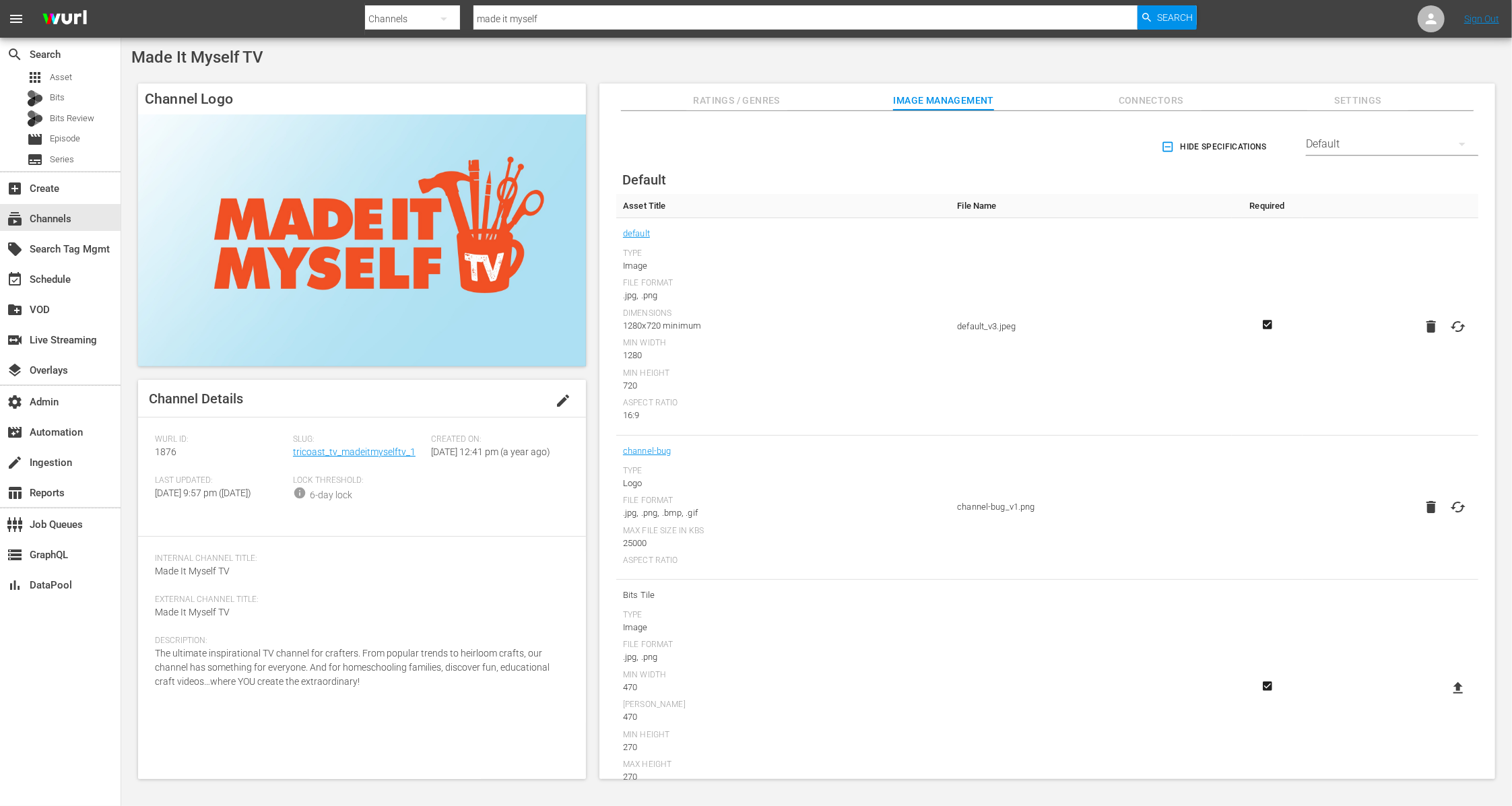
click at [1159, 98] on span "Connectors" at bounding box center [1150, 101] width 101 height 17
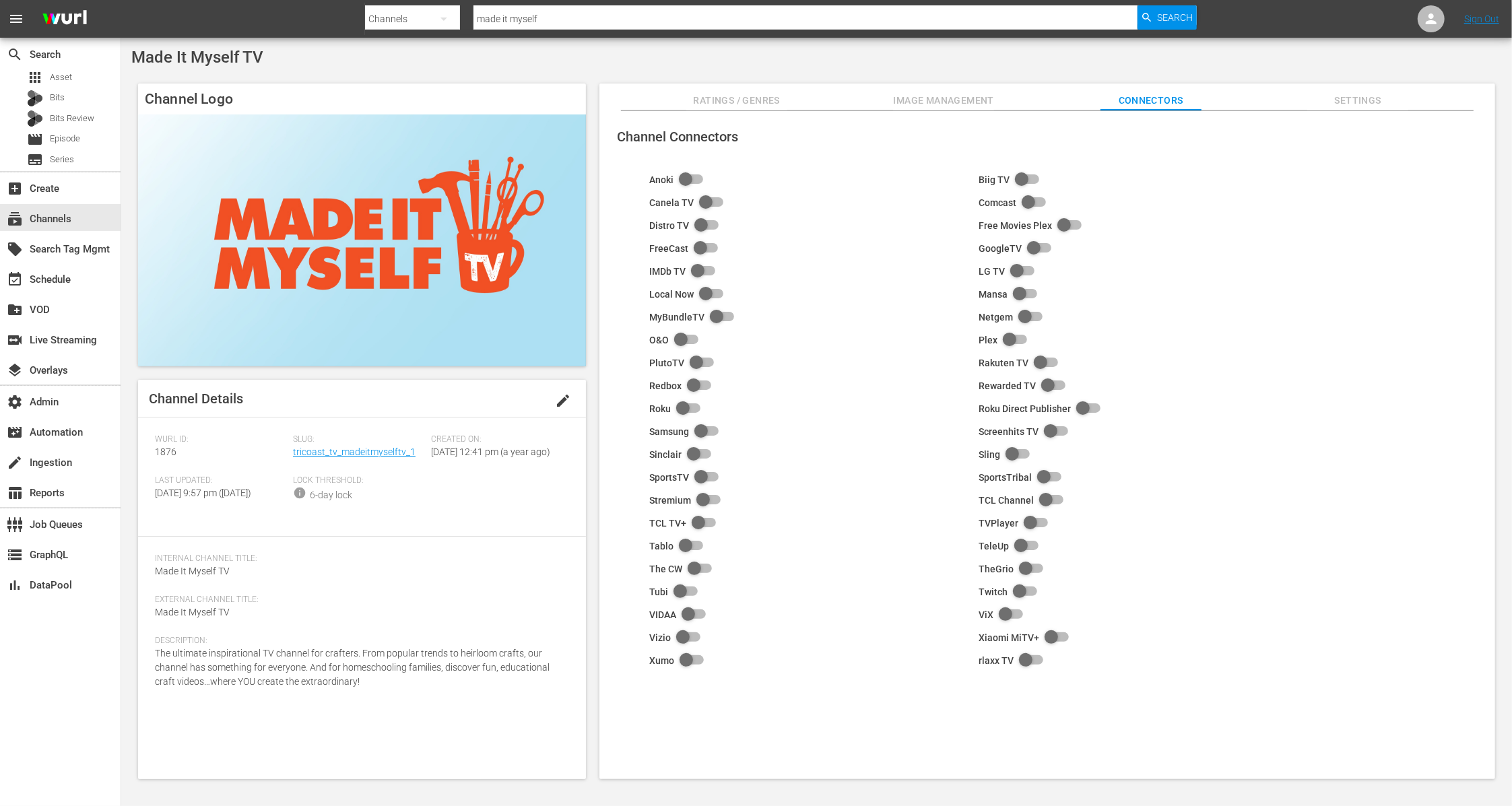
click at [704, 524] on input "checkbox" at bounding box center [701, 522] width 30 height 16
click at [1351, 104] on span "Settings" at bounding box center [1358, 101] width 101 height 17
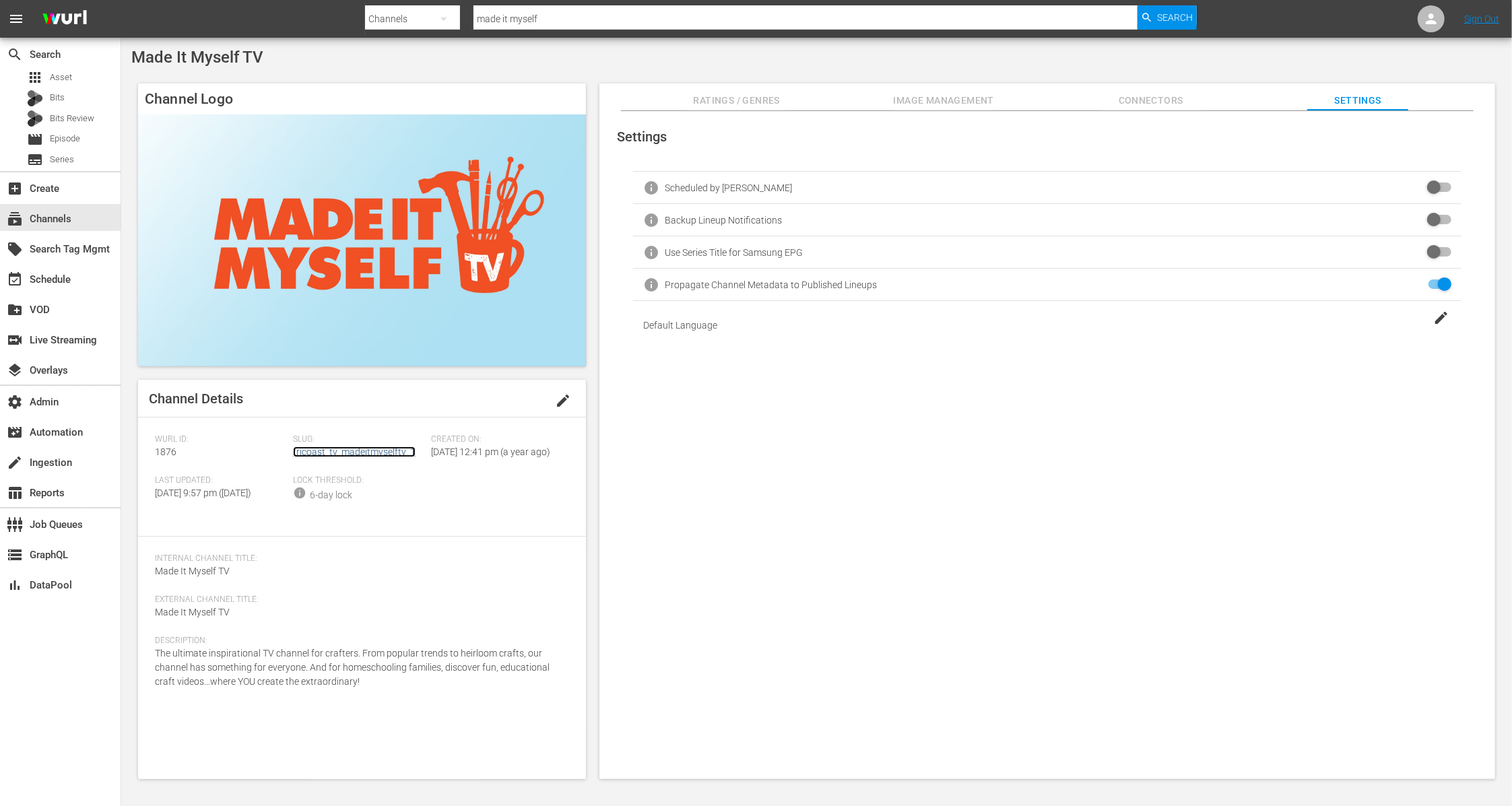
click at [383, 449] on link "tricoast_tv_madeitmyselftv_1" at bounding box center [354, 452] width 123 height 11
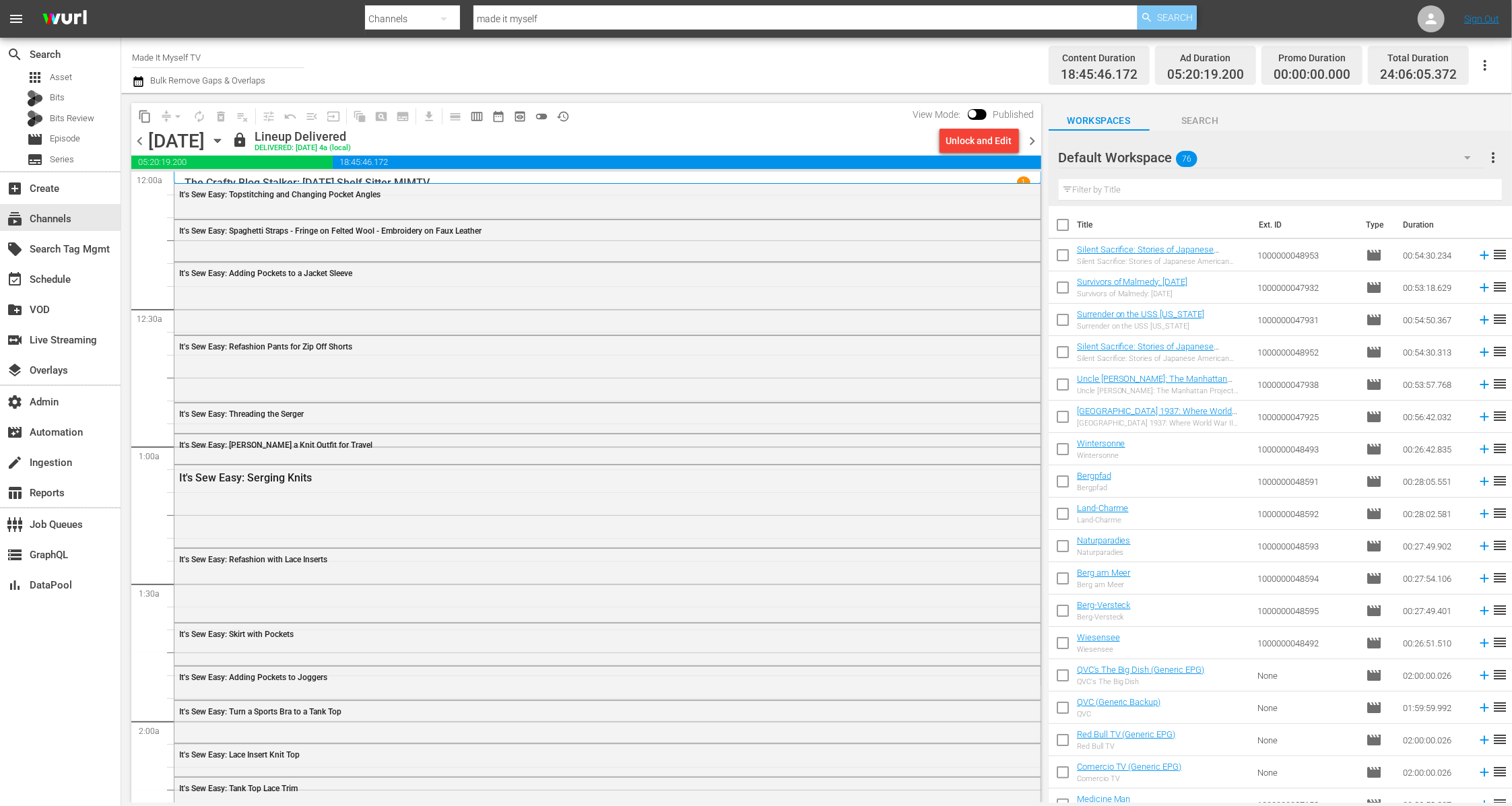
click at [1162, 16] on span "Search" at bounding box center [1174, 18] width 36 height 24
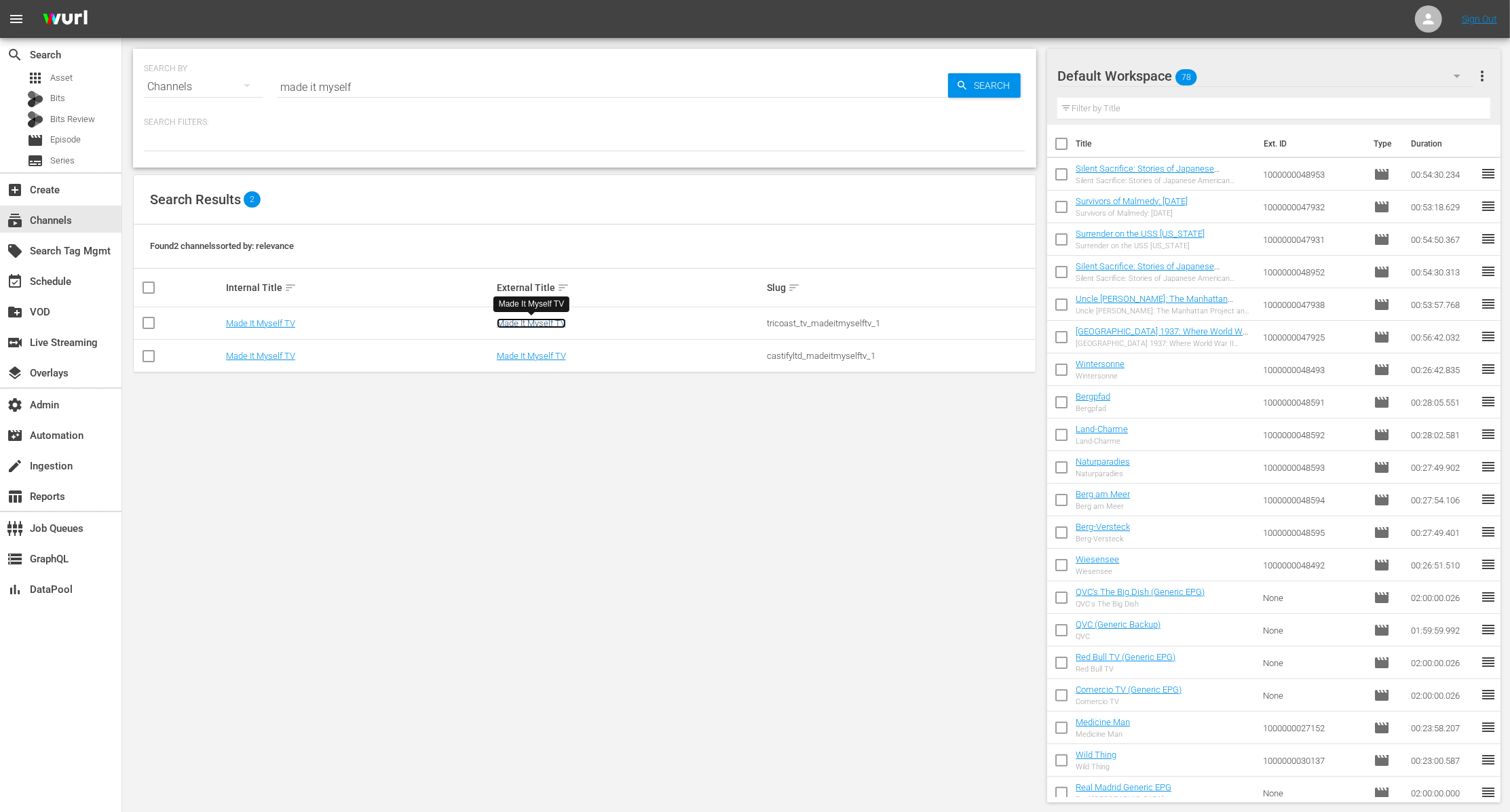
click at [529, 318] on link "Made It Myself TV" at bounding box center [531, 323] width 69 height 10
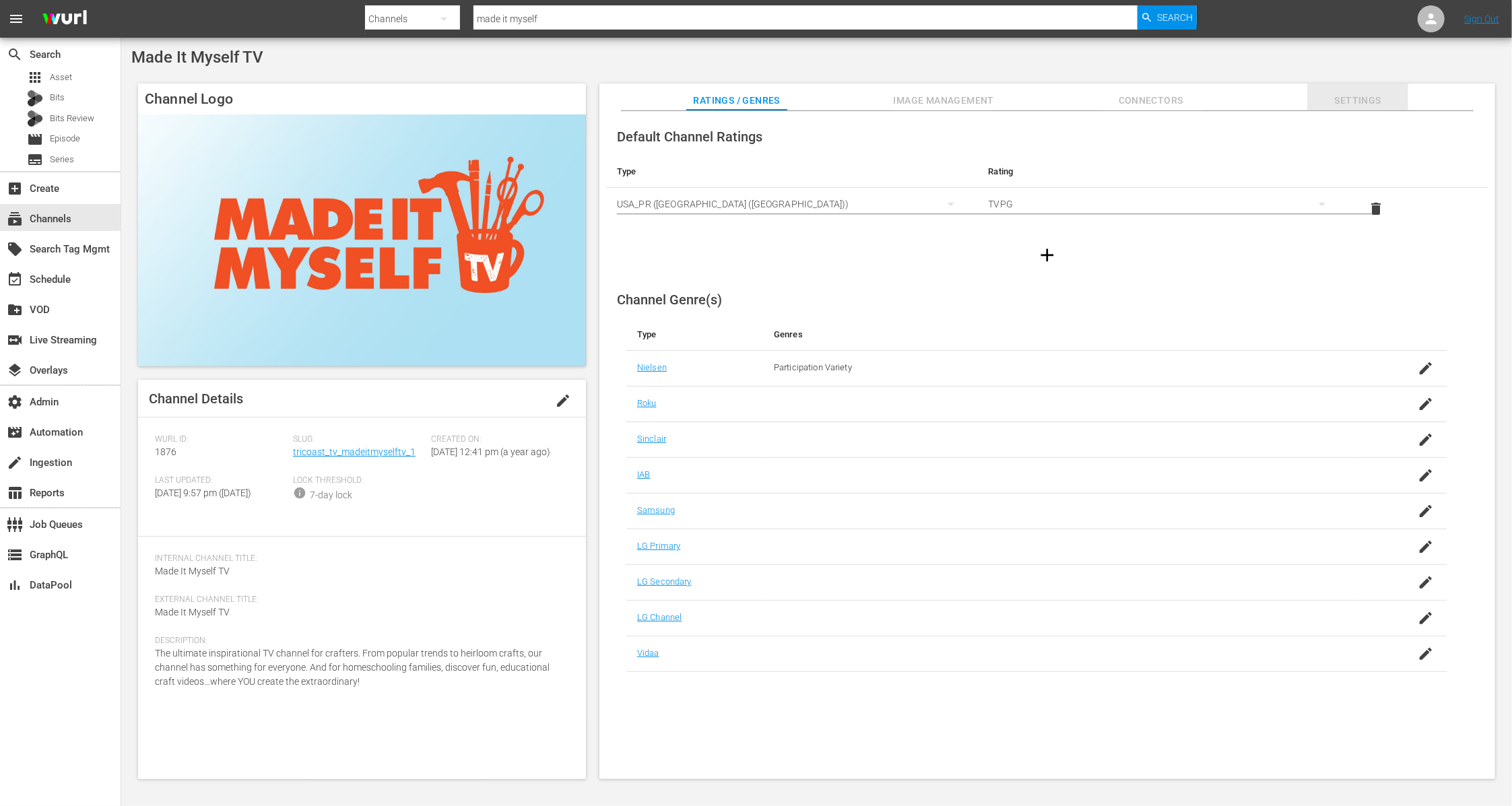
click at [1375, 99] on span "Settings" at bounding box center [1358, 101] width 101 height 17
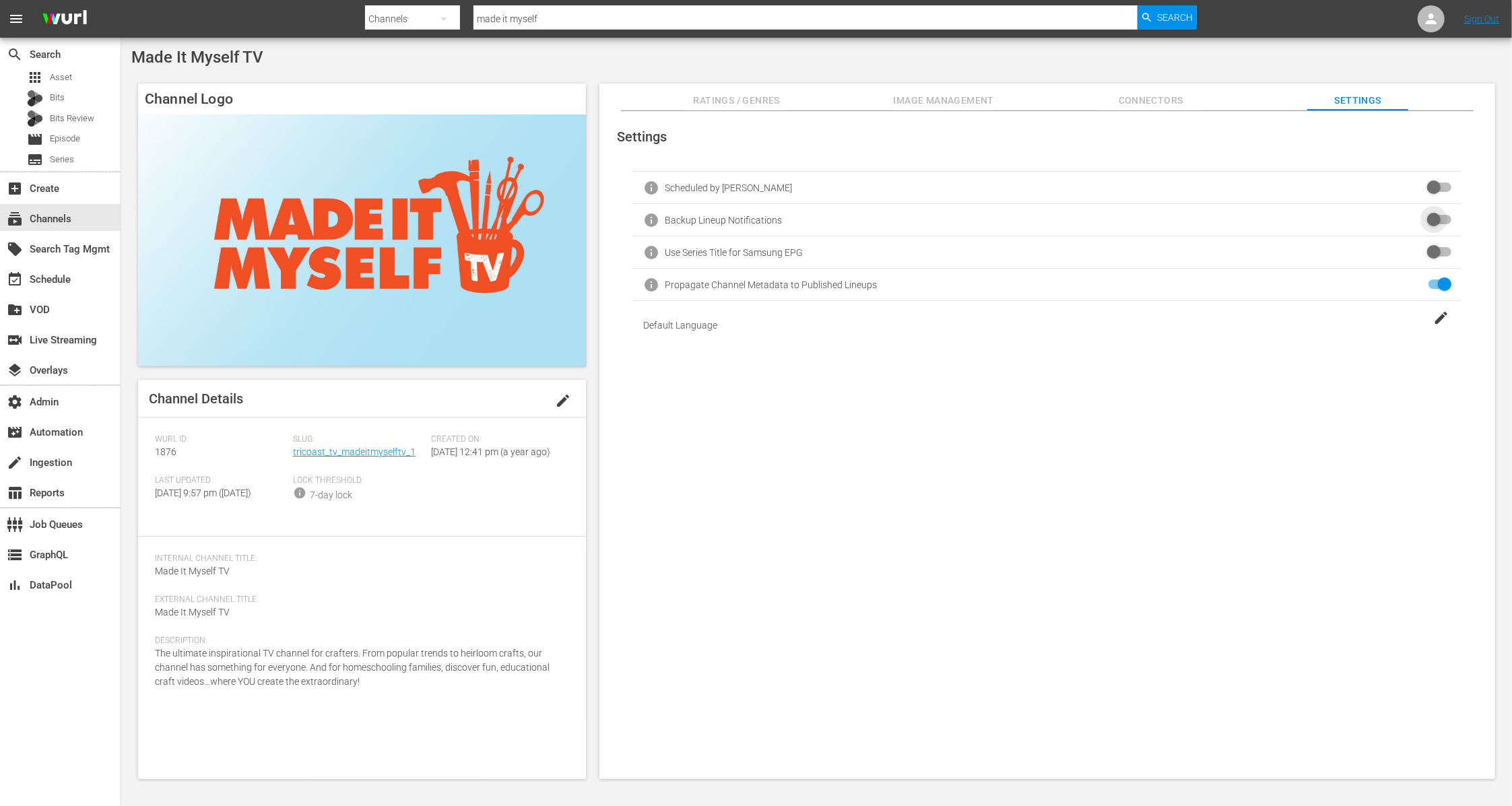
click at [1432, 222] on input "checkbox" at bounding box center [1437, 219] width 30 height 16
checkbox input "false"
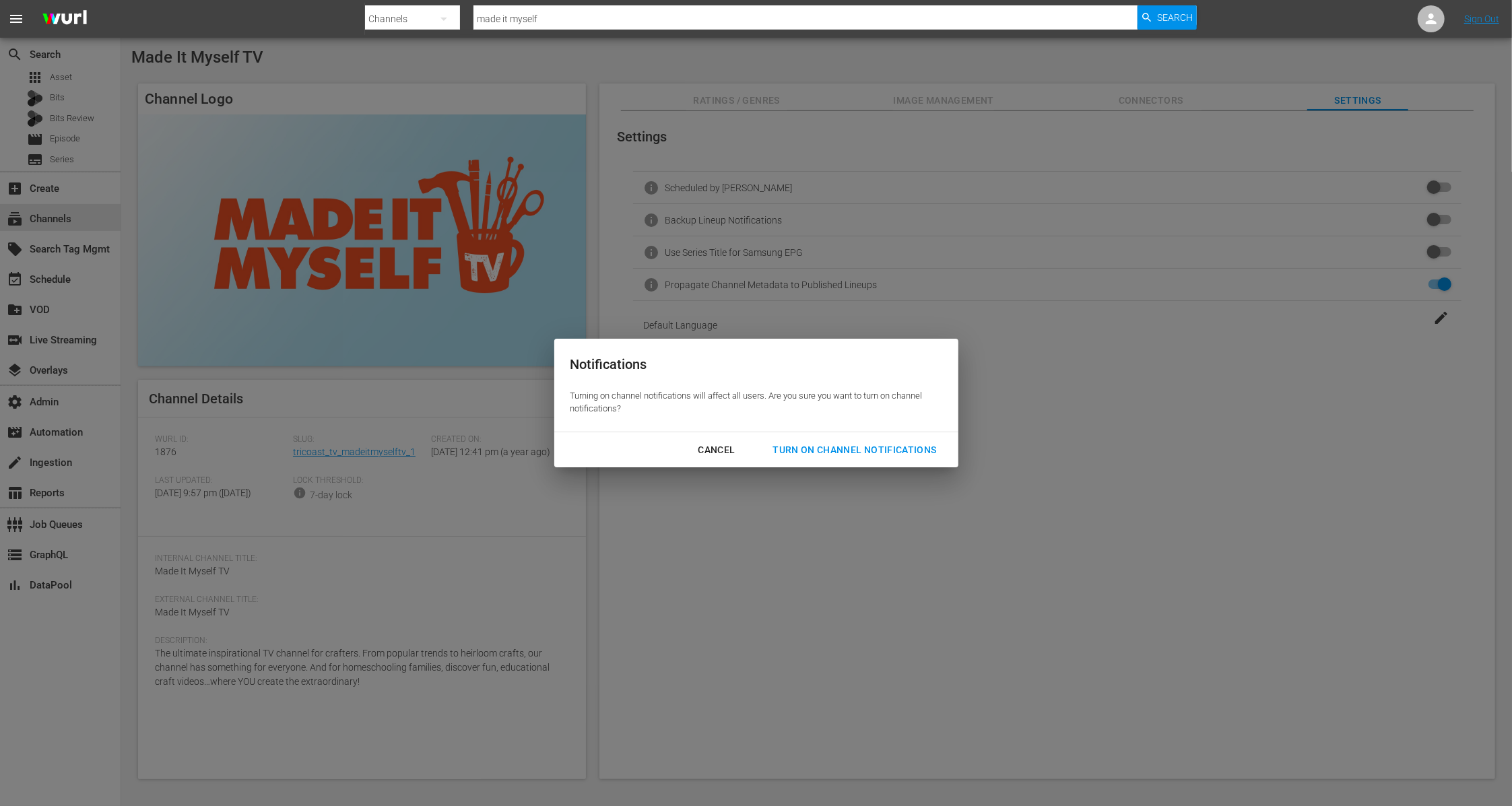
click at [912, 448] on div "Turn On Channel Notifications" at bounding box center [855, 450] width 185 height 17
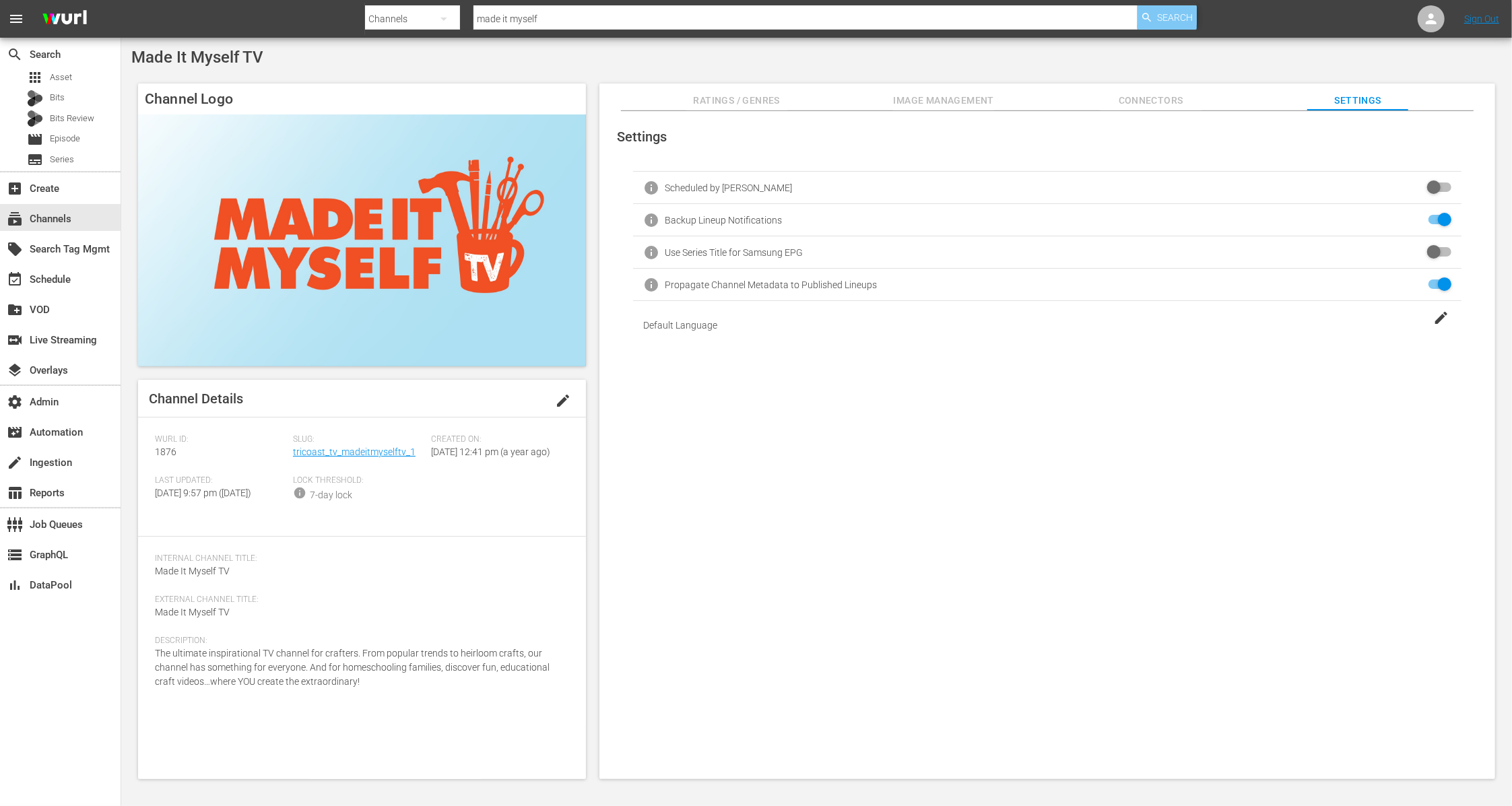
click at [1160, 19] on span "Search" at bounding box center [1174, 18] width 36 height 24
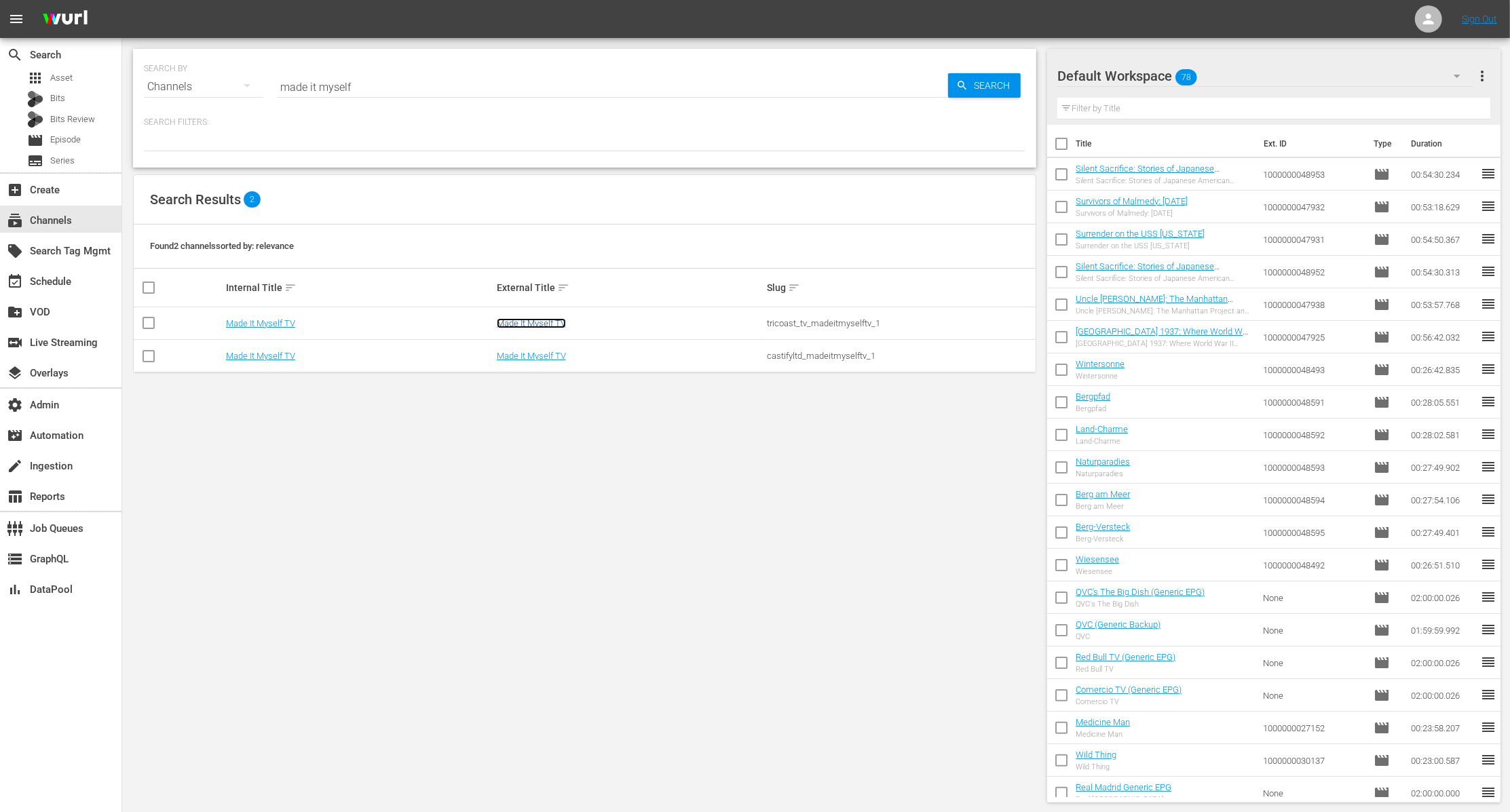
click at [528, 318] on link "Made It Myself TV" at bounding box center [531, 323] width 69 height 10
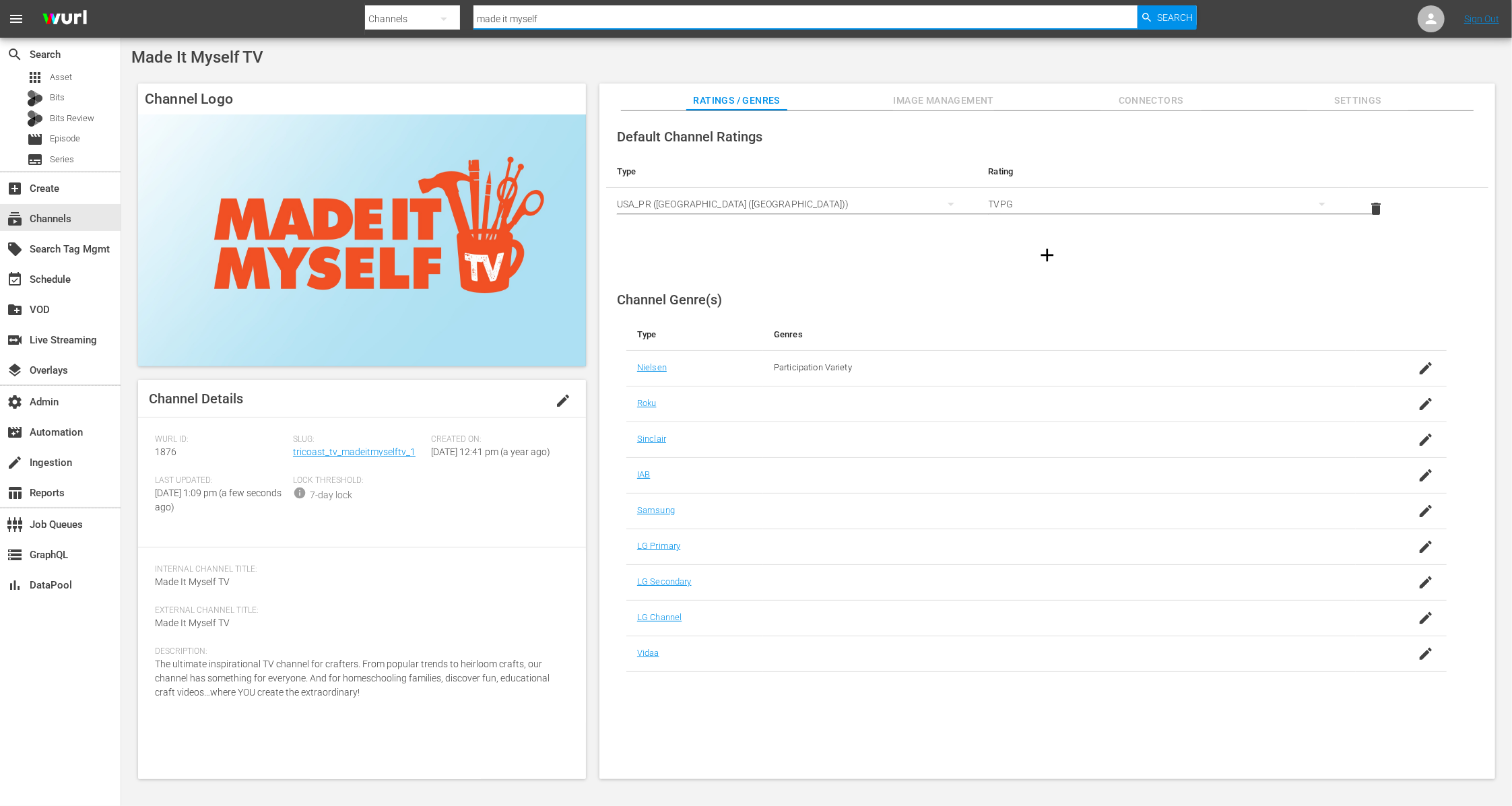
drag, startPoint x: 547, startPoint y: 21, endPoint x: 400, endPoint y: 10, distance: 147.4
click at [400, 10] on div "Search By Channels Search ID, Title, Description, Keywords, or Category made it…" at bounding box center [781, 18] width 832 height 32
type input "value"
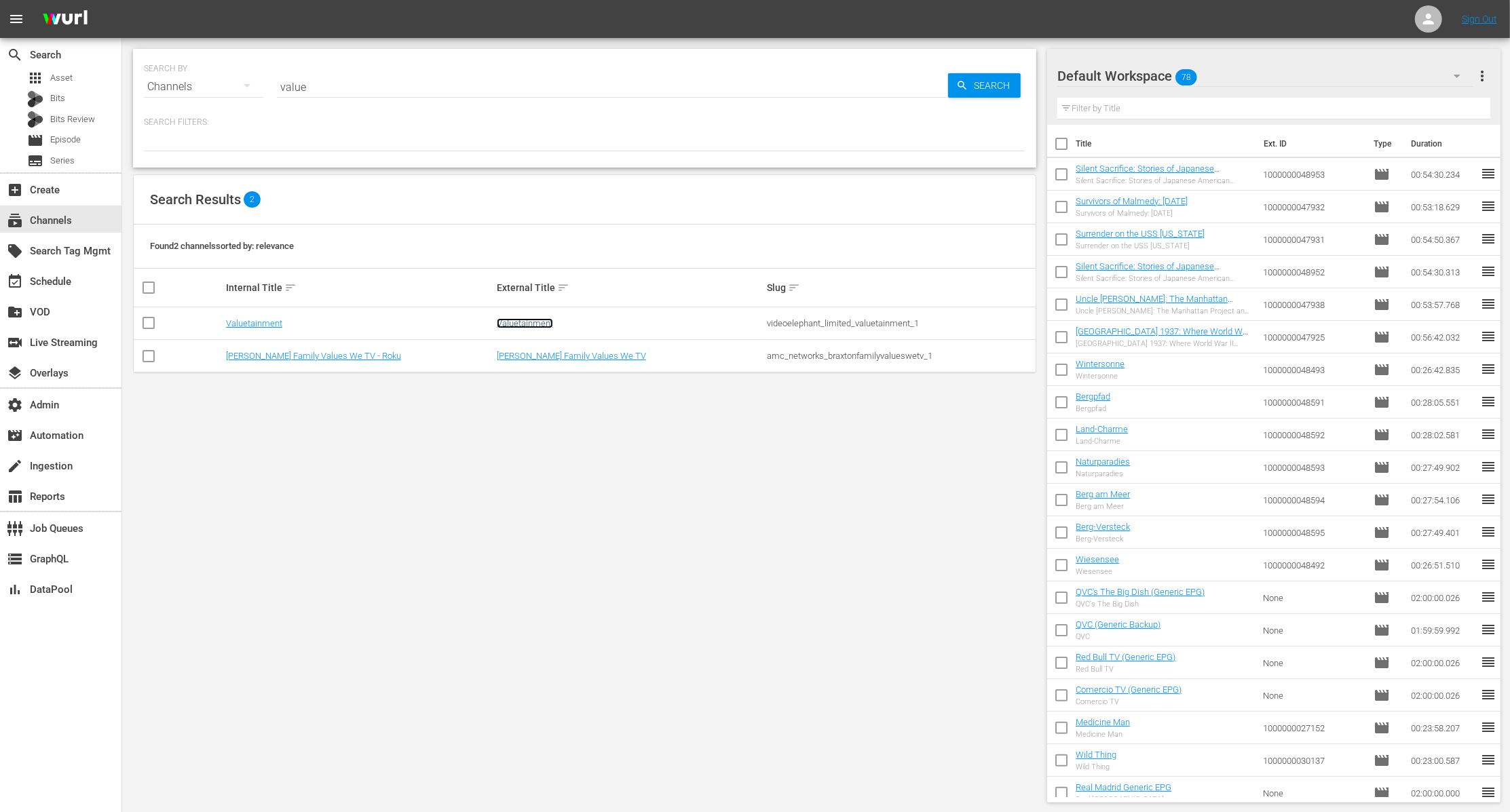
click at [513, 319] on link "Valuetainment" at bounding box center [524, 323] width 56 height 10
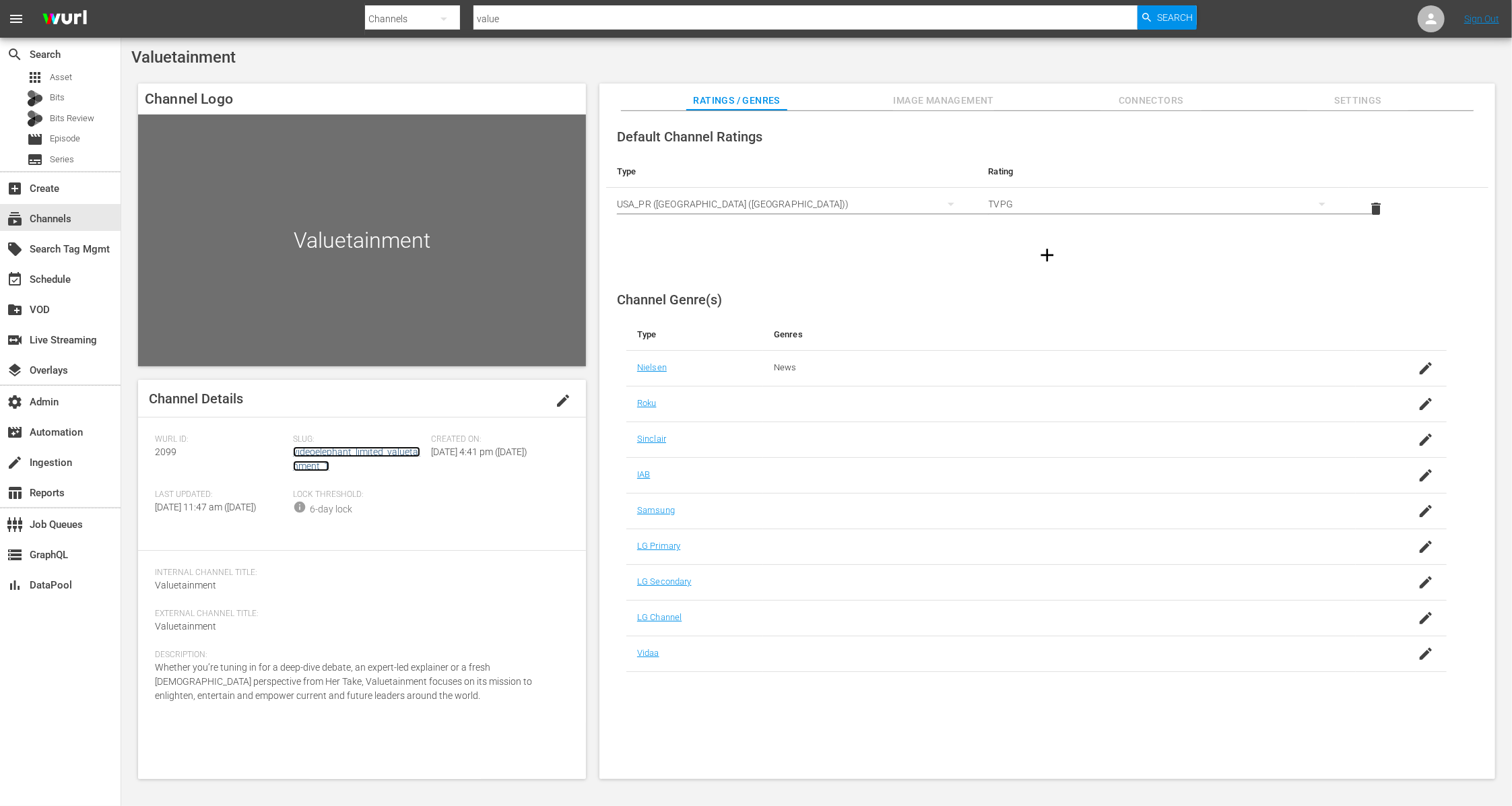
click at [366, 452] on link "videoelephant_limited_valuetainment_1" at bounding box center [357, 458] width 128 height 25
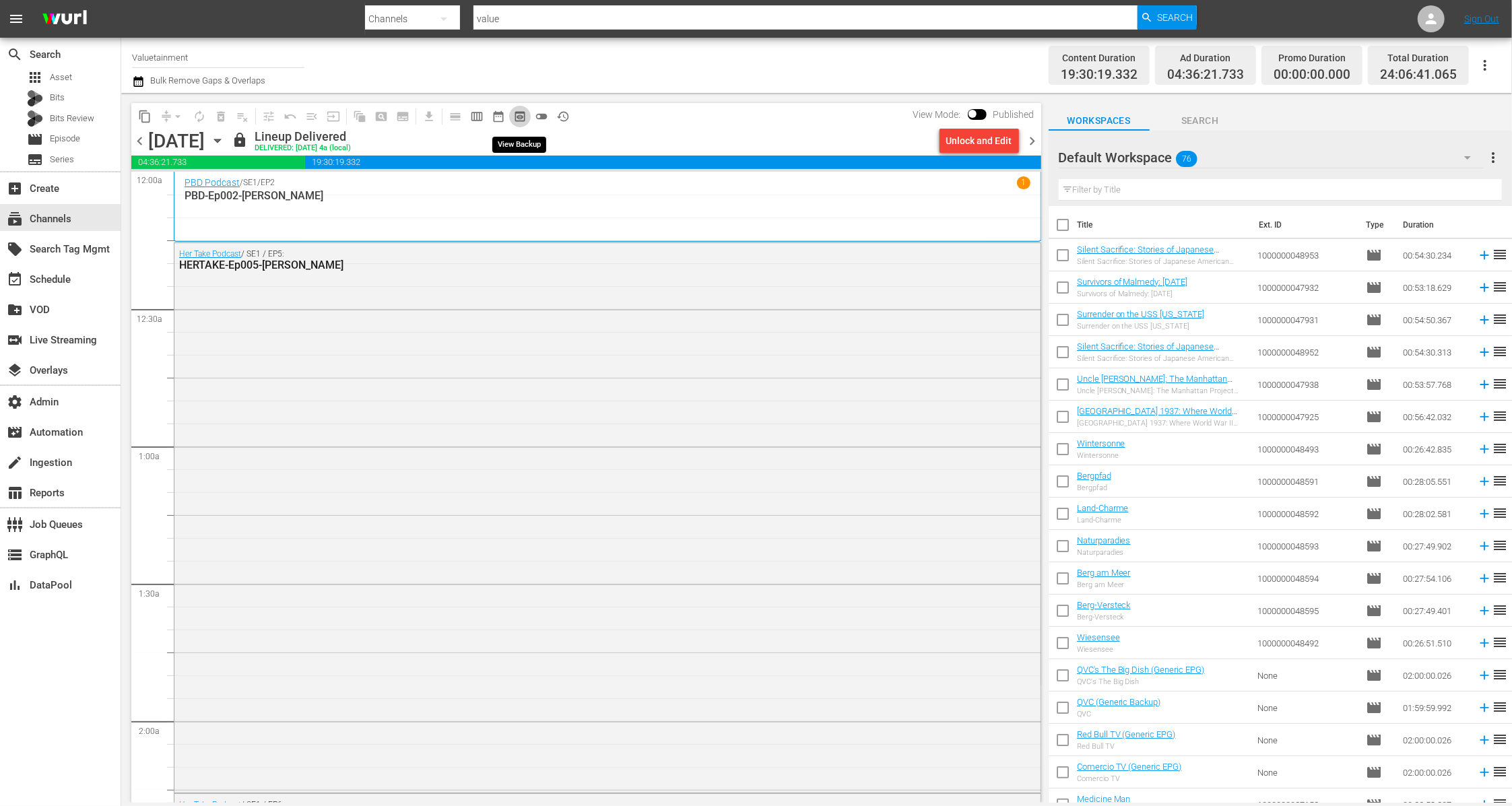
click at [517, 118] on span "preview_outlined" at bounding box center [520, 116] width 14 height 14
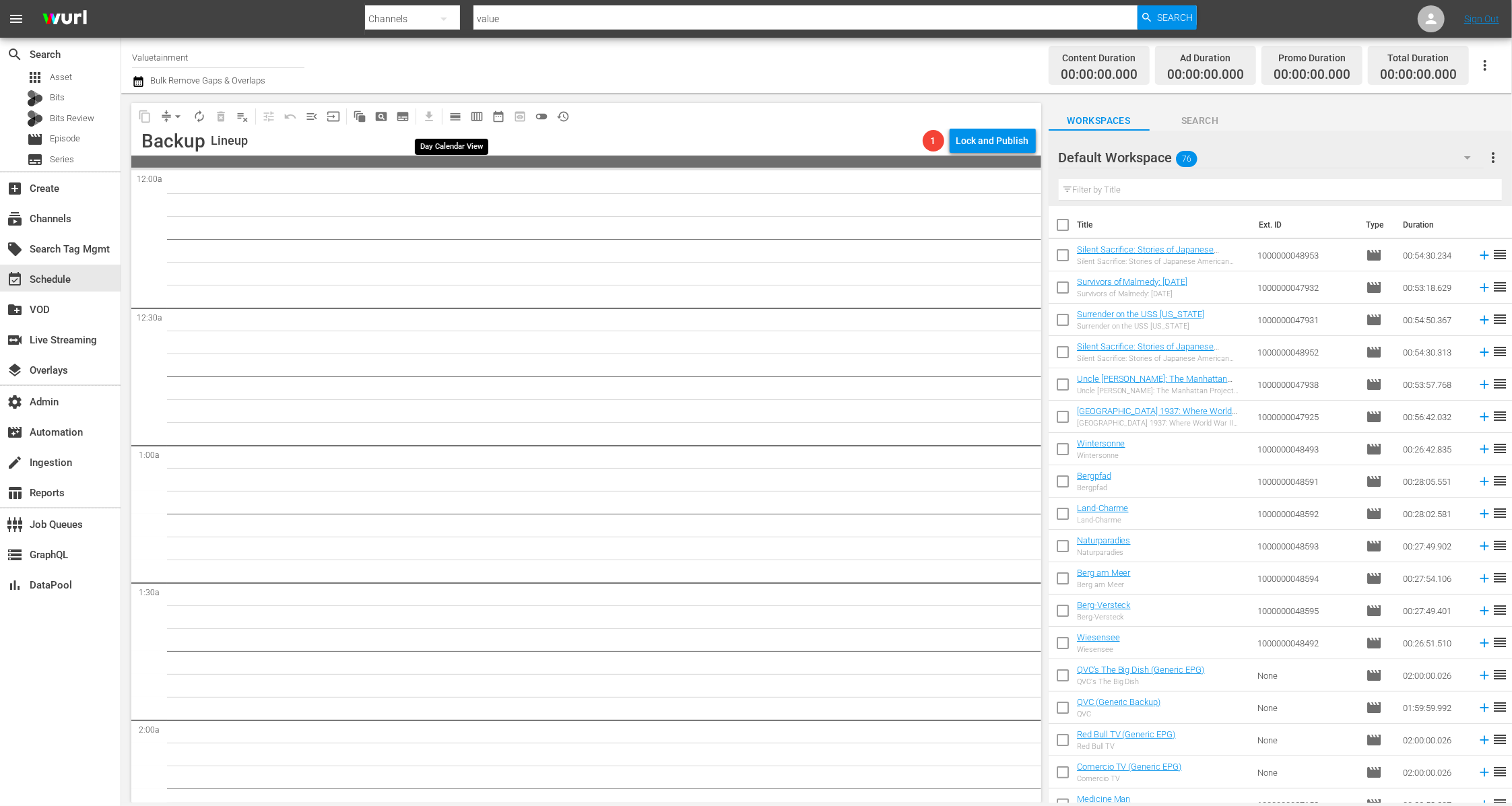
click at [453, 113] on span "calendar_view_day_outlined" at bounding box center [455, 116] width 14 height 14
